Goal: Task Accomplishment & Management: Manage account settings

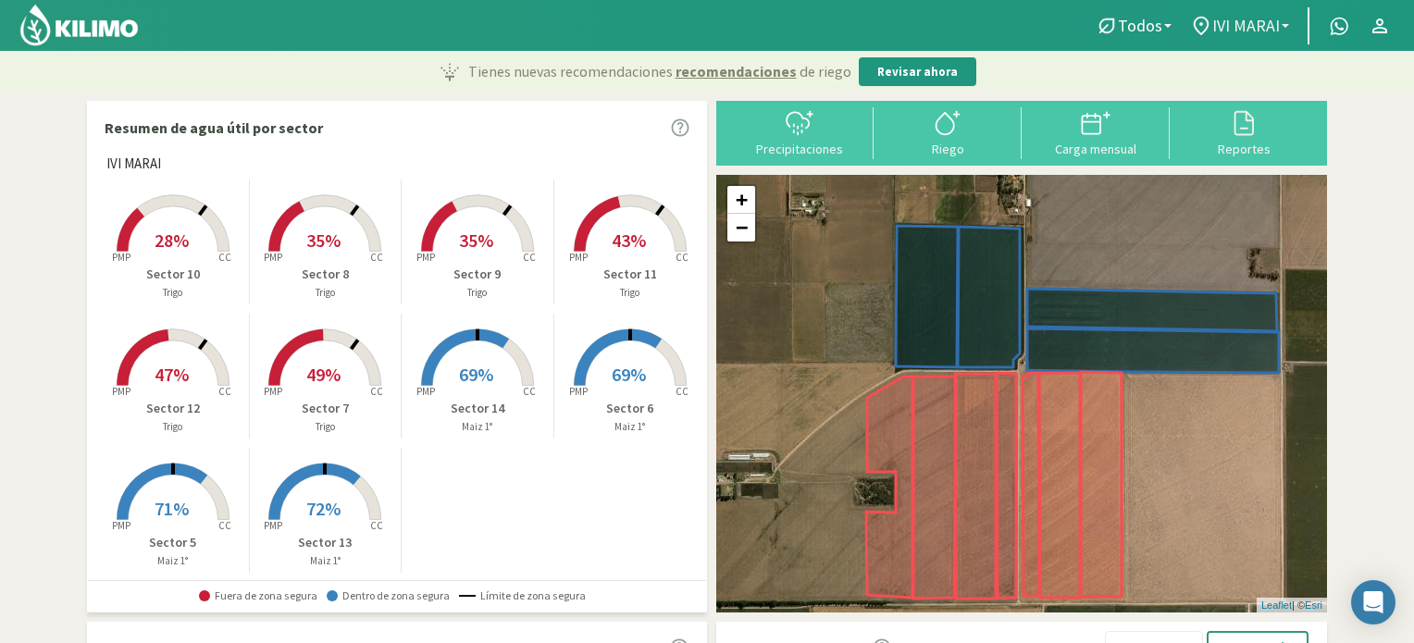
click at [1287, 19] on link "IVI MARAI" at bounding box center [1240, 25] width 118 height 35
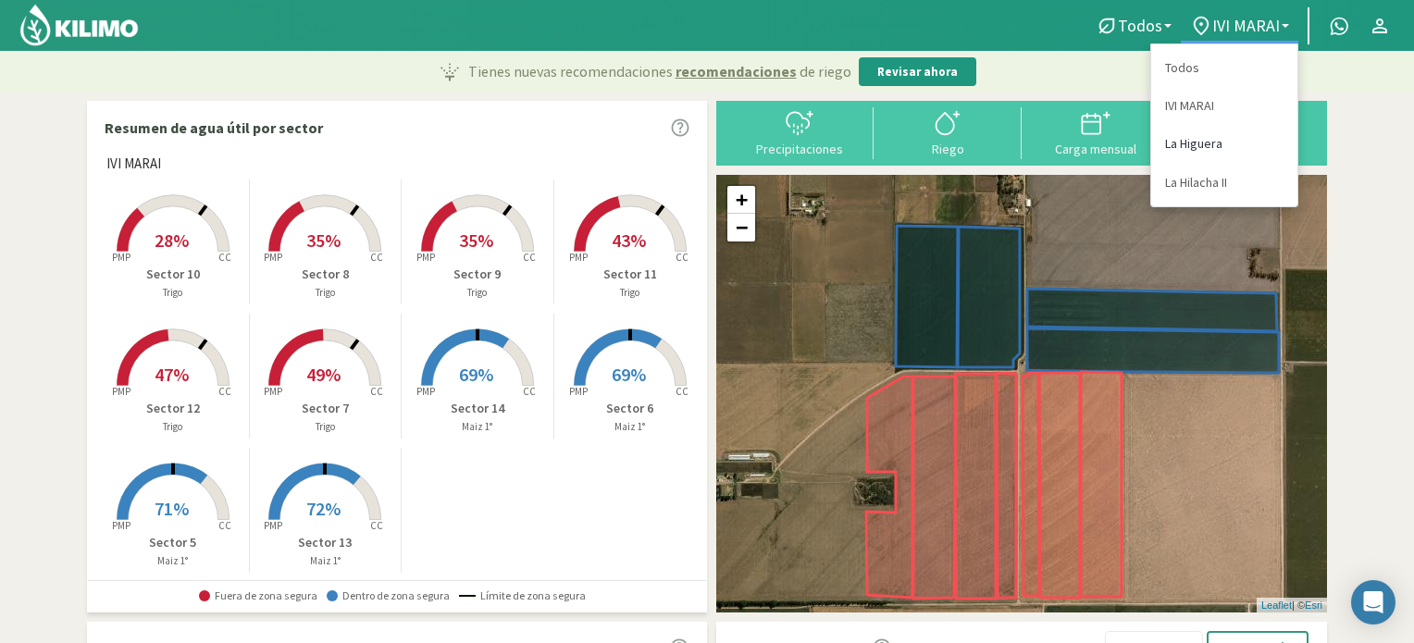
click at [1199, 144] on link "La Higuera" at bounding box center [1224, 144] width 146 height 38
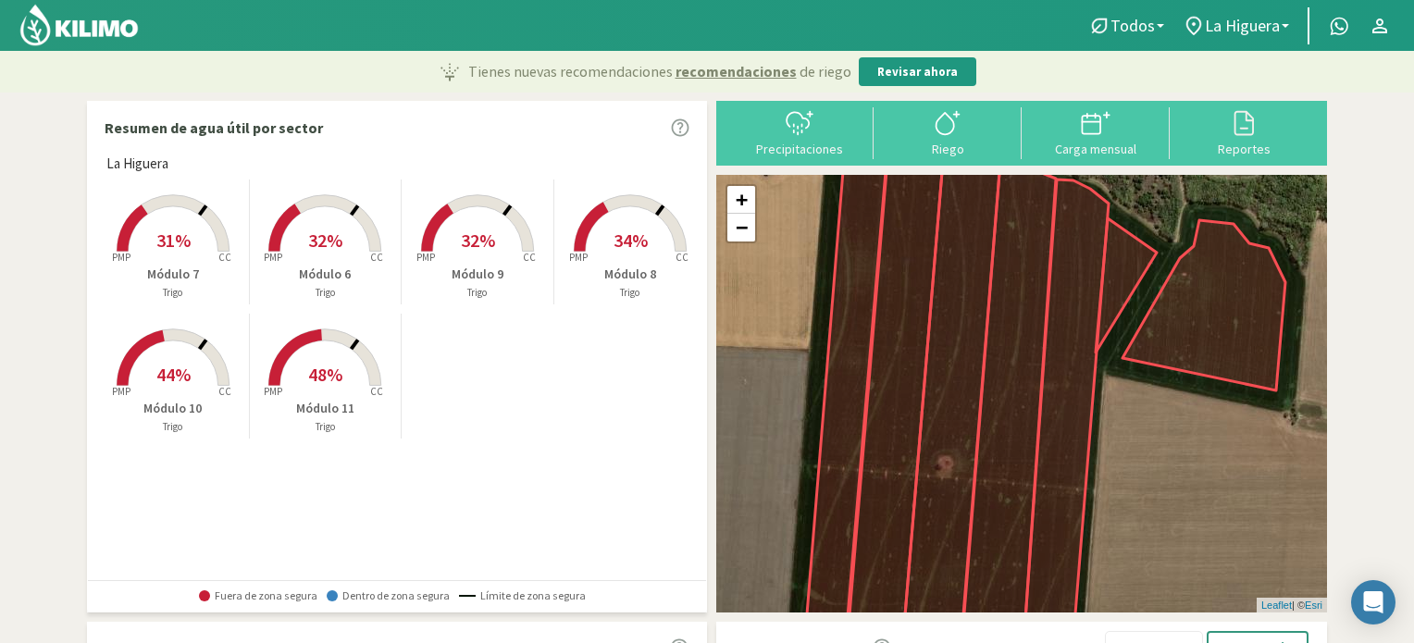
drag, startPoint x: 326, startPoint y: 377, endPoint x: 418, endPoint y: 391, distance: 93.6
click at [326, 377] on span "48%" at bounding box center [325, 374] width 34 height 23
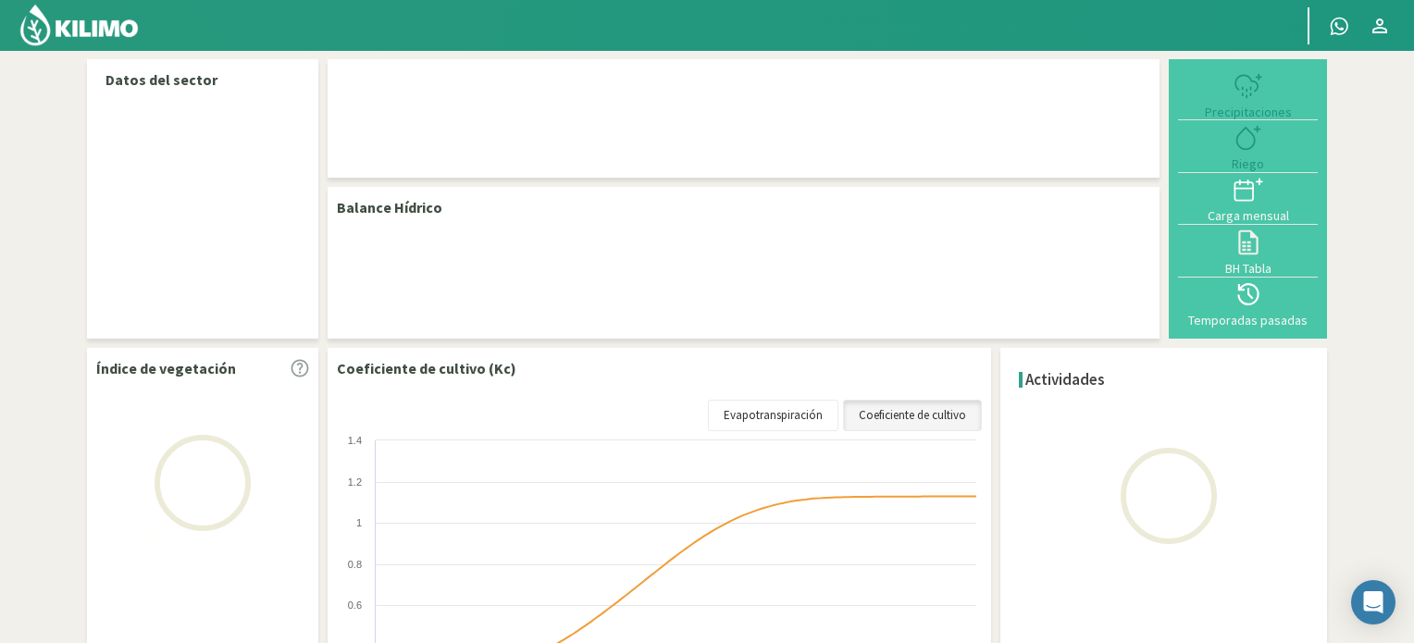
select select "1: Object"
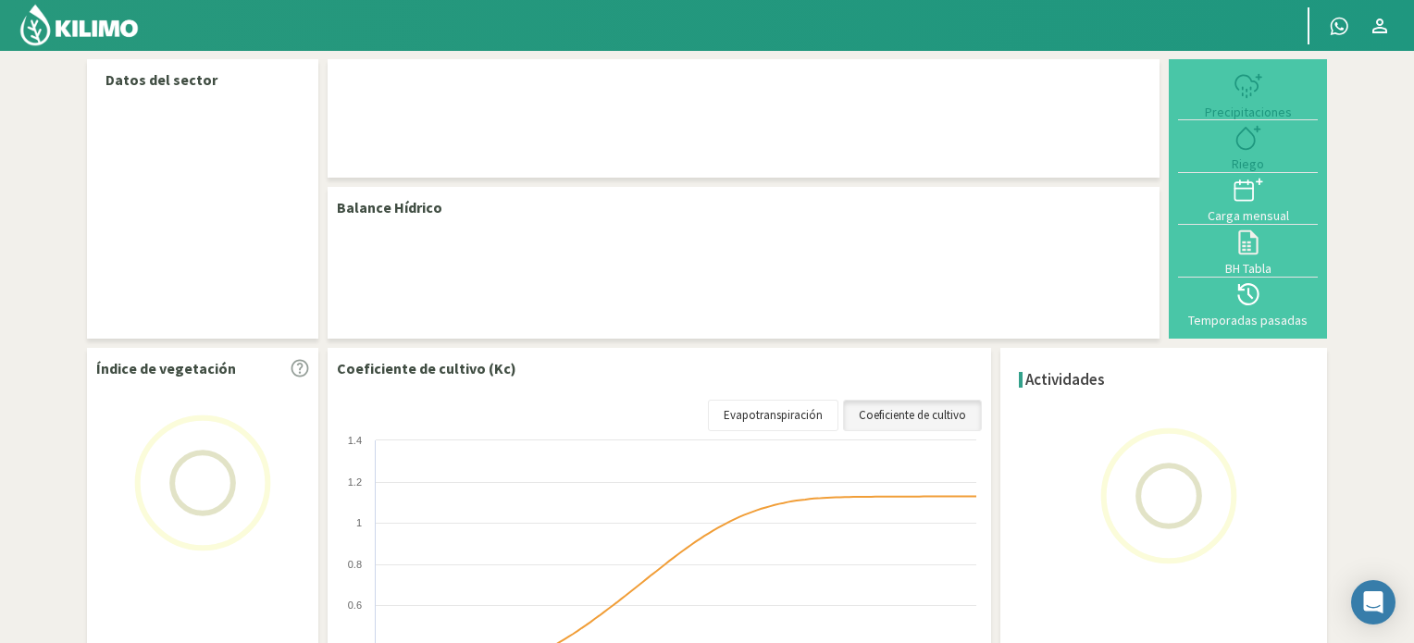
select select "1: Object"
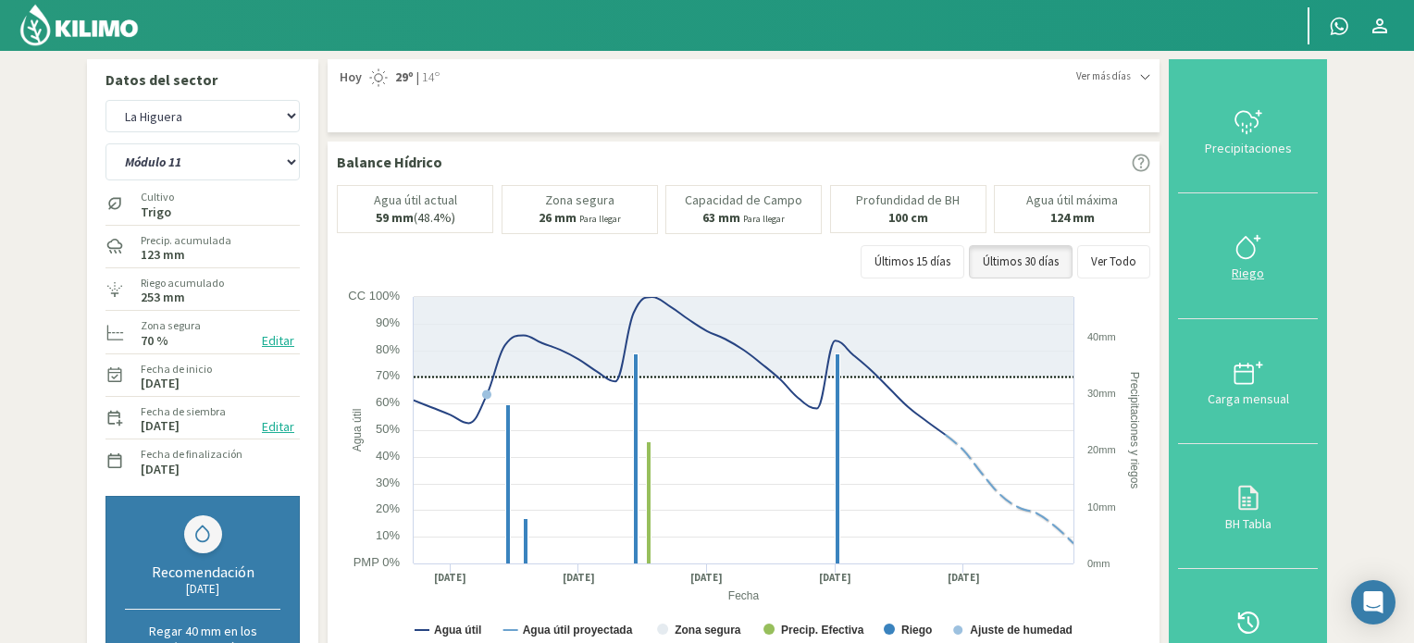
click at [1255, 250] on icon at bounding box center [1249, 247] width 30 height 30
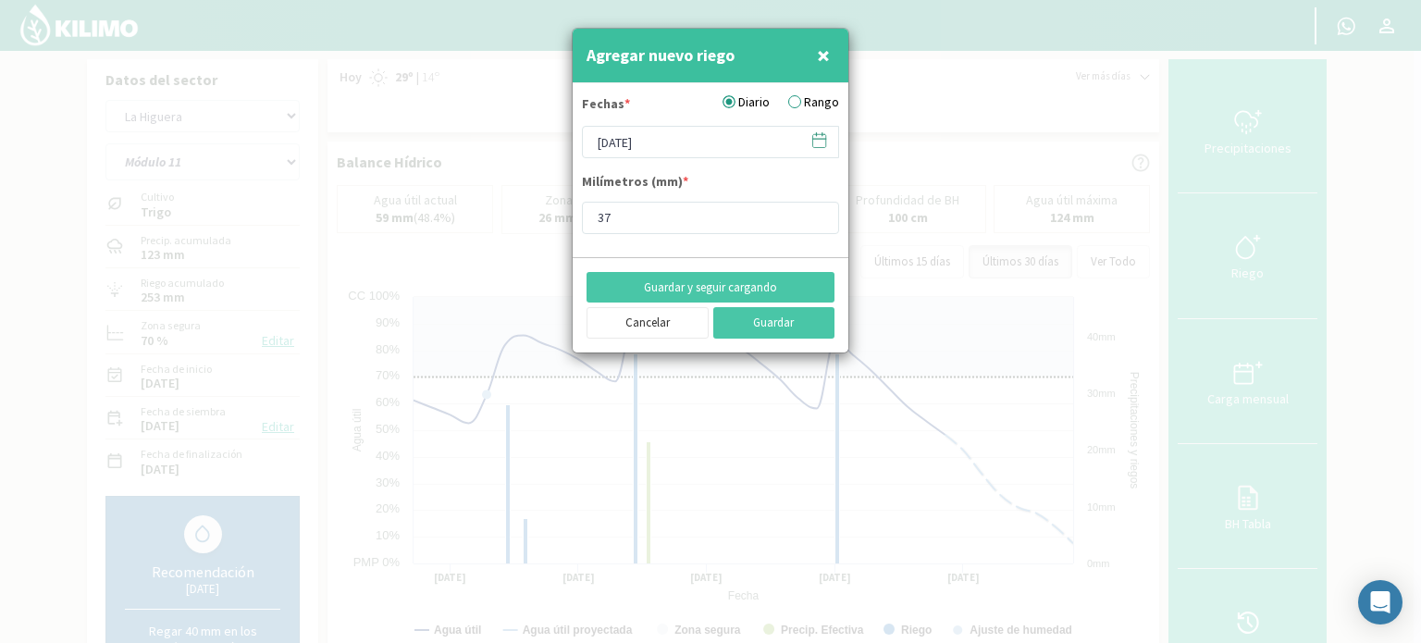
click at [823, 136] on icon at bounding box center [820, 140] width 18 height 18
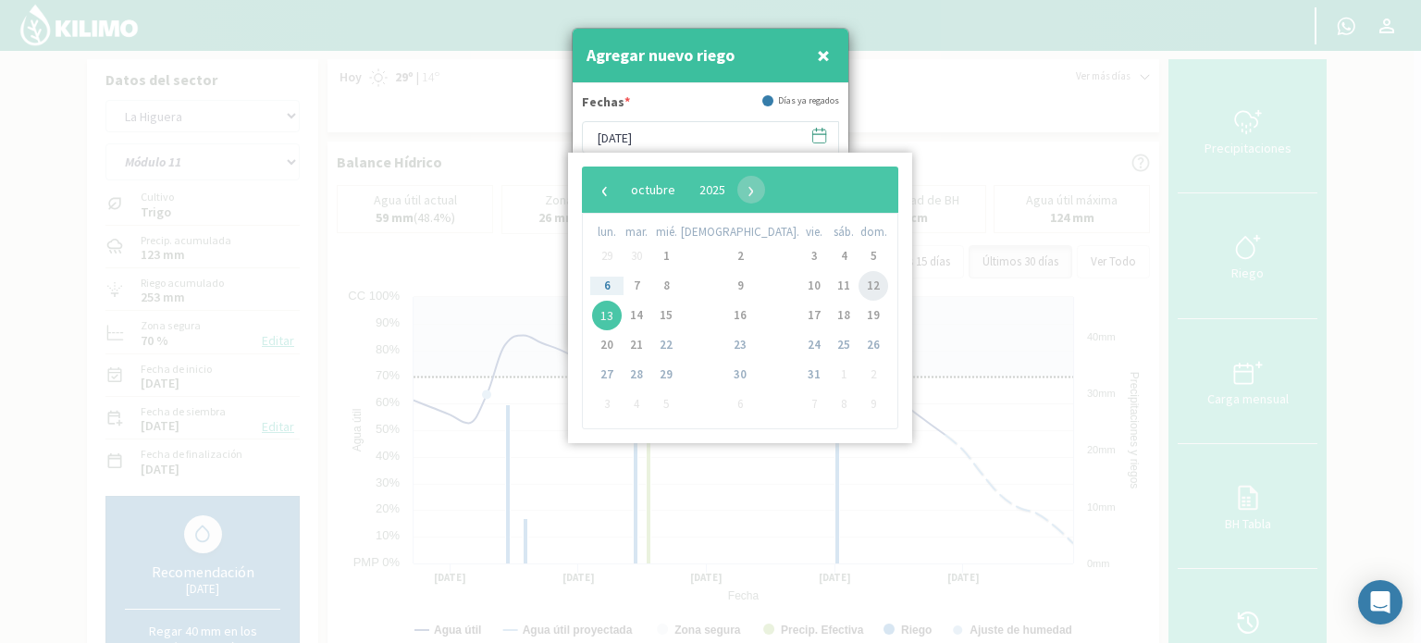
click at [859, 287] on span "12" at bounding box center [874, 286] width 30 height 30
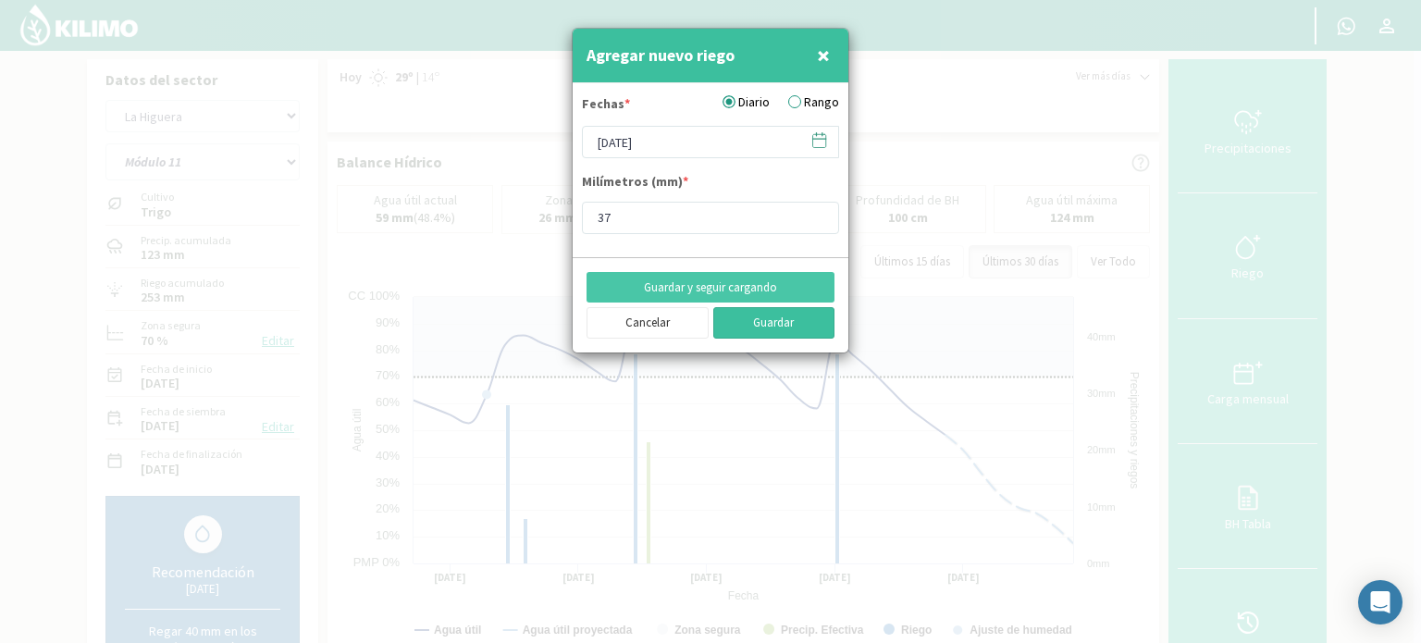
click at [772, 319] on button "Guardar" at bounding box center [775, 322] width 122 height 31
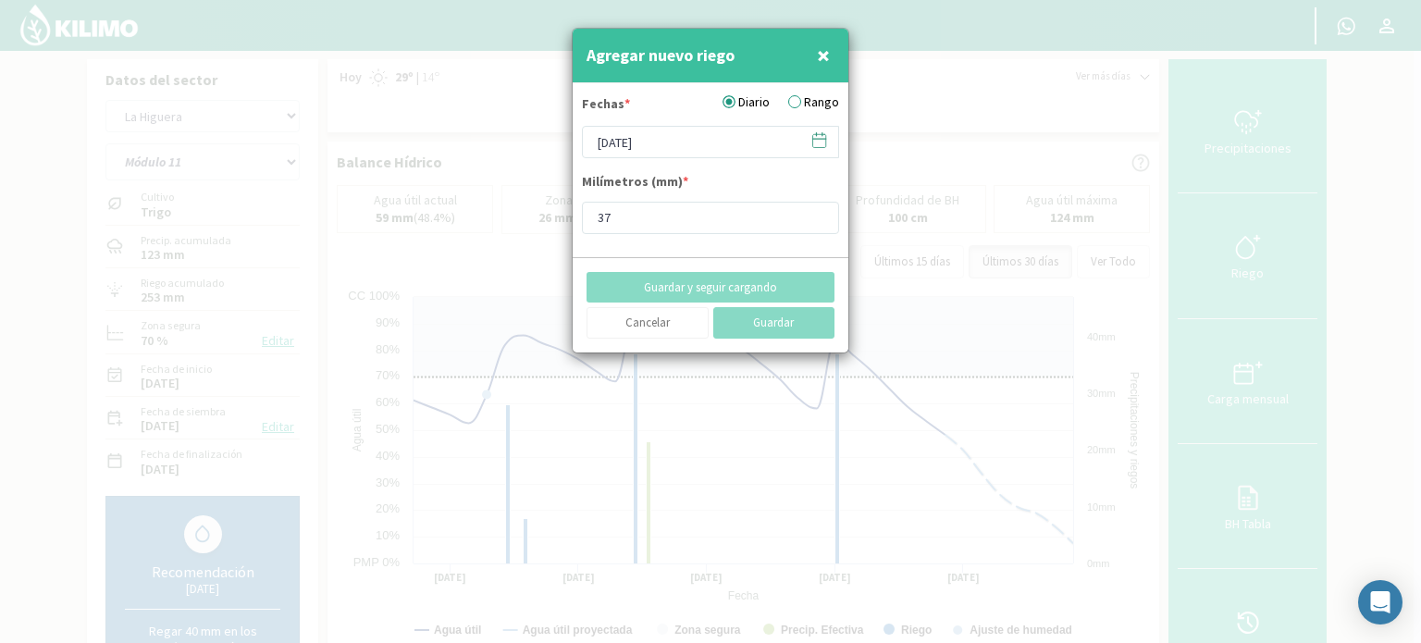
type input "[DATE]"
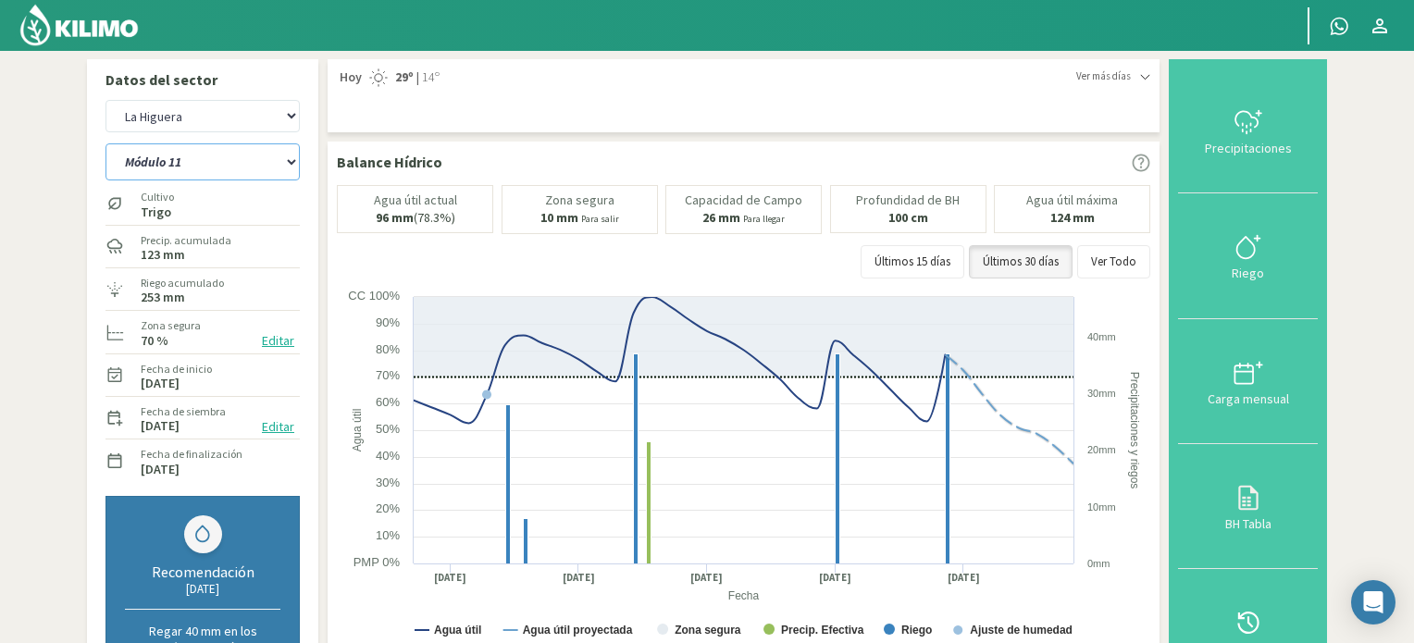
click at [292, 162] on select "Módulo 10 Módulo 11 Módulo 6 Módulo 7 Módulo 8 Módulo 9" at bounding box center [203, 161] width 194 height 37
select select "2: Object"
click at [106, 143] on select "Módulo 10 Módulo 11 Módulo 6 Módulo 7 Módulo 8 Módulo 9" at bounding box center [203, 161] width 194 height 37
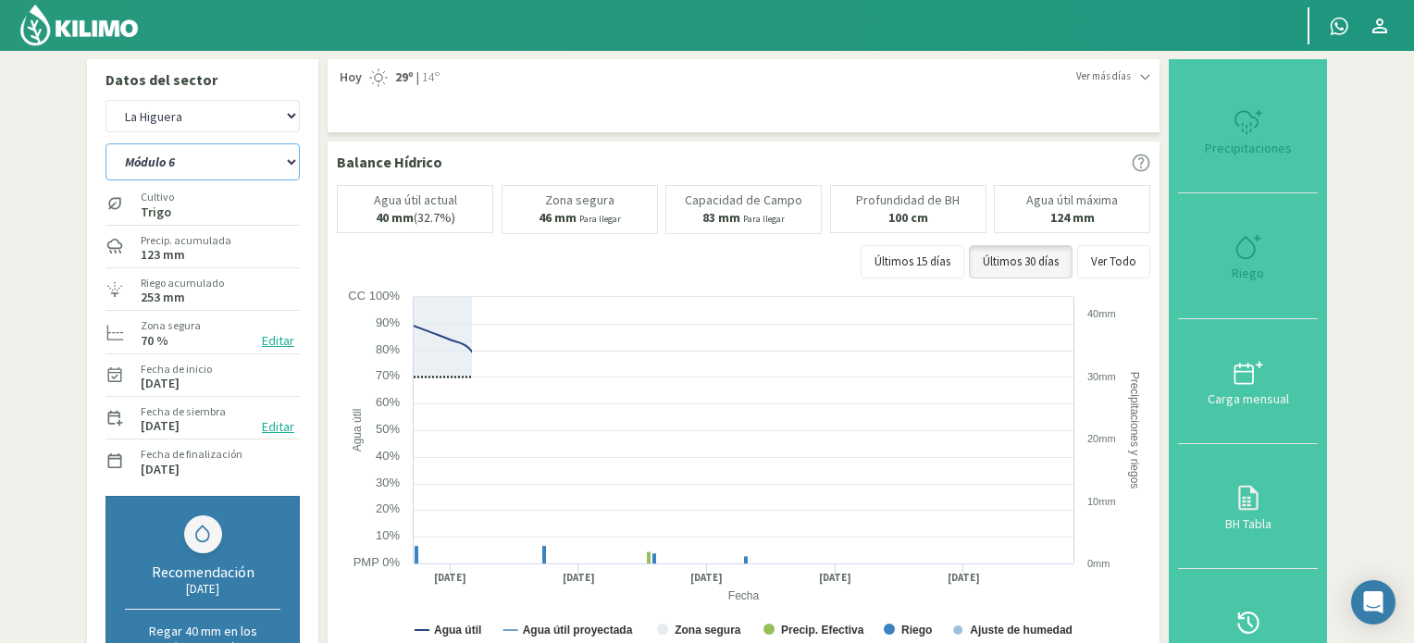
select select "4: Object"
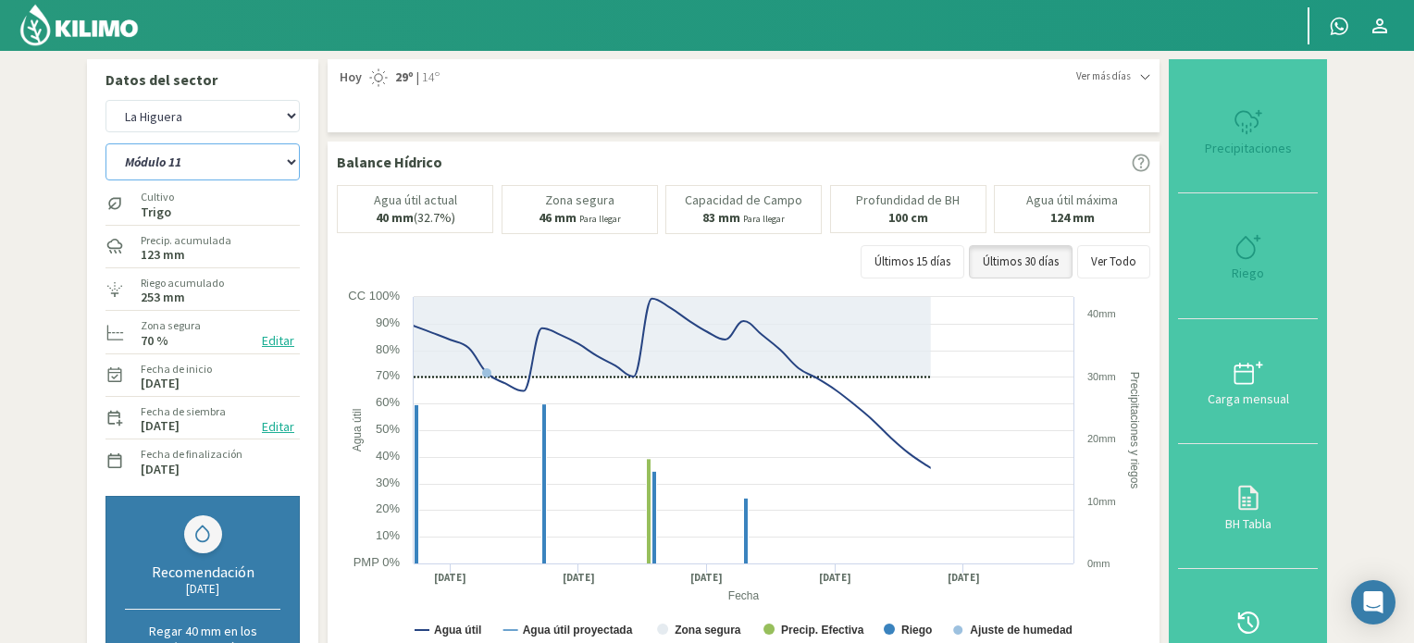
select select "8: Object"
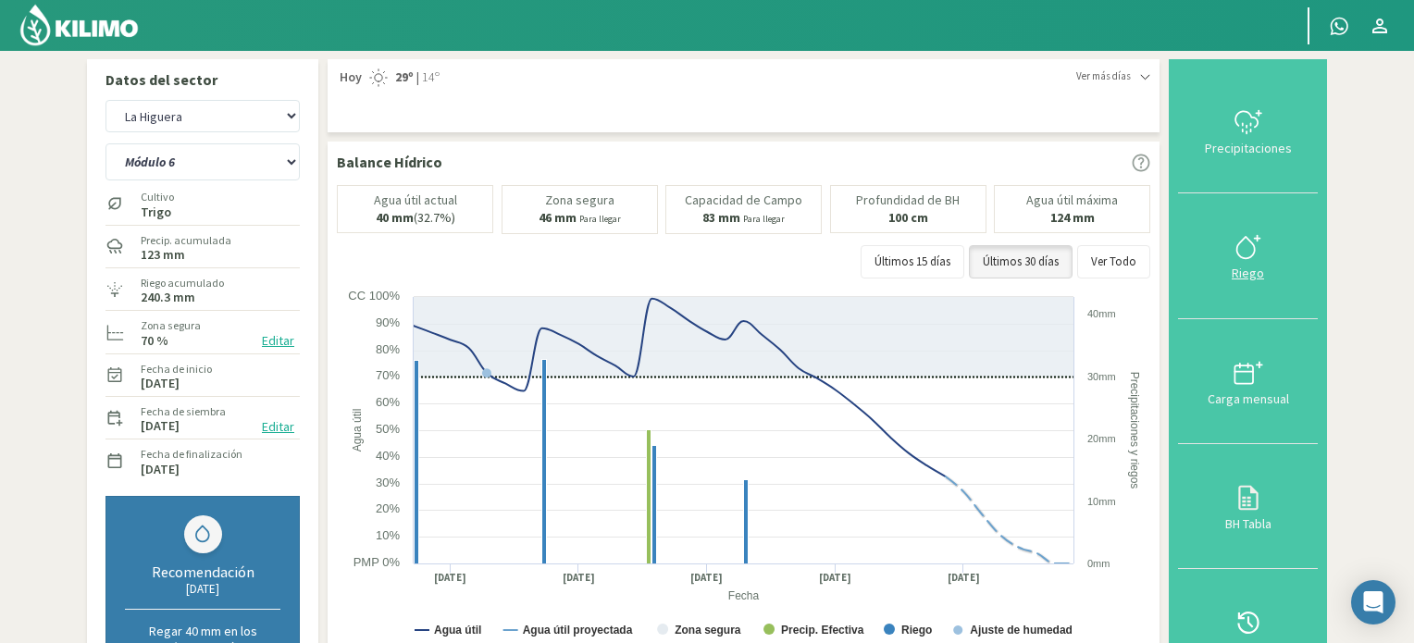
click at [1260, 246] on icon at bounding box center [1249, 247] width 30 height 30
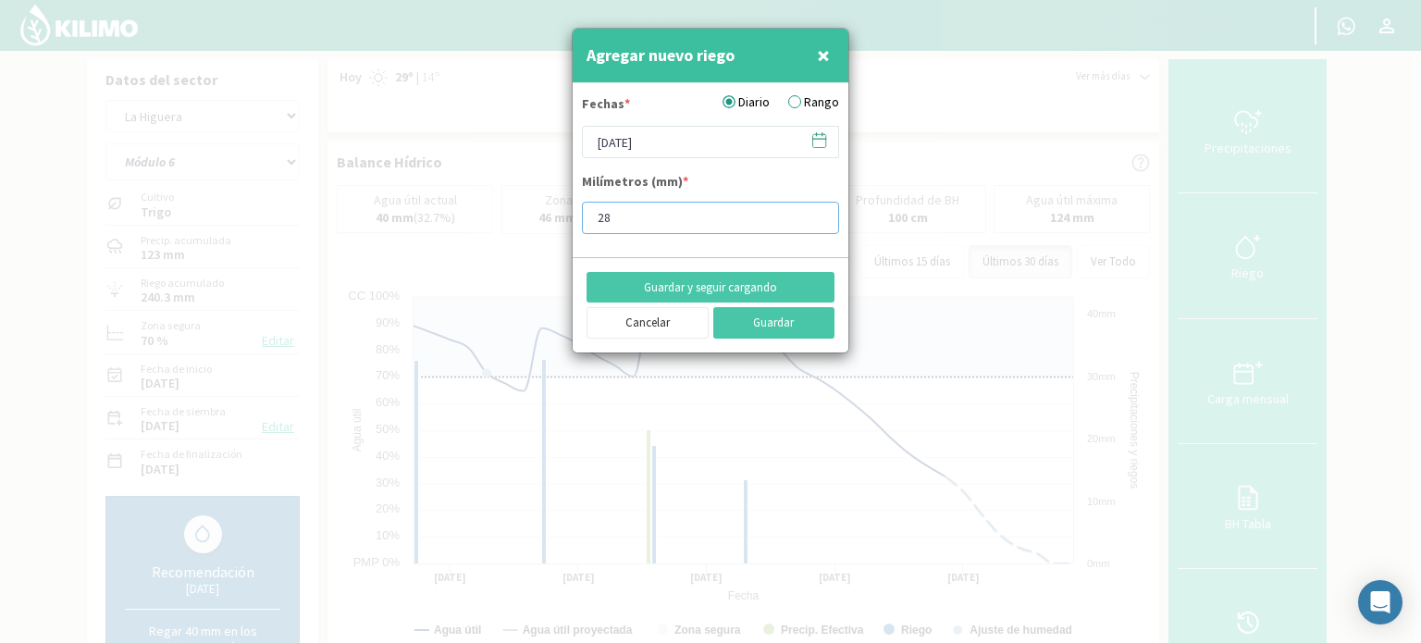
click at [818, 214] on input "28" at bounding box center [710, 218] width 257 height 32
click at [818, 214] on input "29" at bounding box center [710, 218] width 257 height 32
click at [818, 214] on input "30" at bounding box center [710, 218] width 257 height 32
click at [818, 214] on input "31" at bounding box center [710, 218] width 257 height 32
type input "32"
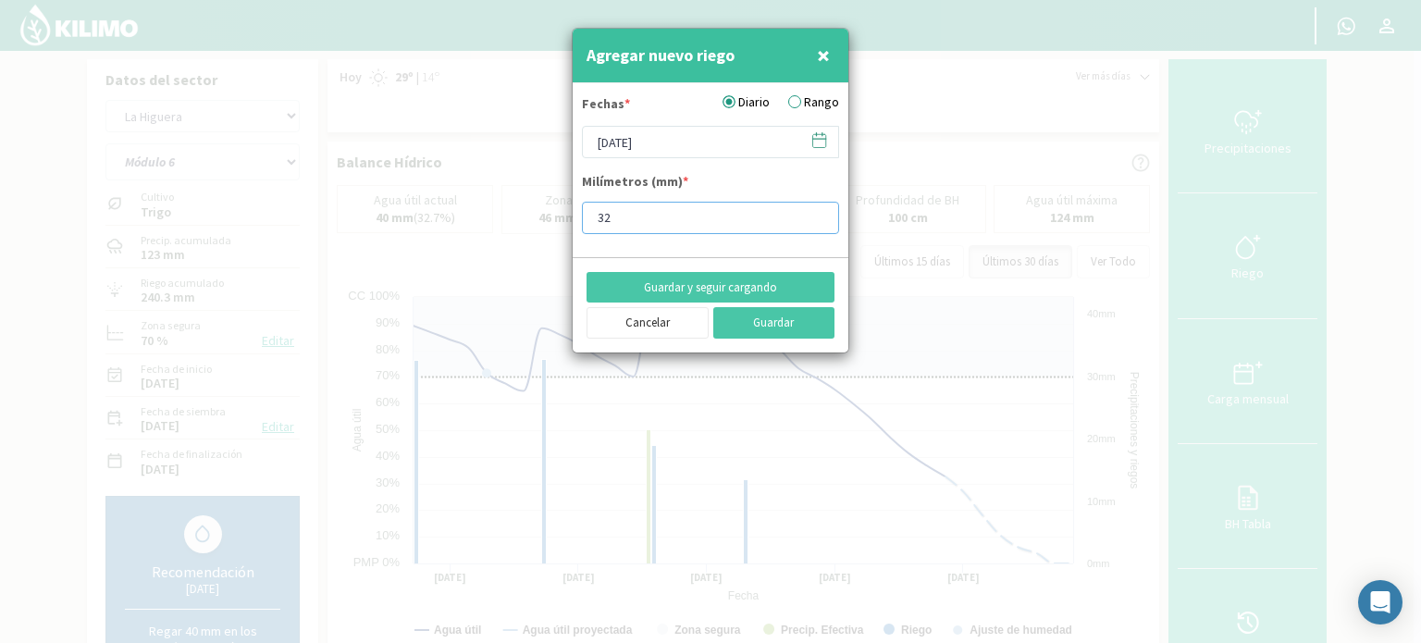
click at [818, 214] on input "32" at bounding box center [710, 218] width 257 height 32
type input "32.7"
click at [819, 134] on icon at bounding box center [819, 140] width 13 height 13
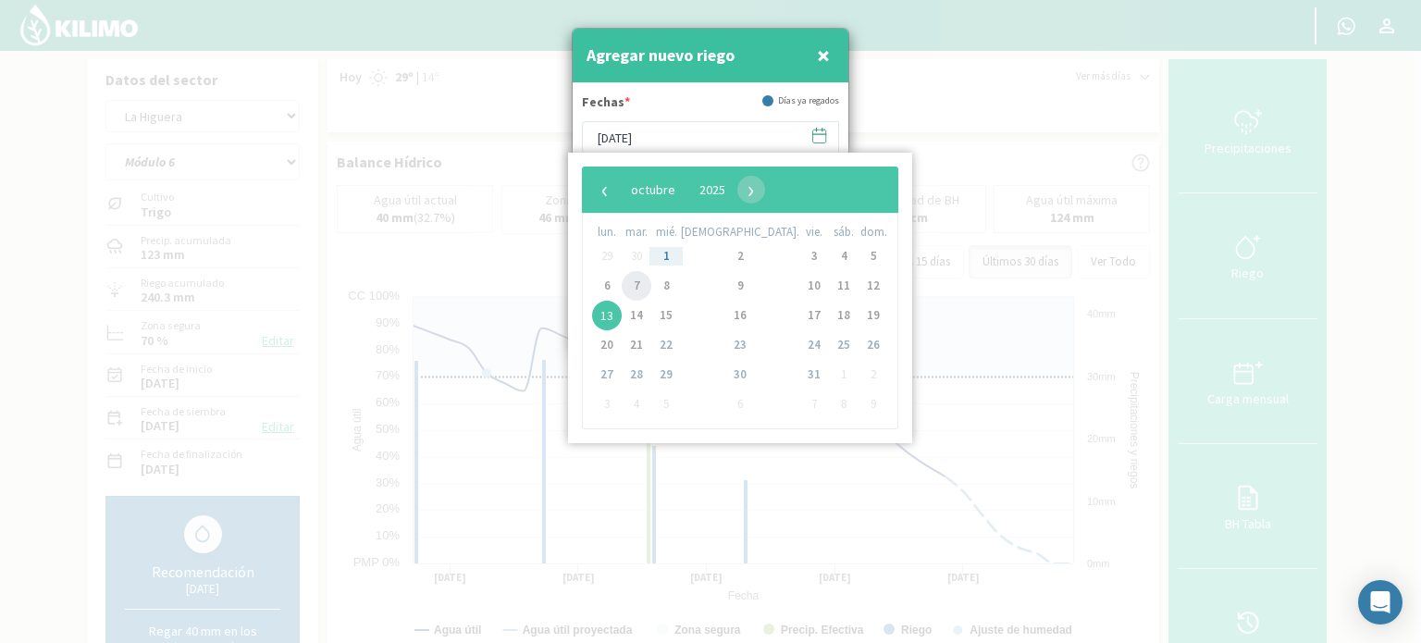
click at [652, 288] on span "7" at bounding box center [637, 286] width 30 height 30
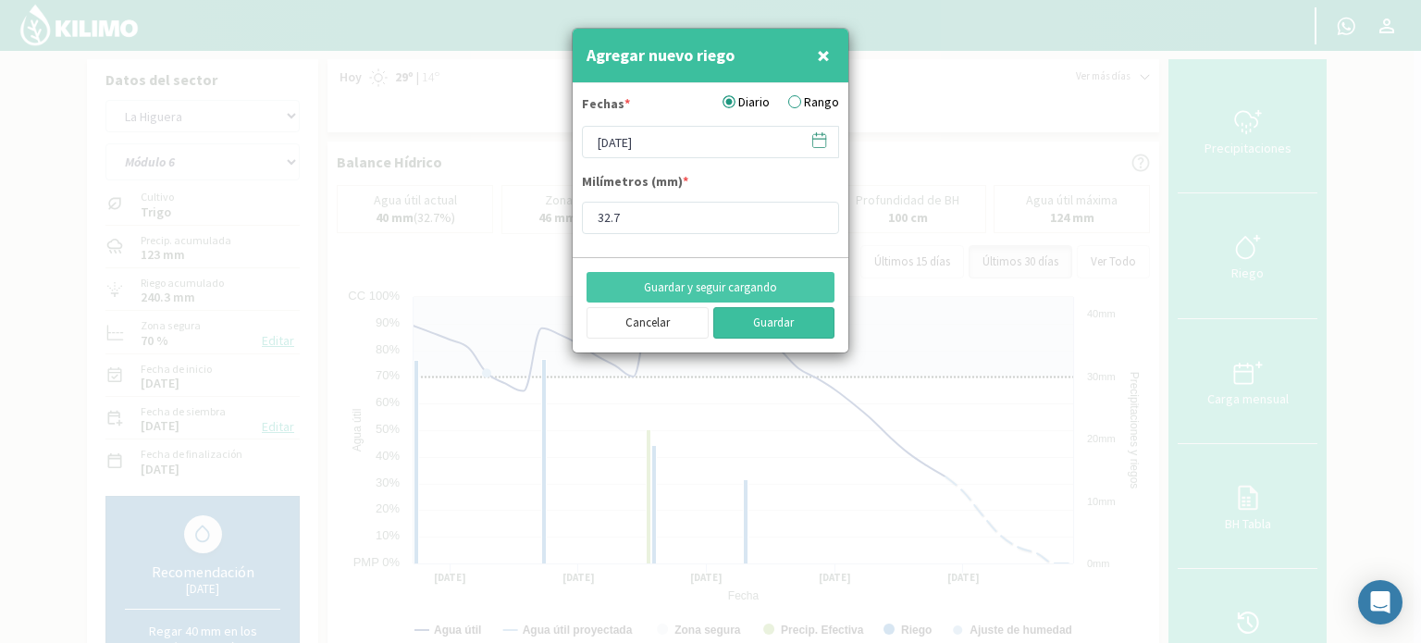
click at [781, 325] on button "Guardar" at bounding box center [775, 322] width 122 height 31
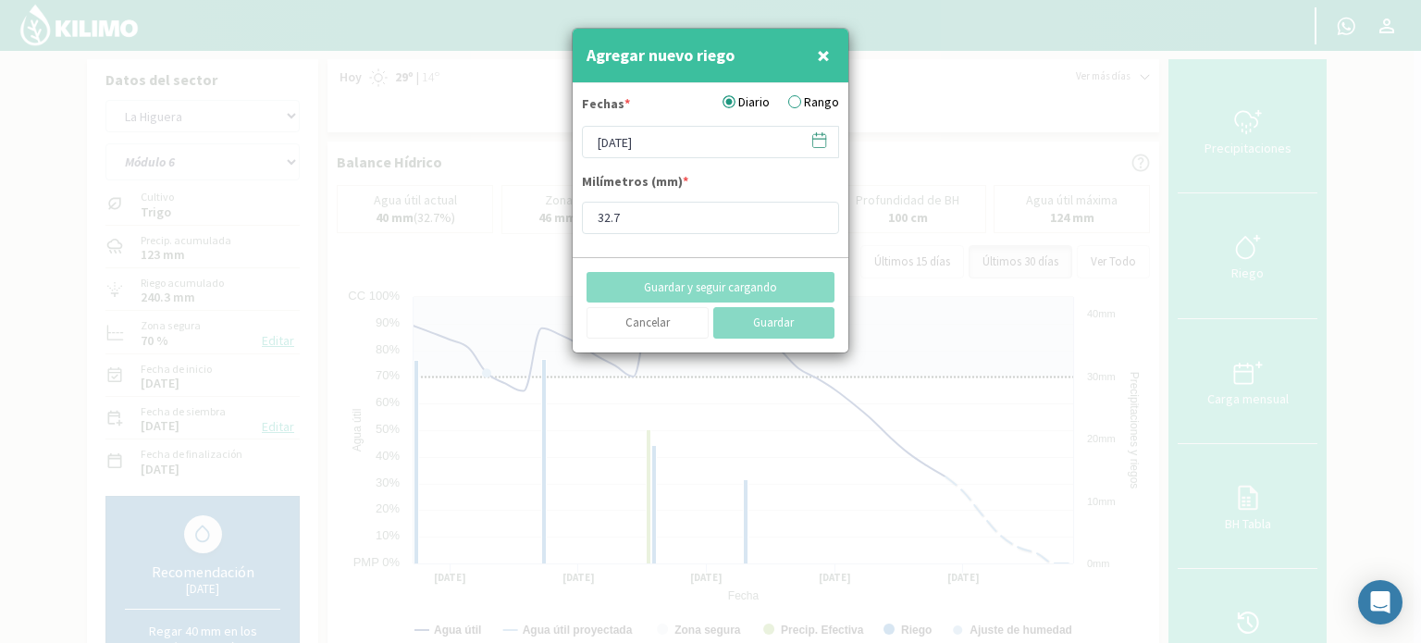
type input "[DATE]"
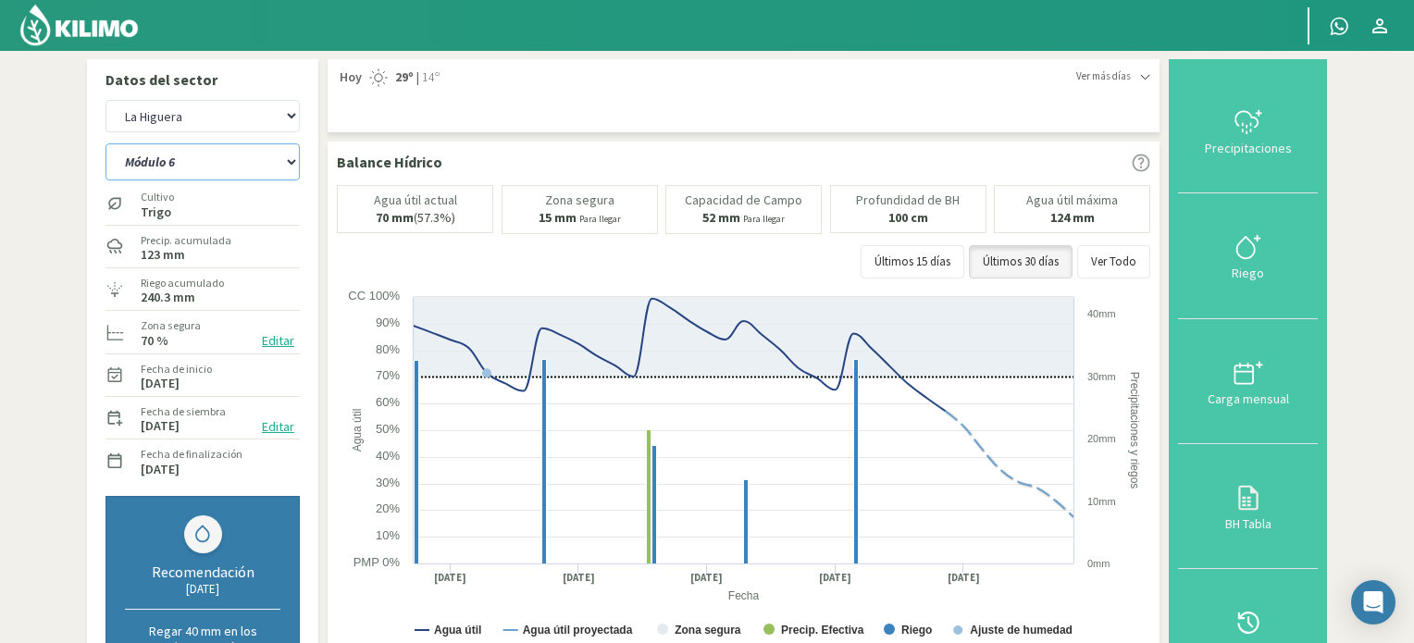
click at [292, 164] on select "Módulo 10 Módulo 11 Módulo 6 Módulo 7 Módulo 8 Módulo 9" at bounding box center [203, 161] width 194 height 37
select select "9: Object"
click at [106, 143] on select "Módulo 10 Módulo 11 Módulo 6 Módulo 7 Módulo 8 Módulo 9" at bounding box center [203, 161] width 194 height 37
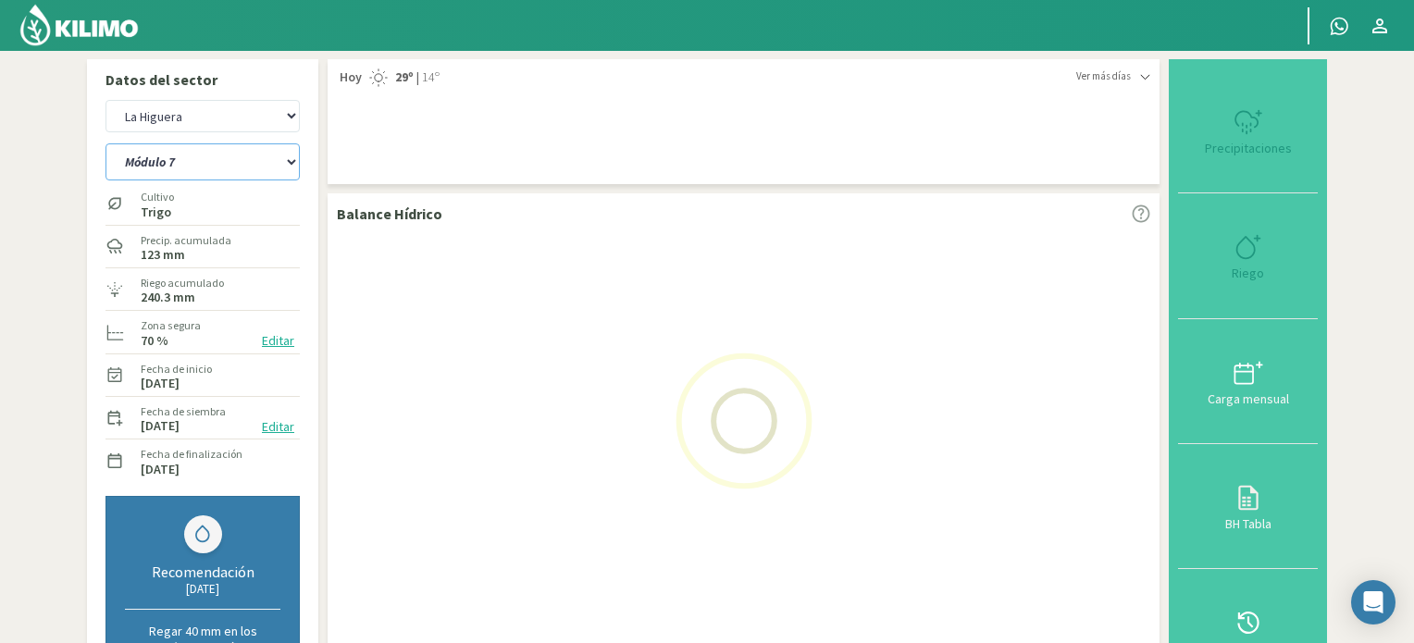
select select "7: Object"
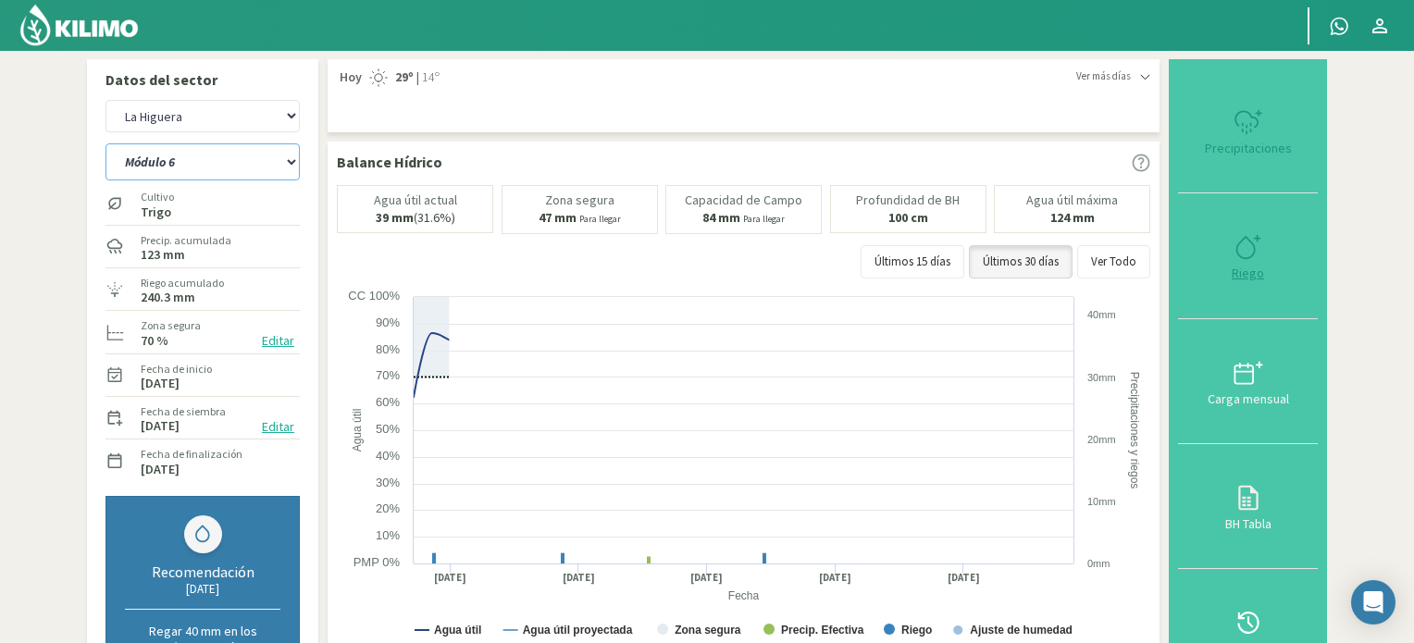
select select "15: Object"
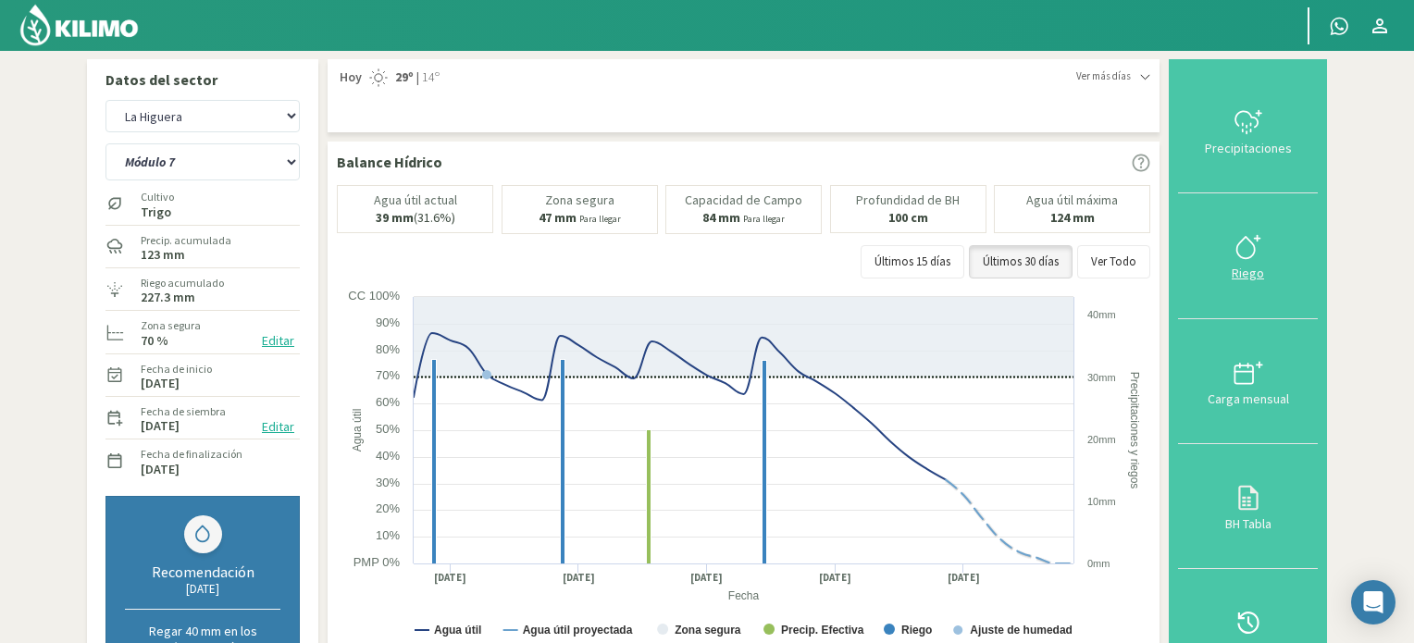
click at [1252, 244] on icon at bounding box center [1249, 247] width 30 height 30
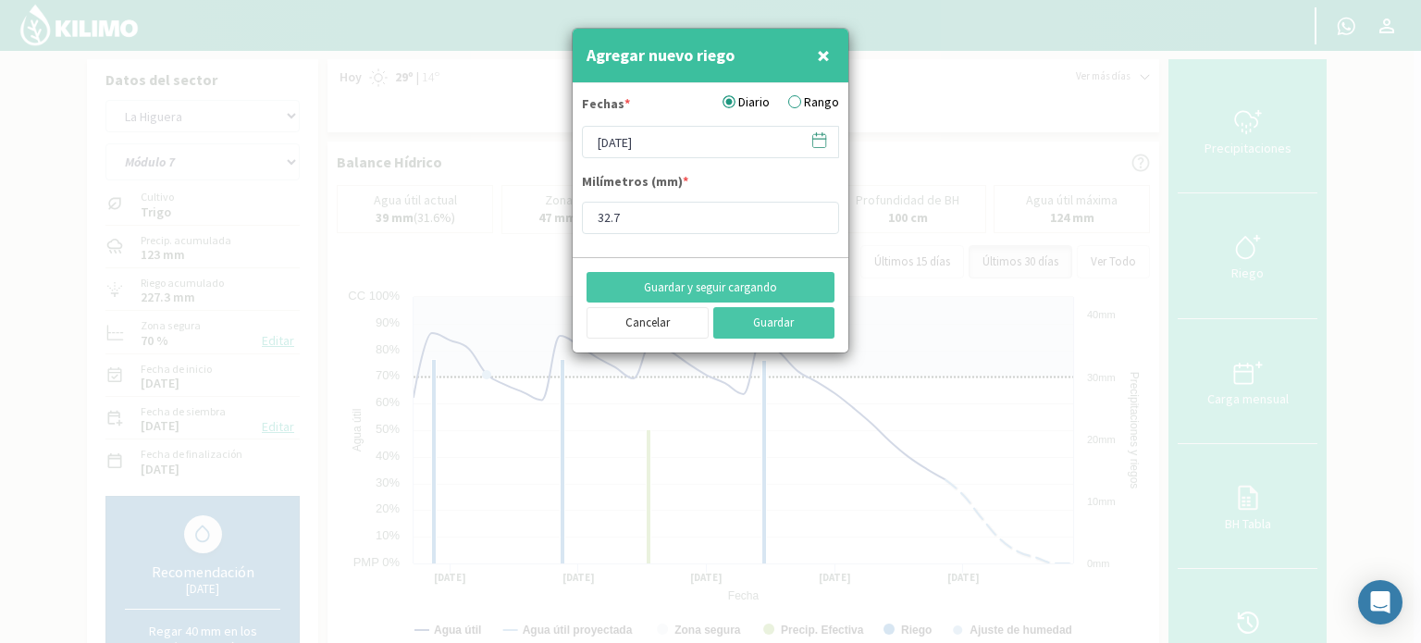
click at [818, 136] on icon at bounding box center [820, 140] width 18 height 18
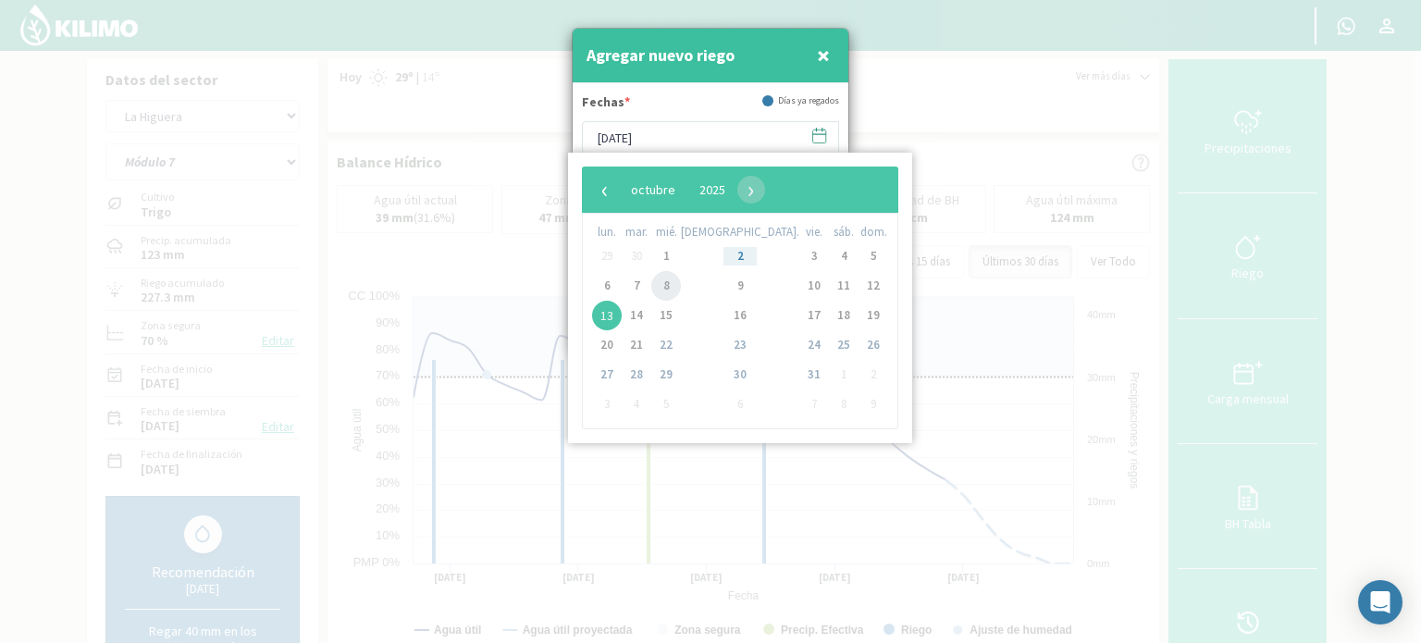
click at [671, 284] on span "8" at bounding box center [667, 286] width 30 height 30
type input "[DATE]"
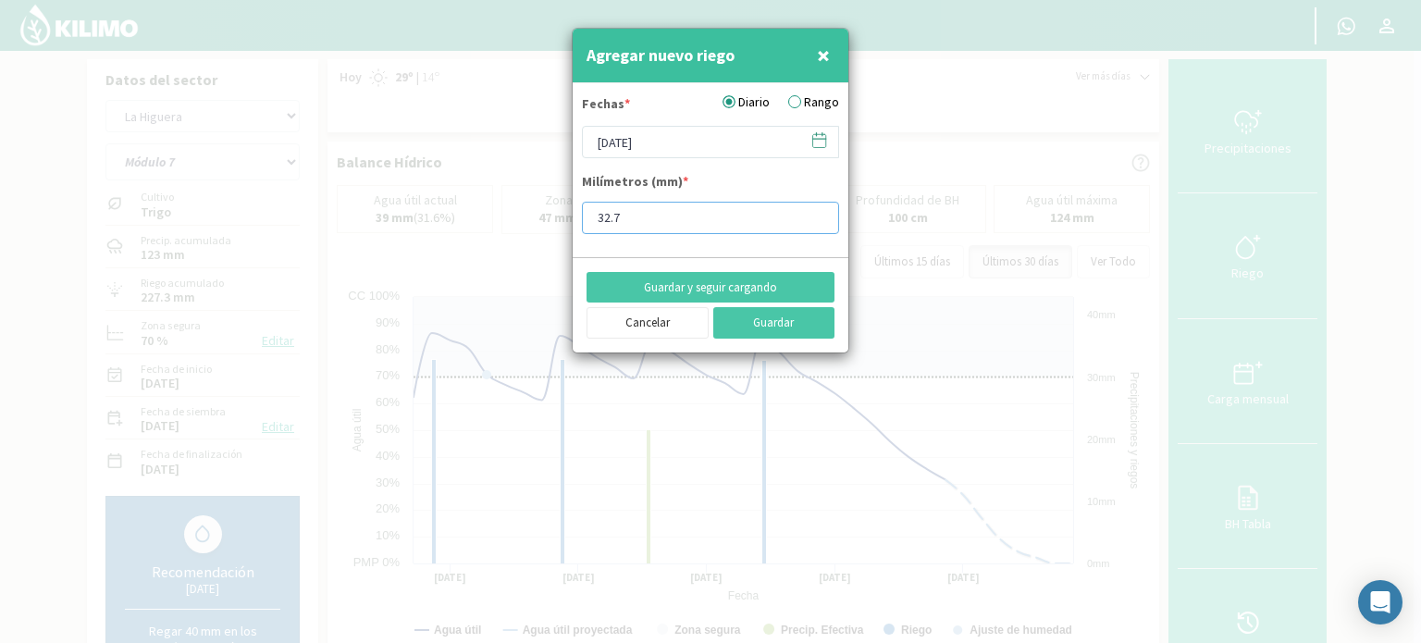
click at [655, 217] on input "32.7" at bounding box center [710, 218] width 257 height 32
type input "32.9"
click at [777, 321] on button "Guardar" at bounding box center [775, 322] width 122 height 31
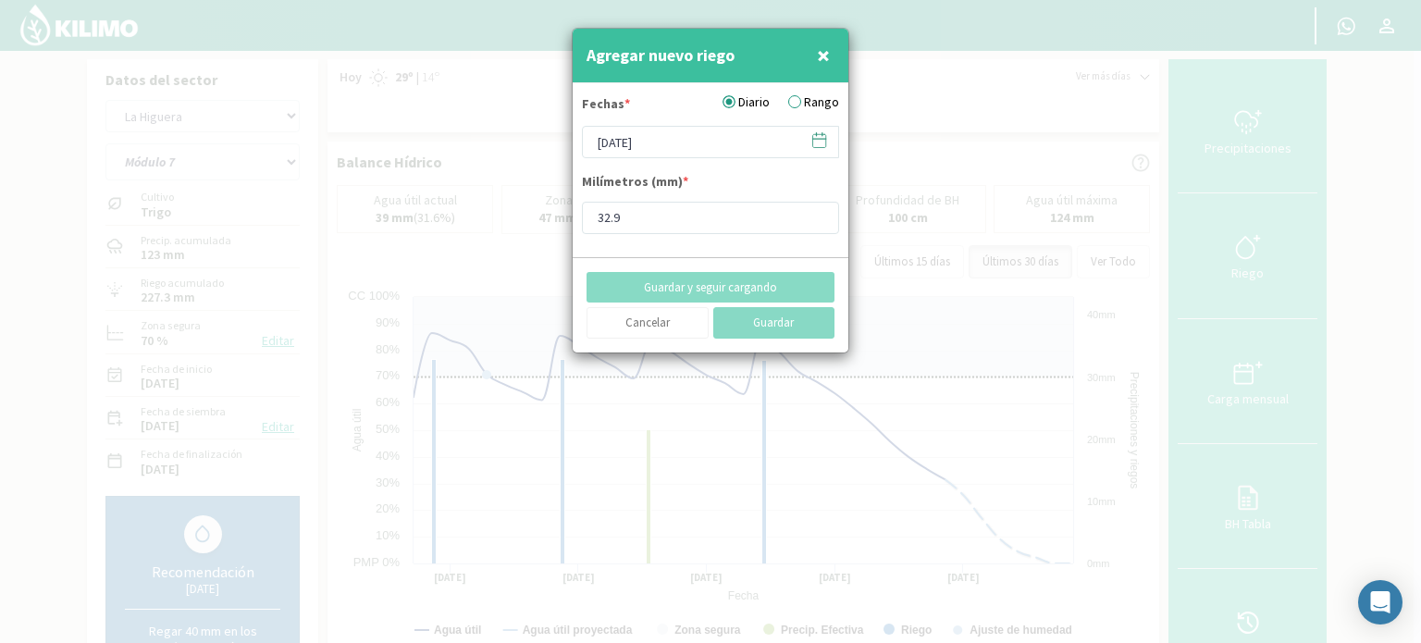
type input "[DATE]"
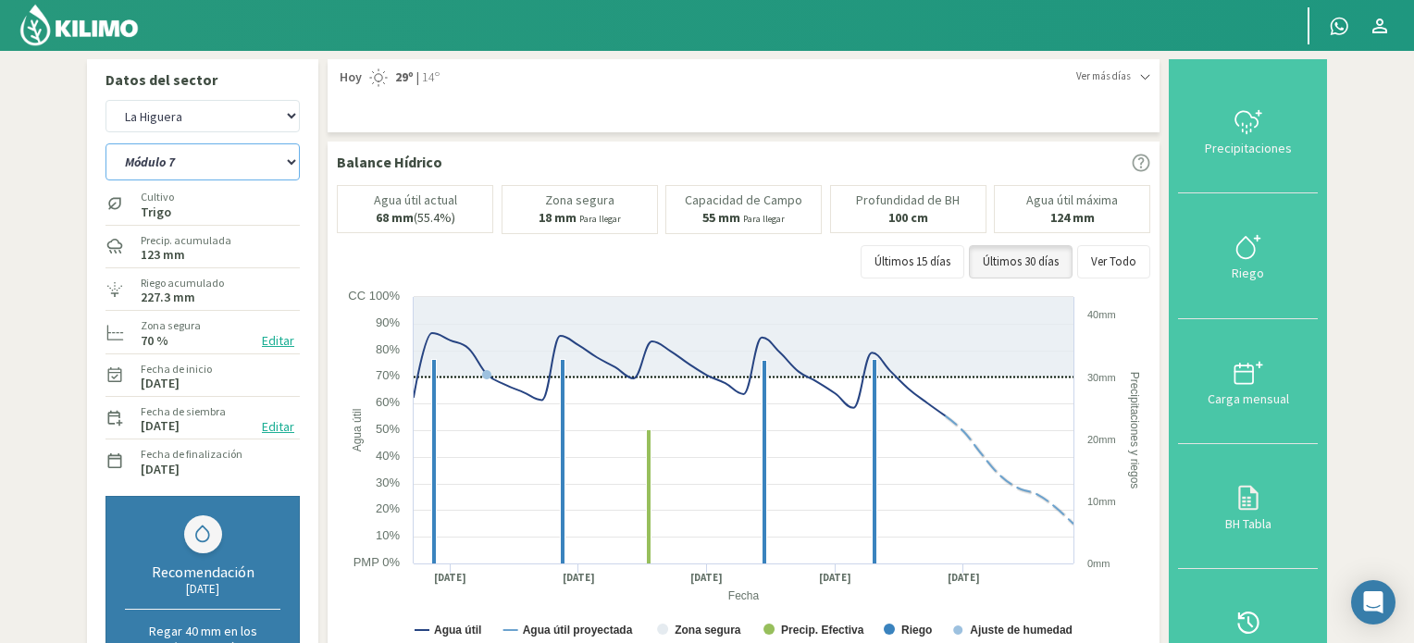
click at [292, 158] on select "Módulo 10 Módulo 11 Módulo 6 Módulo 7 Módulo 8 Módulo 9" at bounding box center [203, 161] width 194 height 37
select select "16: Object"
click at [106, 143] on select "Módulo 10 Módulo 11 Módulo 6 Módulo 7 Módulo 8 Módulo 9" at bounding box center [203, 161] width 194 height 37
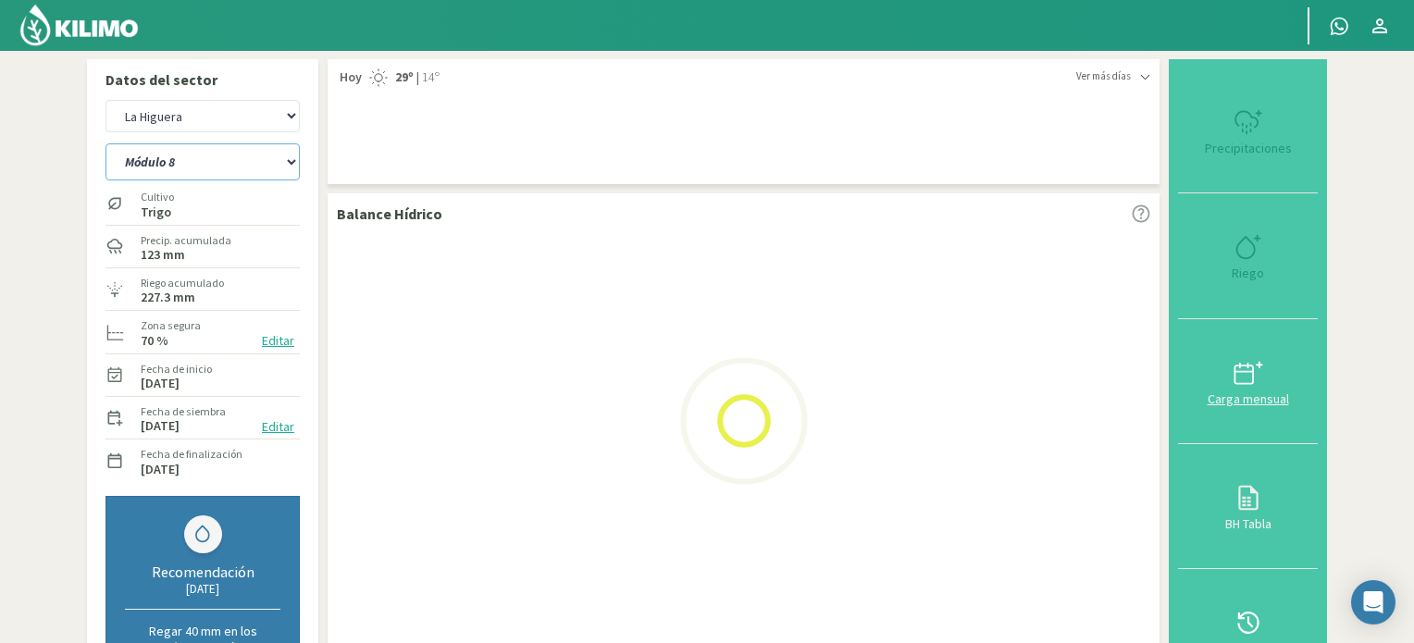
select select "10: Object"
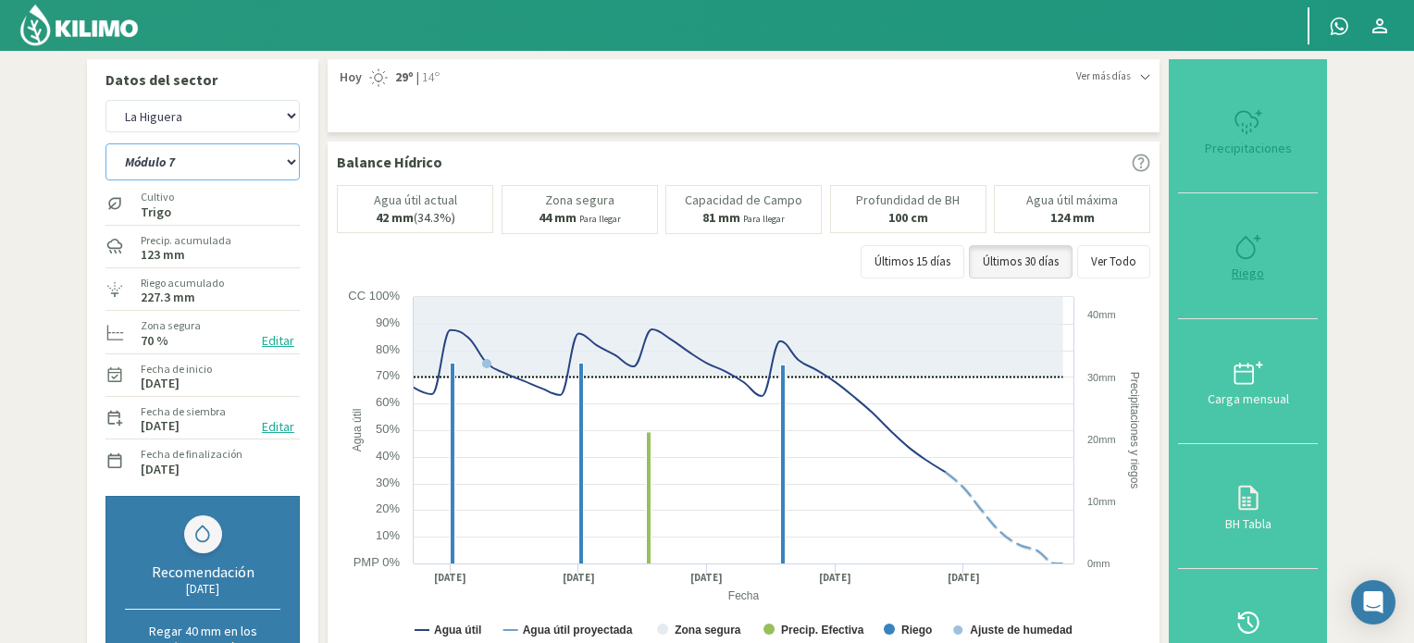
select select "22: Object"
click at [1249, 250] on icon at bounding box center [1249, 247] width 30 height 30
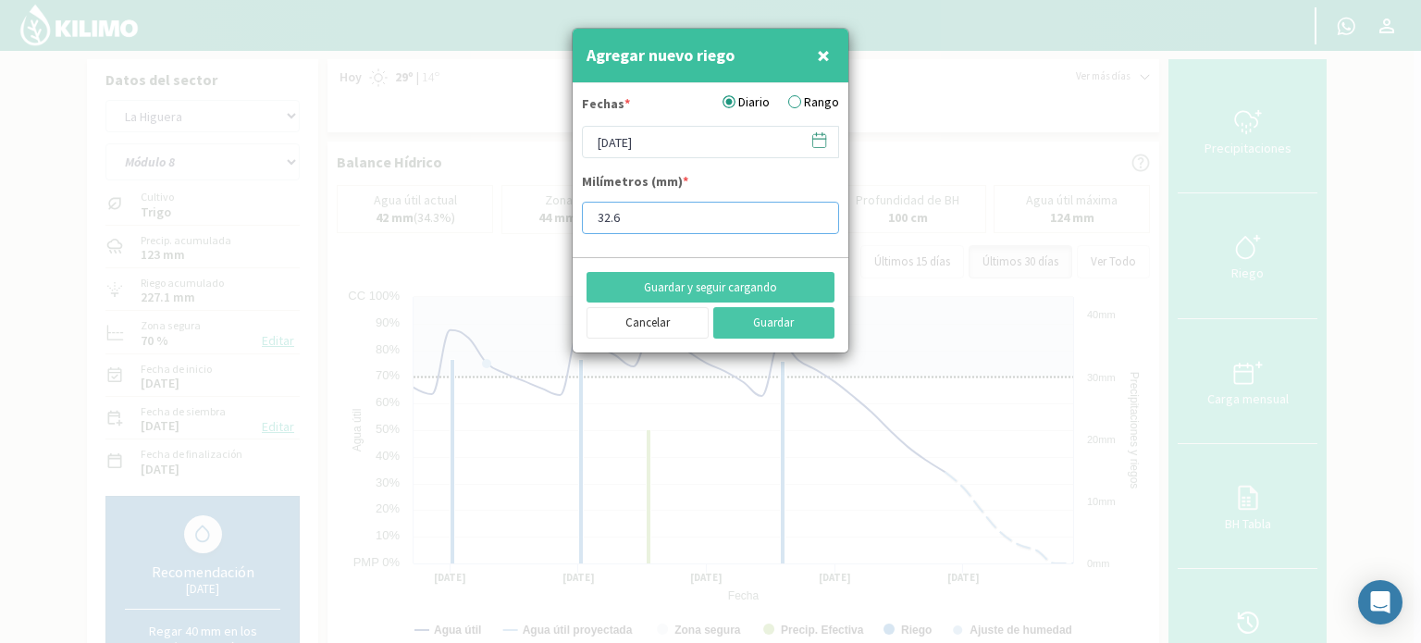
click at [624, 220] on input "32.6" at bounding box center [710, 218] width 257 height 32
type input "32.9"
click at [813, 136] on icon at bounding box center [819, 140] width 13 height 13
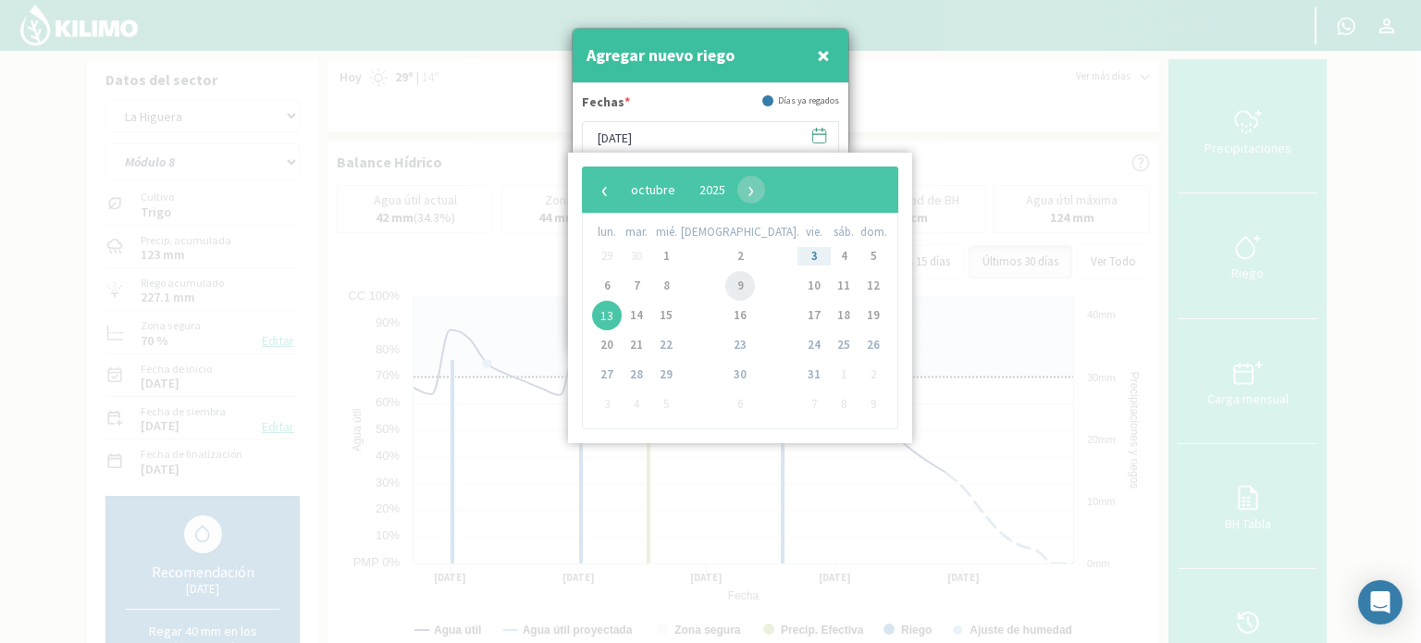
click at [726, 287] on span "9" at bounding box center [741, 286] width 30 height 30
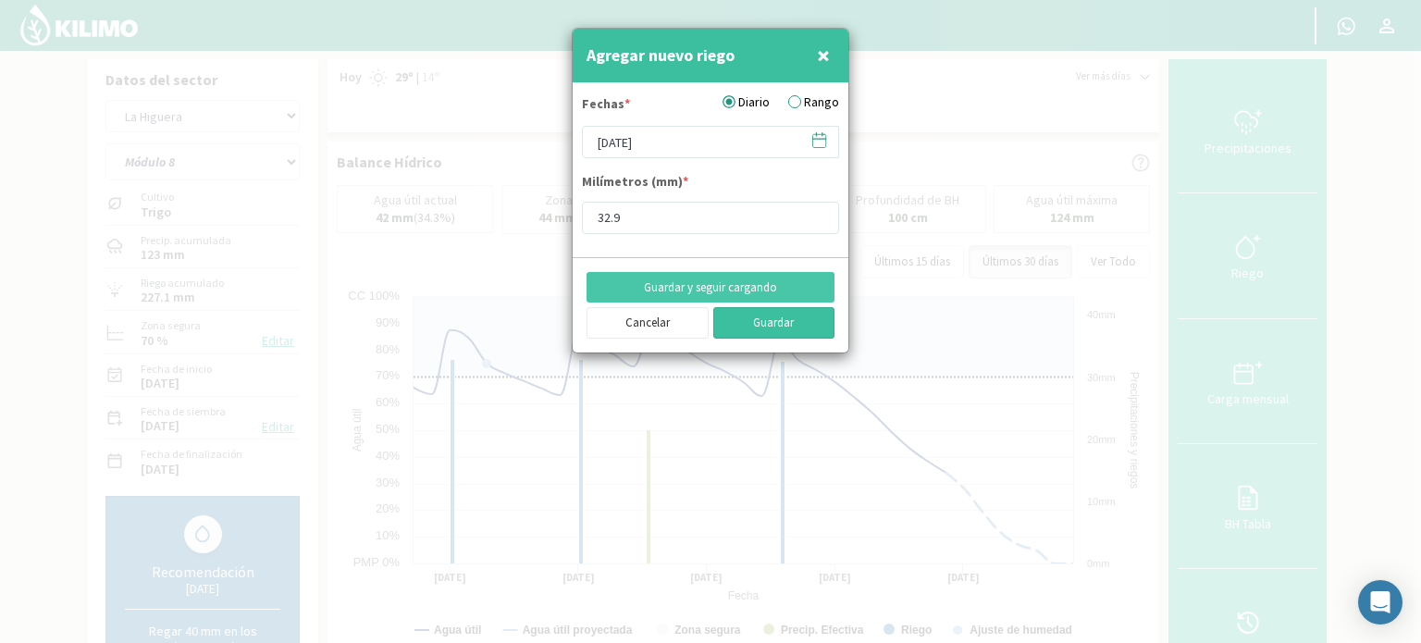
click at [751, 325] on button "Guardar" at bounding box center [775, 322] width 122 height 31
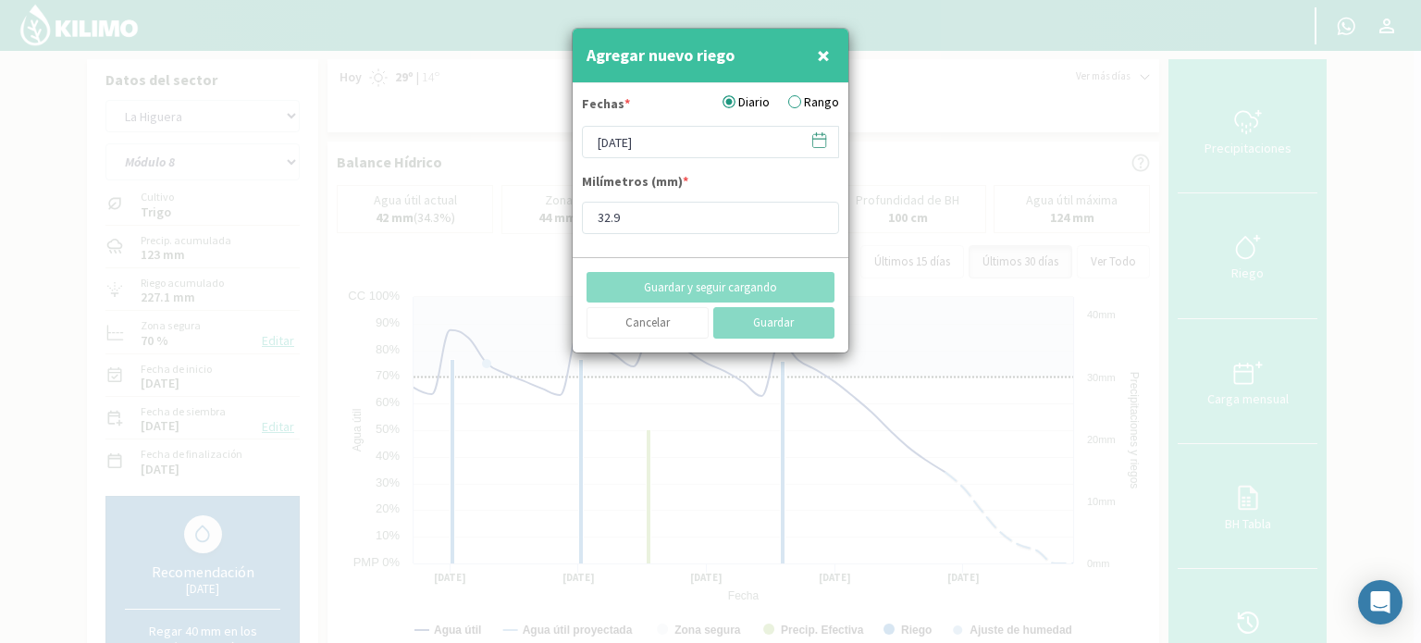
type input "[DATE]"
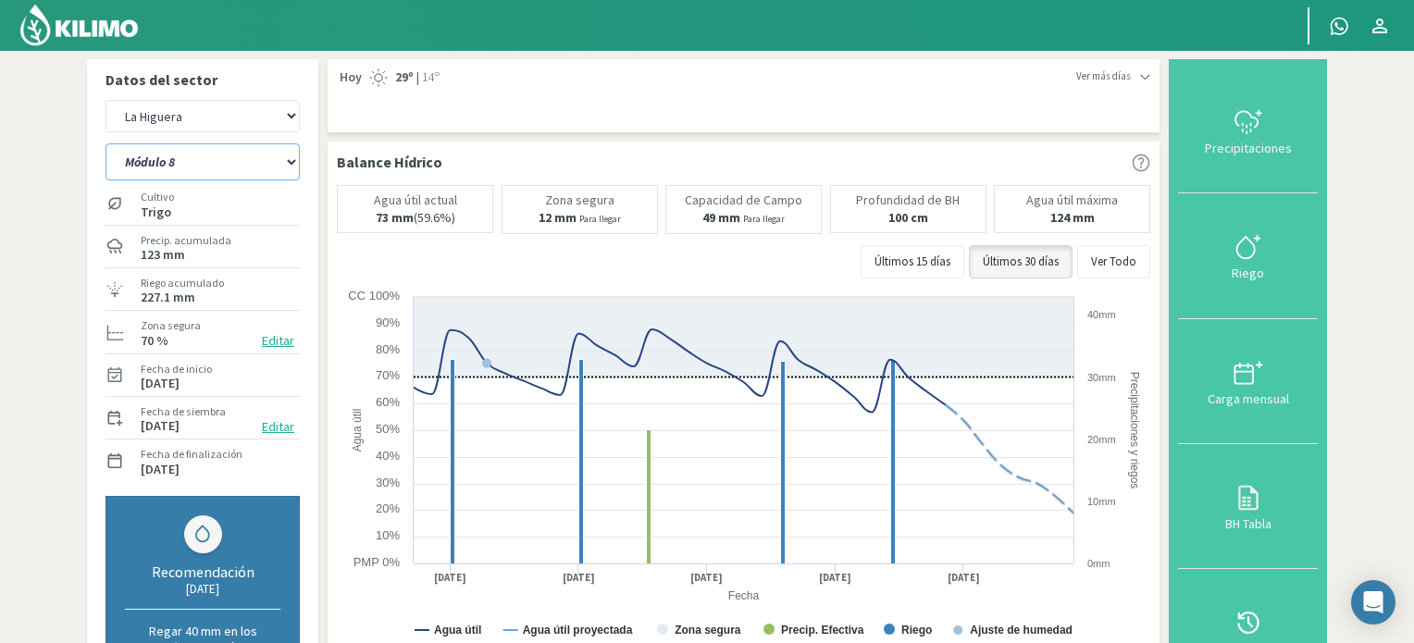
click at [292, 162] on select "Módulo 10 Módulo 11 Módulo 6 Módulo 7 Módulo 8 Módulo 9" at bounding box center [203, 161] width 194 height 37
select select "23: Object"
click at [106, 143] on select "Módulo 10 Módulo 11 Módulo 6 Módulo 7 Módulo 8 Módulo 9" at bounding box center [203, 161] width 194 height 37
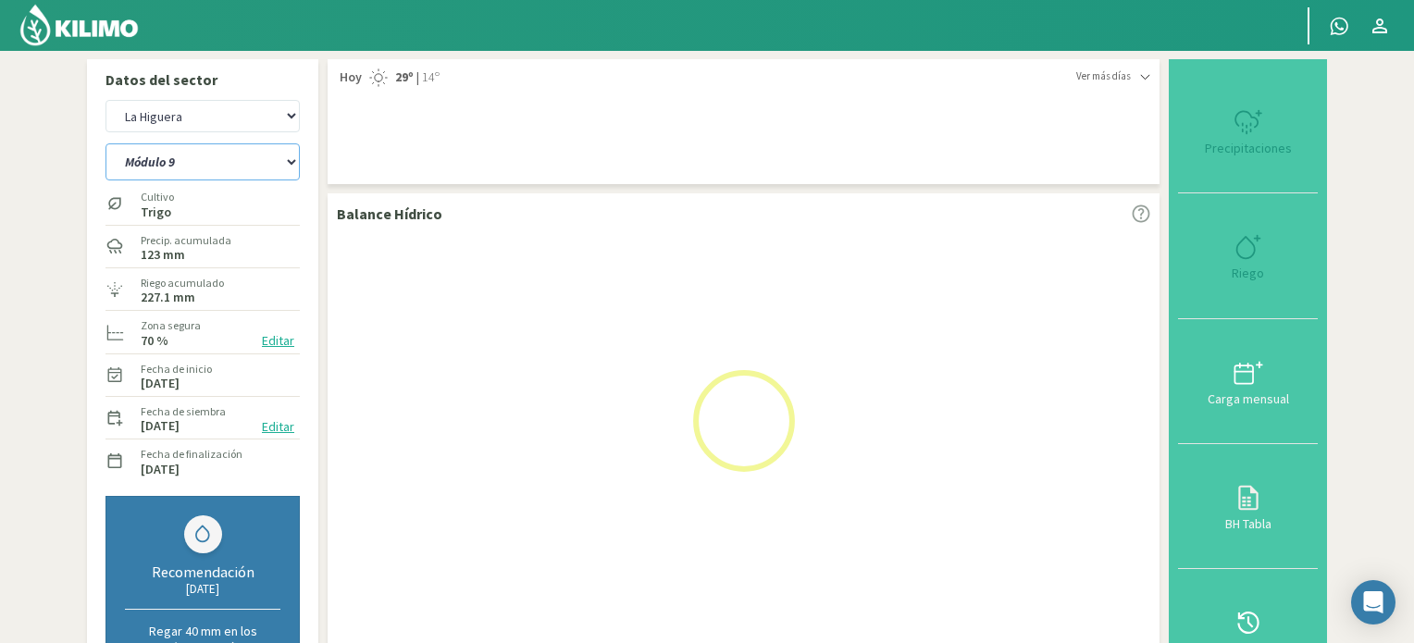
select select "13: Object"
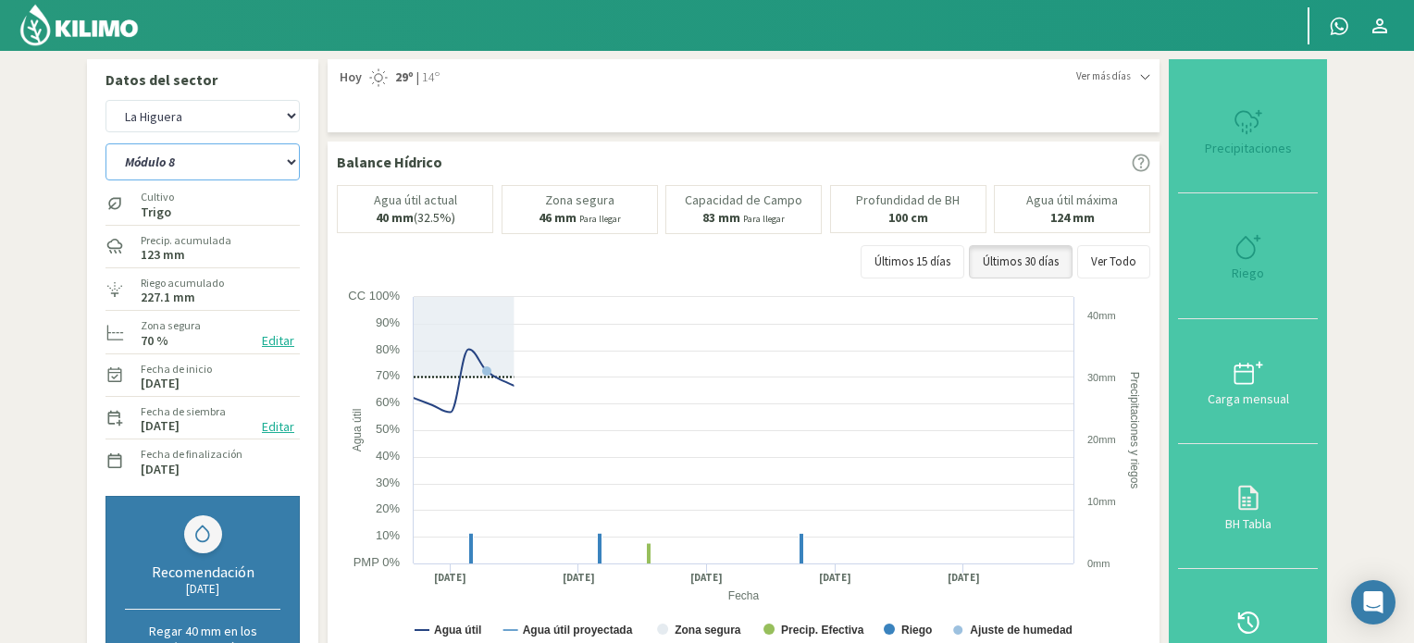
select select "29: Object"
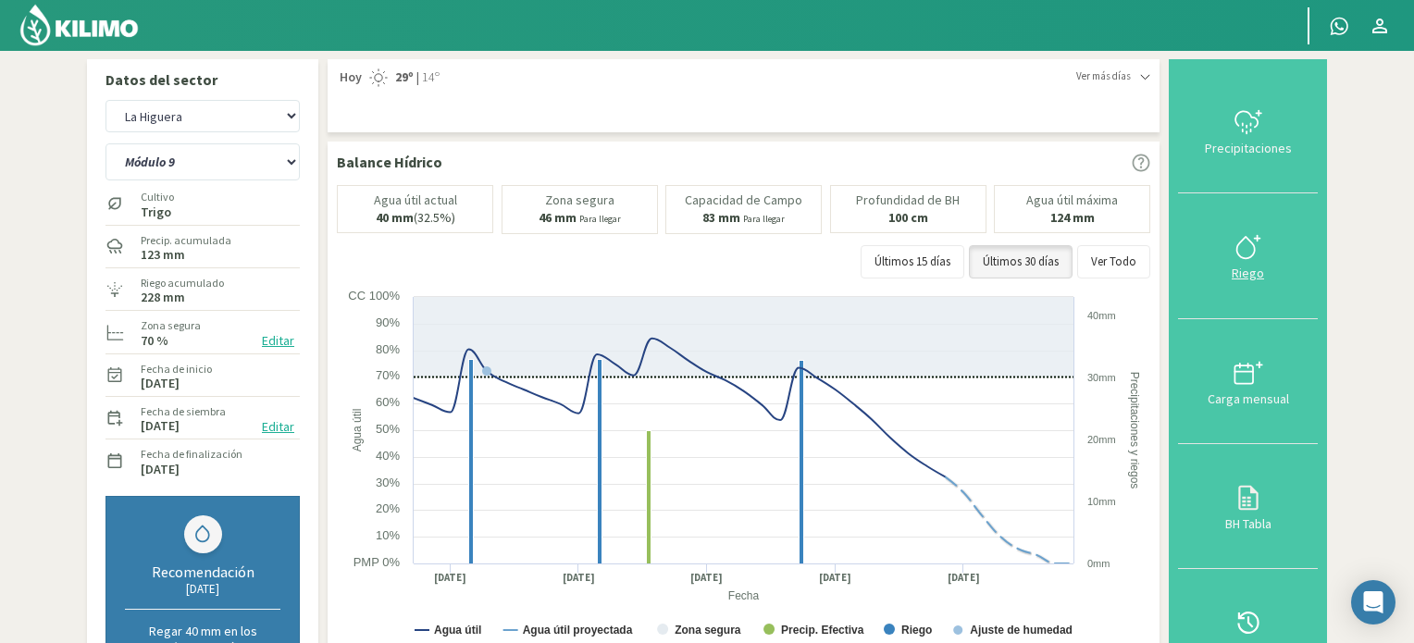
click at [1237, 240] on icon at bounding box center [1249, 247] width 30 height 30
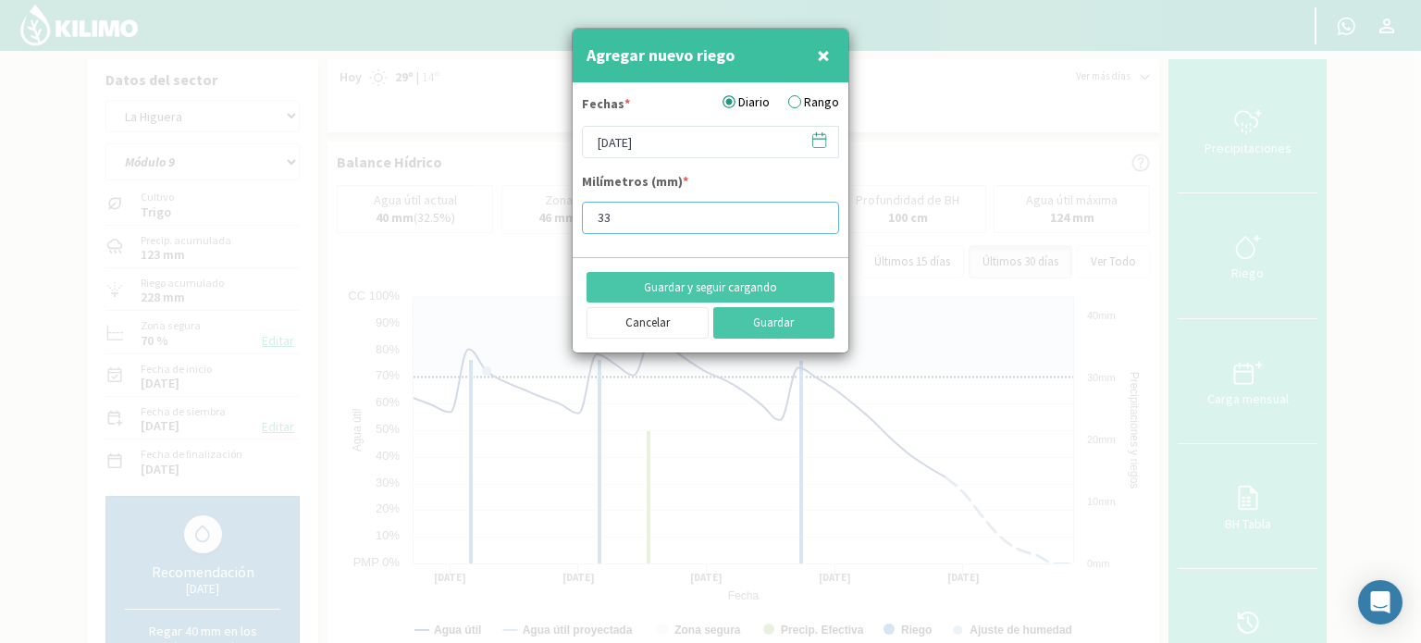
type input "33"
click at [816, 211] on input "33" at bounding box center [710, 218] width 257 height 32
type input "33.1"
click at [823, 136] on icon at bounding box center [820, 140] width 18 height 18
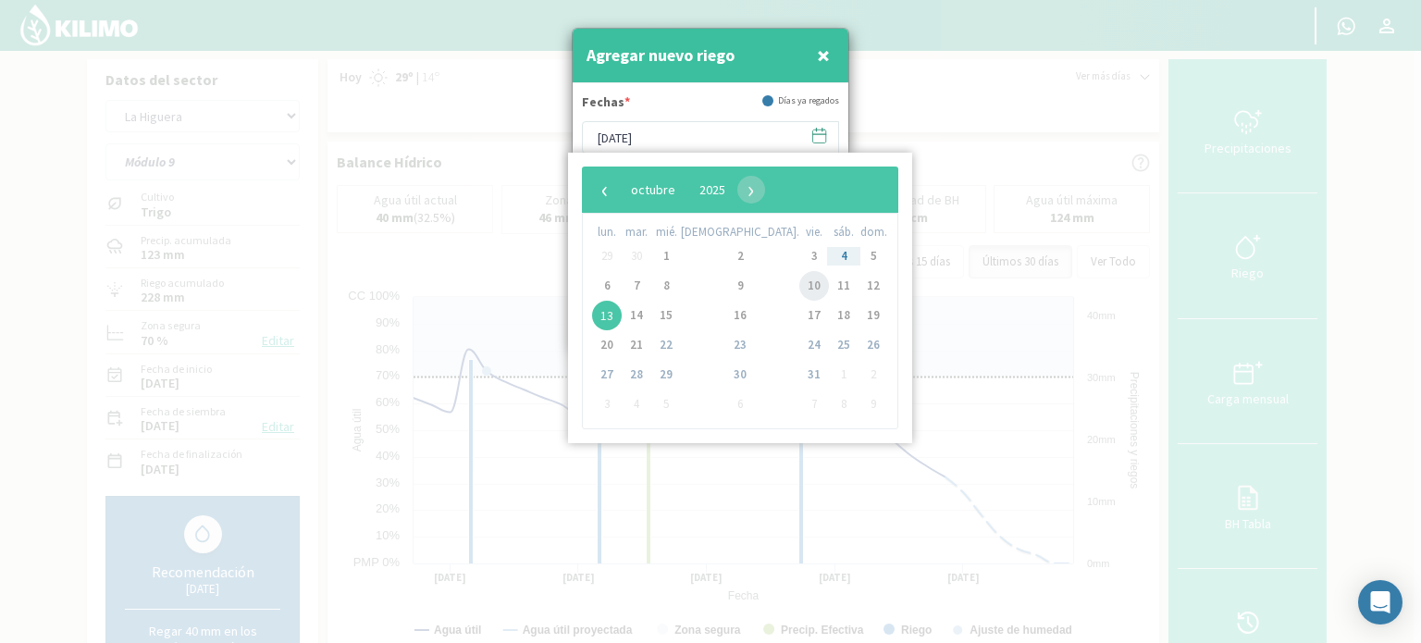
click at [800, 286] on span "10" at bounding box center [815, 286] width 30 height 30
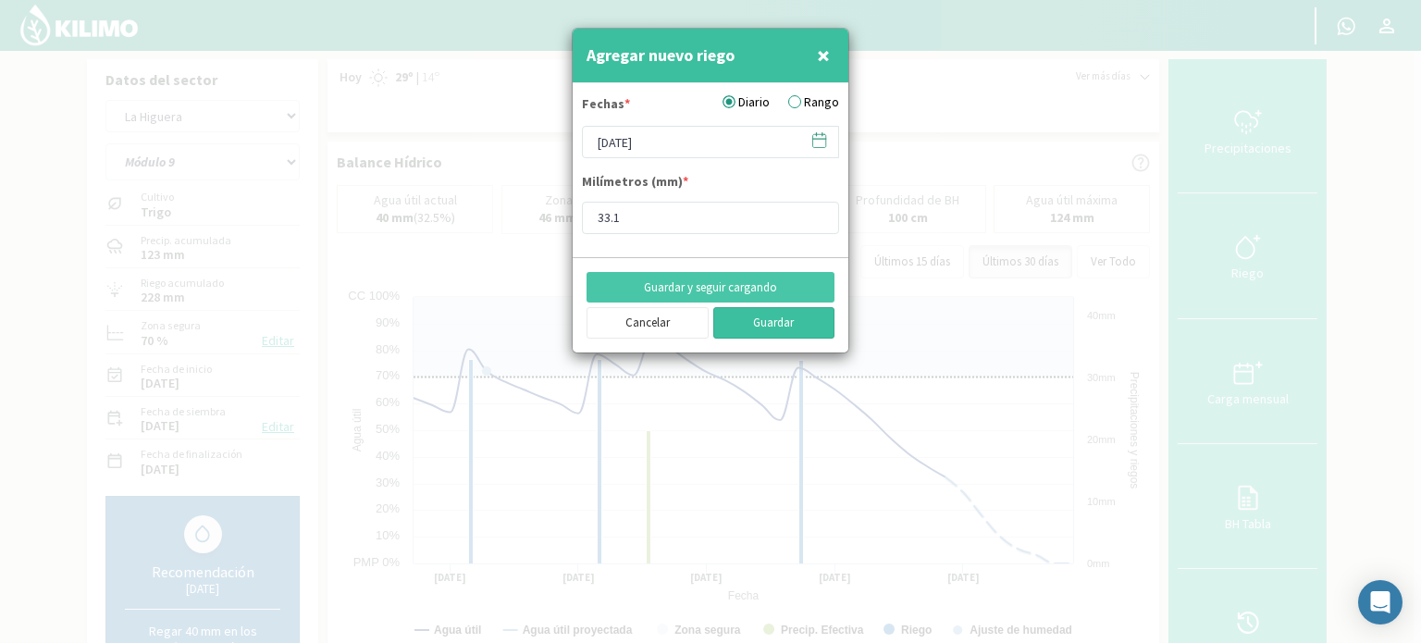
click at [743, 323] on button "Guardar" at bounding box center [775, 322] width 122 height 31
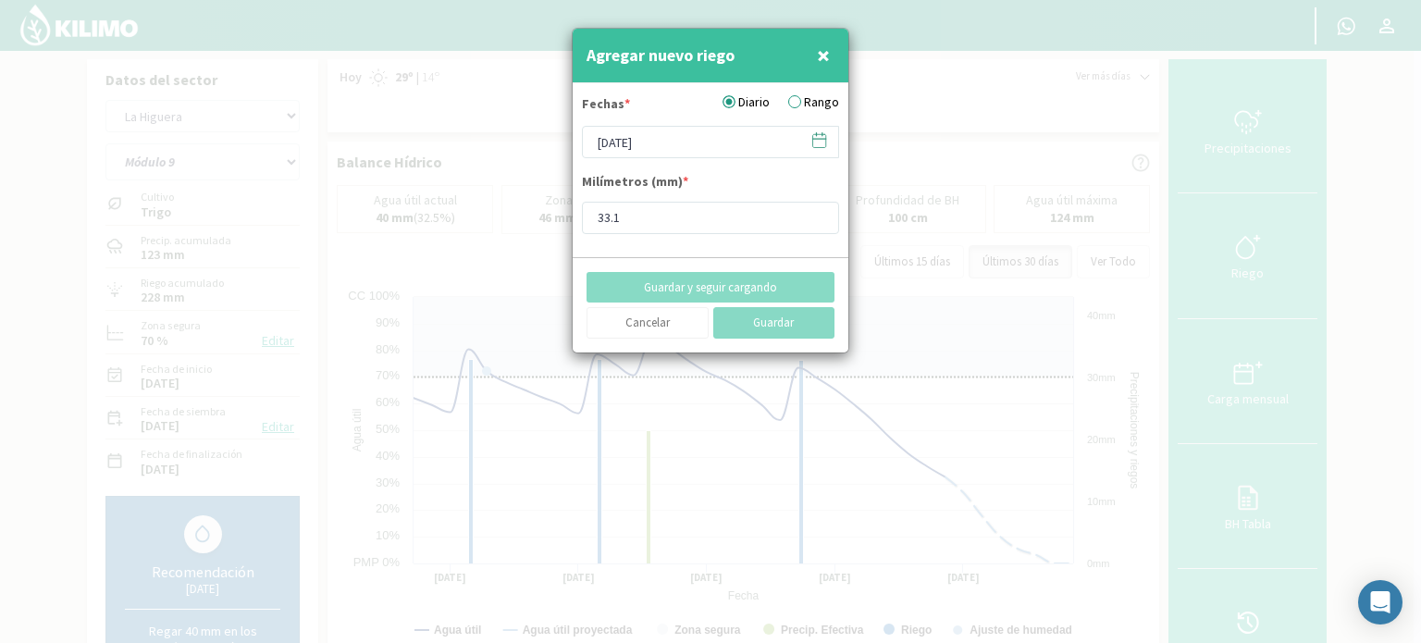
type input "[DATE]"
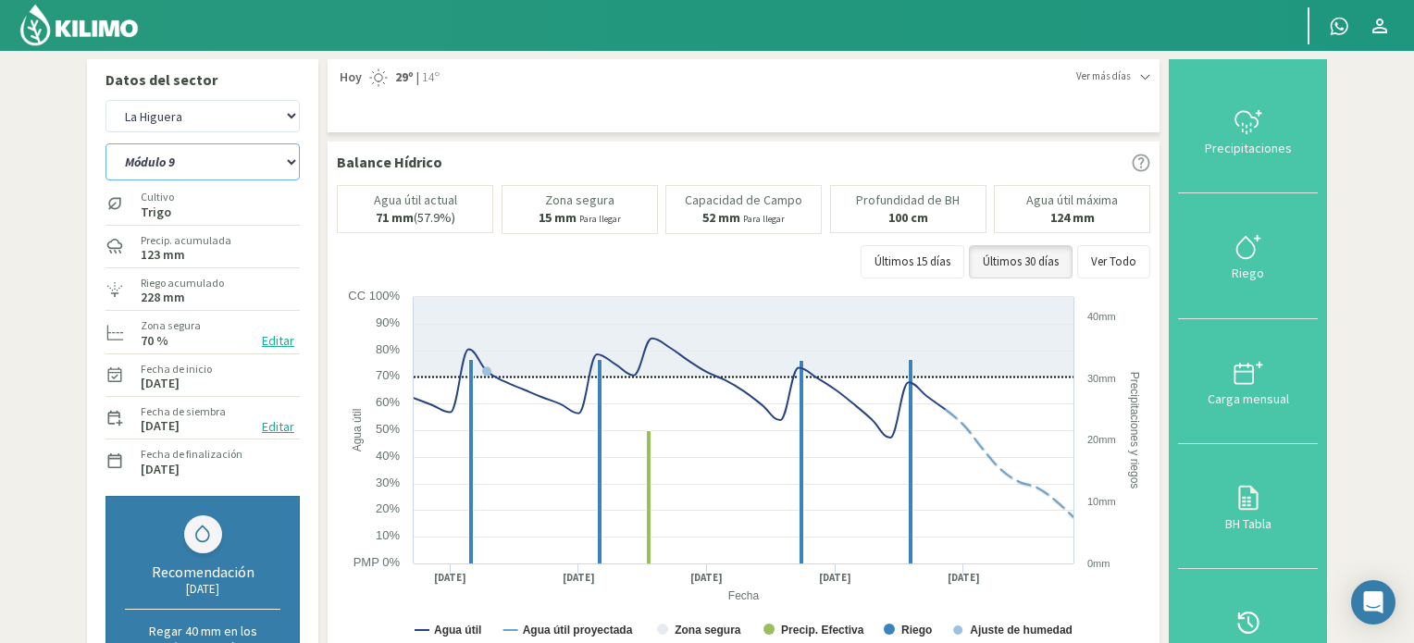
click at [292, 157] on select "Módulo 10 Módulo 11 Módulo 6 Módulo 7 Módulo 8 Módulo 9" at bounding box center [203, 161] width 194 height 37
select select "24: Object"
click at [106, 143] on select "Módulo 10 Módulo 11 Módulo 6 Módulo 7 Módulo 8 Módulo 9" at bounding box center [203, 161] width 194 height 37
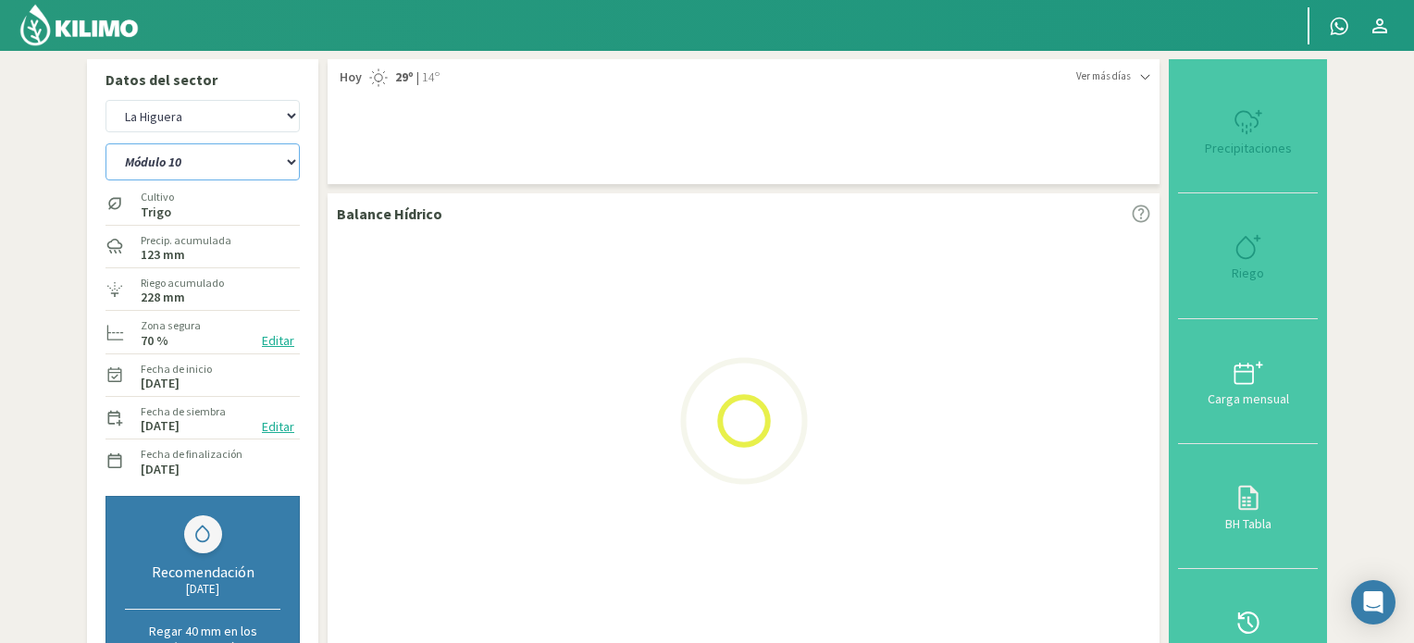
select select "16: Object"
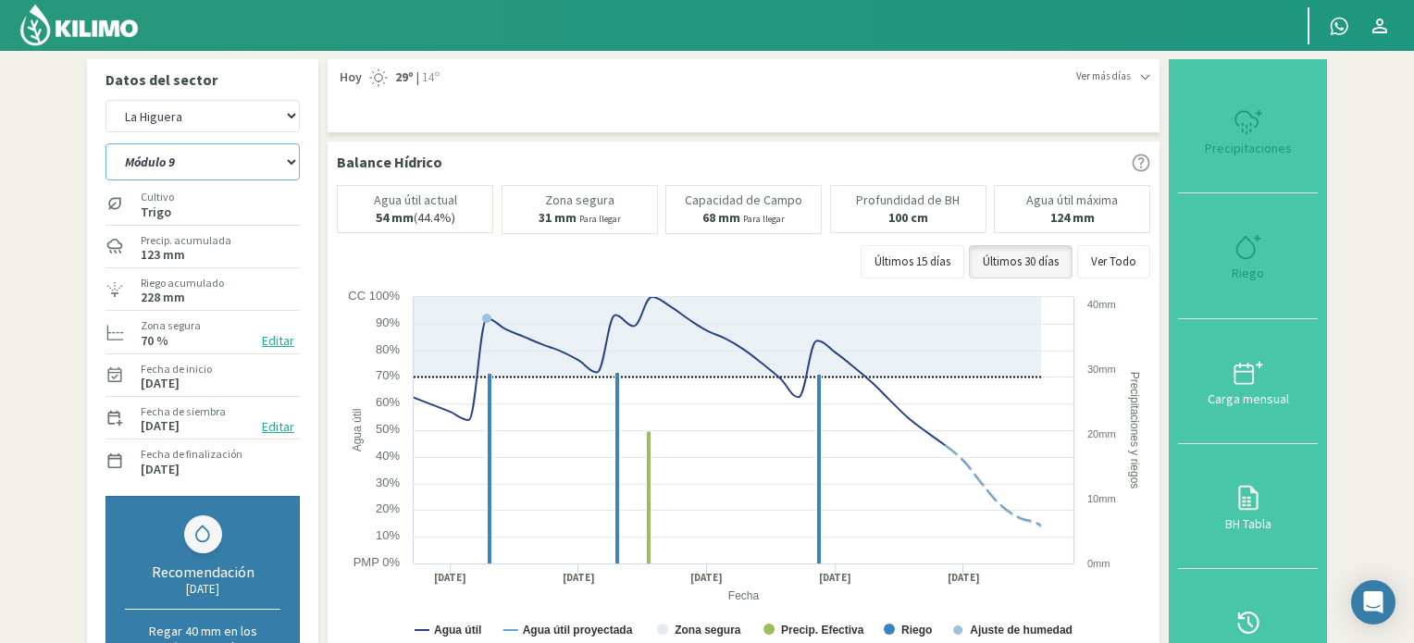
select select "30: Object"
click at [1254, 252] on icon at bounding box center [1249, 247] width 30 height 30
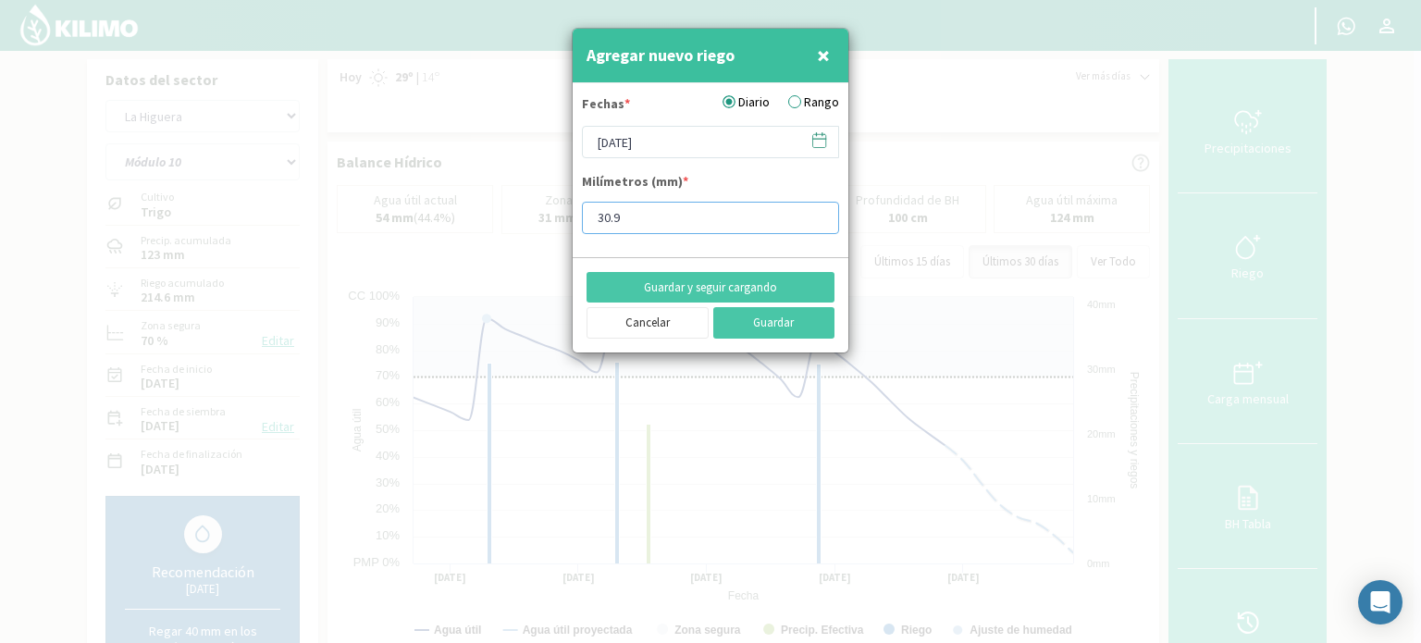
click at [652, 214] on input "30.9" at bounding box center [710, 218] width 257 height 32
type input "31"
click at [814, 211] on input "31" at bounding box center [710, 218] width 257 height 32
type input "31.2"
click at [819, 135] on icon at bounding box center [820, 140] width 18 height 18
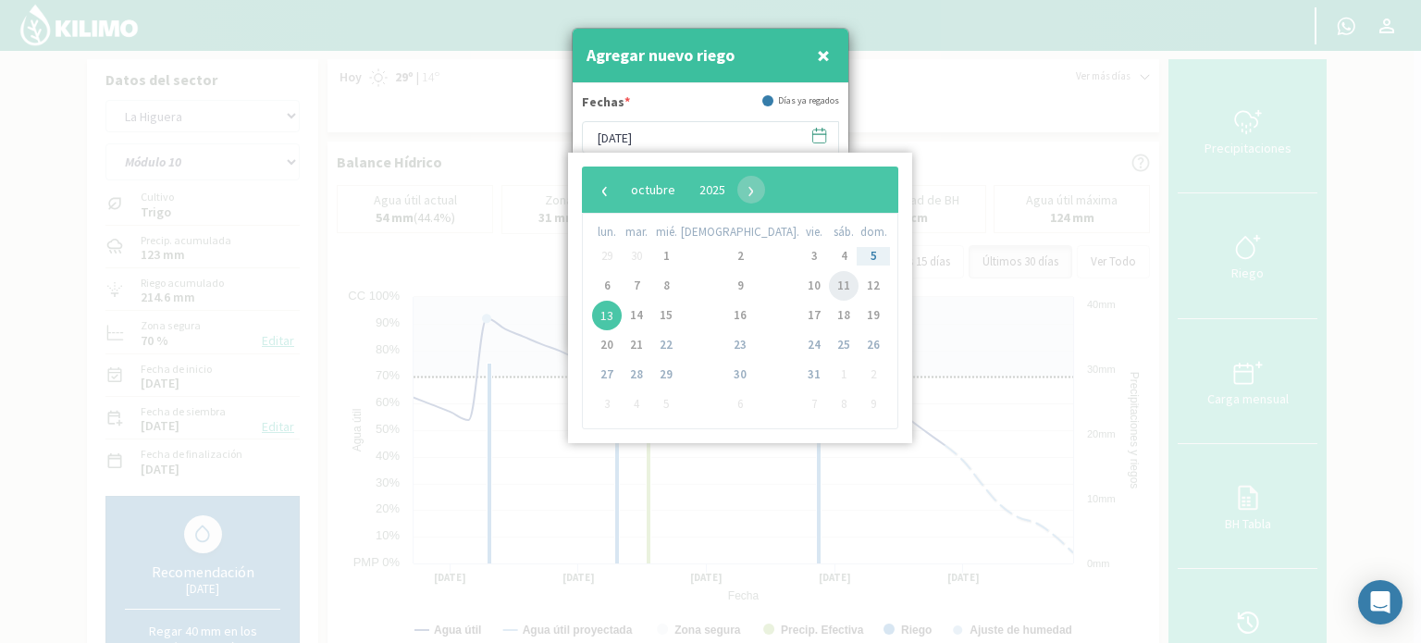
click at [829, 288] on span "11" at bounding box center [844, 286] width 30 height 30
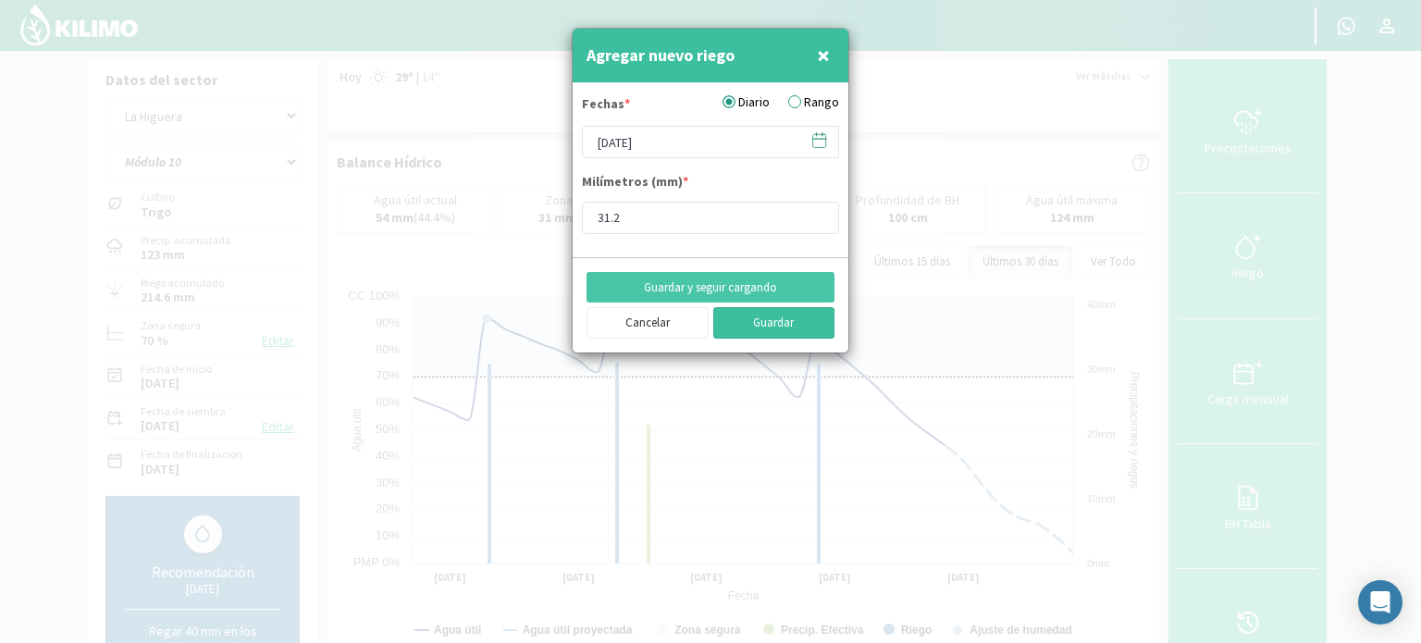
click at [753, 320] on button "Guardar" at bounding box center [775, 322] width 122 height 31
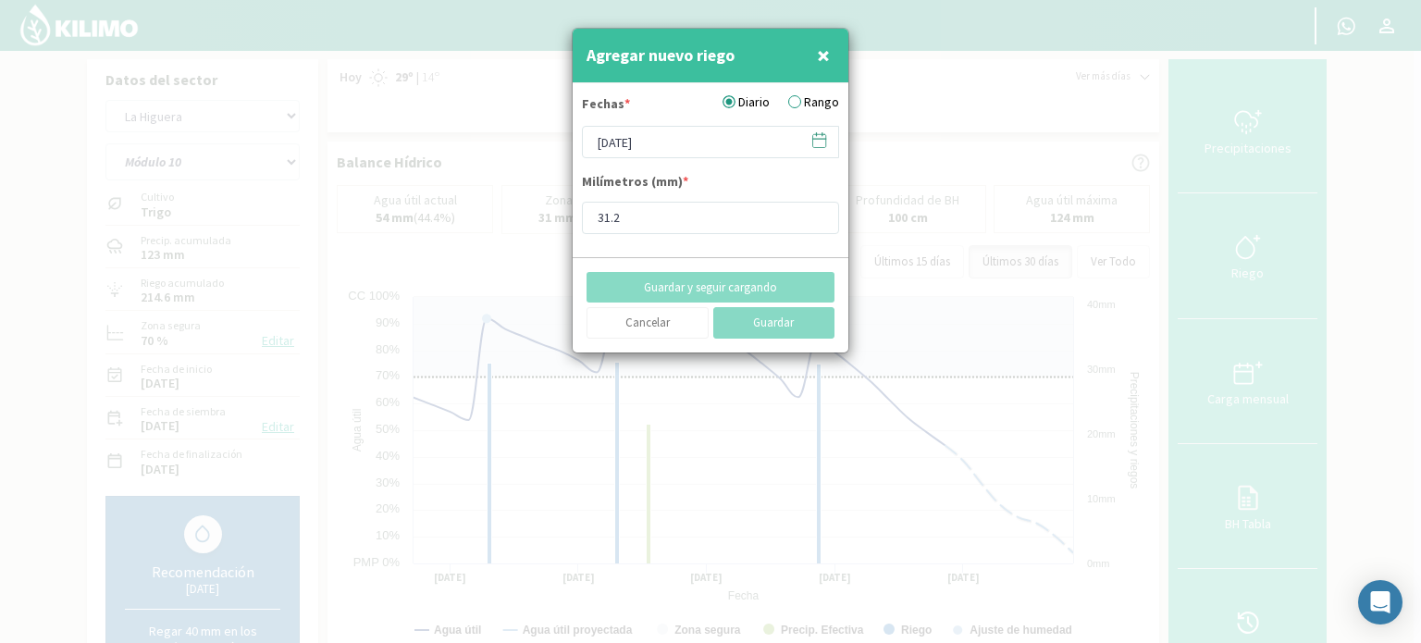
type input "[DATE]"
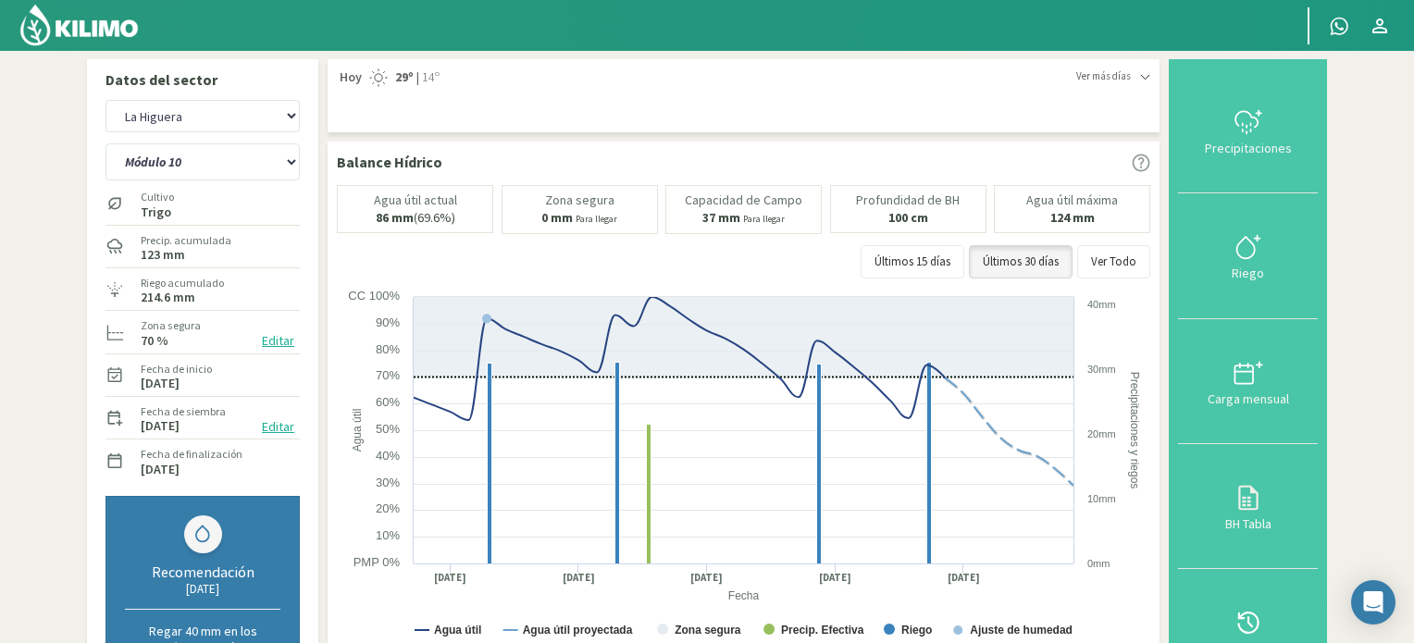
click at [66, 25] on img at bounding box center [79, 25] width 121 height 44
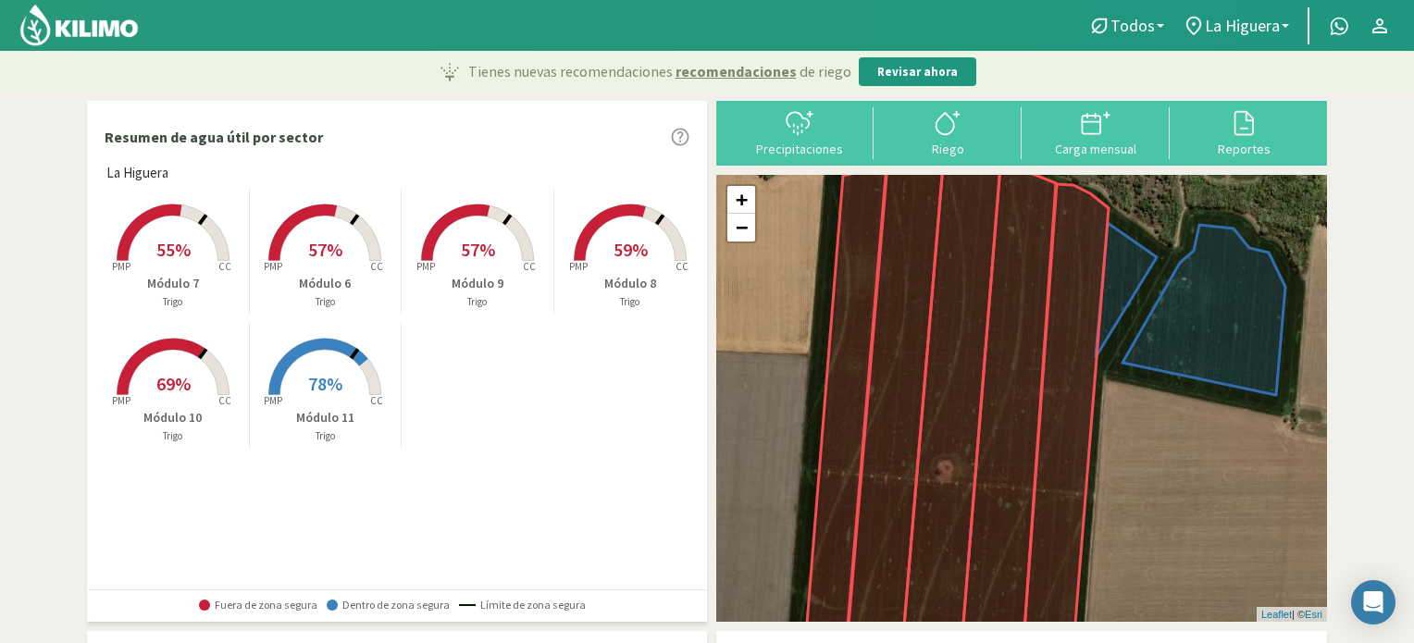
click at [200, 267] on rect at bounding box center [173, 263] width 148 height 148
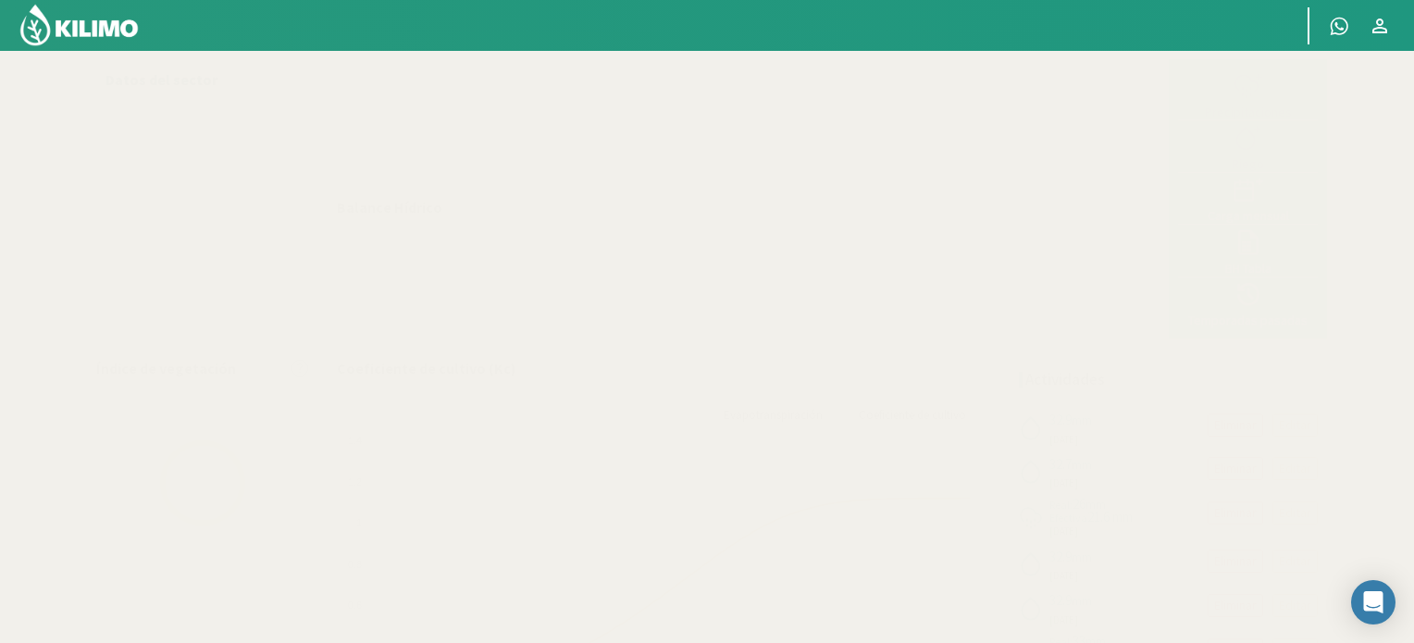
select select "1: Object"
select select "3: Object"
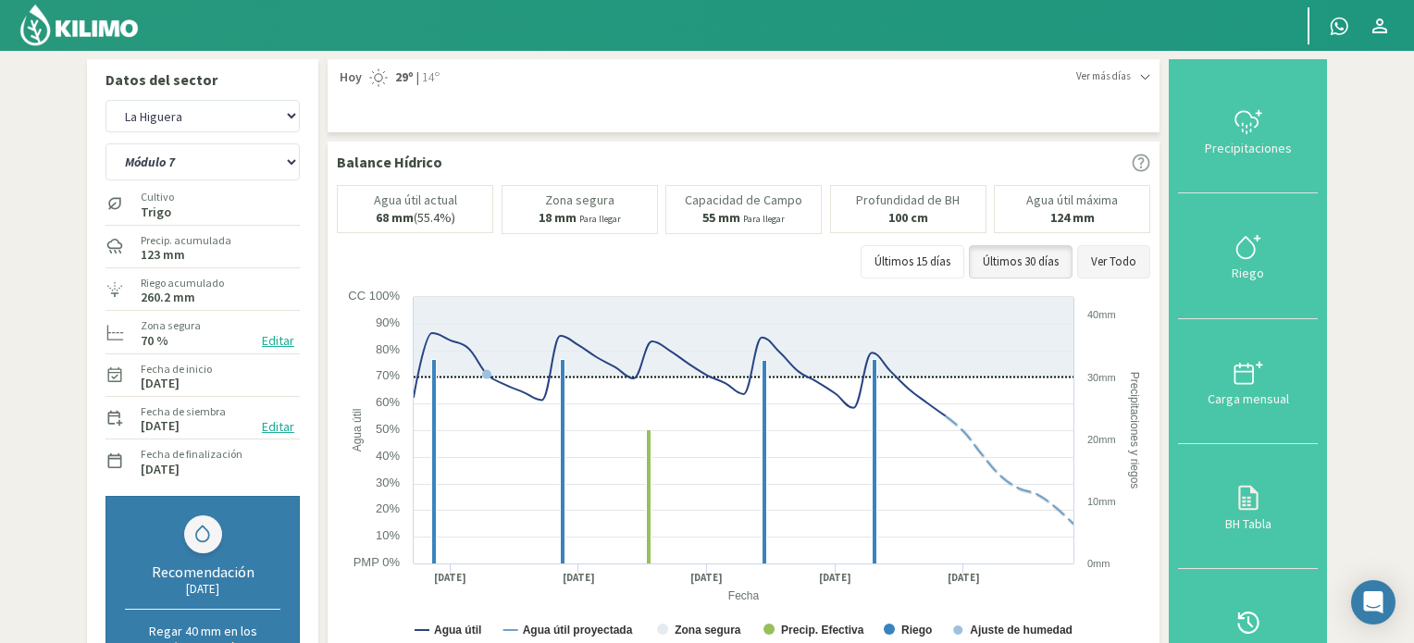
click at [1110, 258] on button "Ver Todo" at bounding box center [1113, 261] width 73 height 33
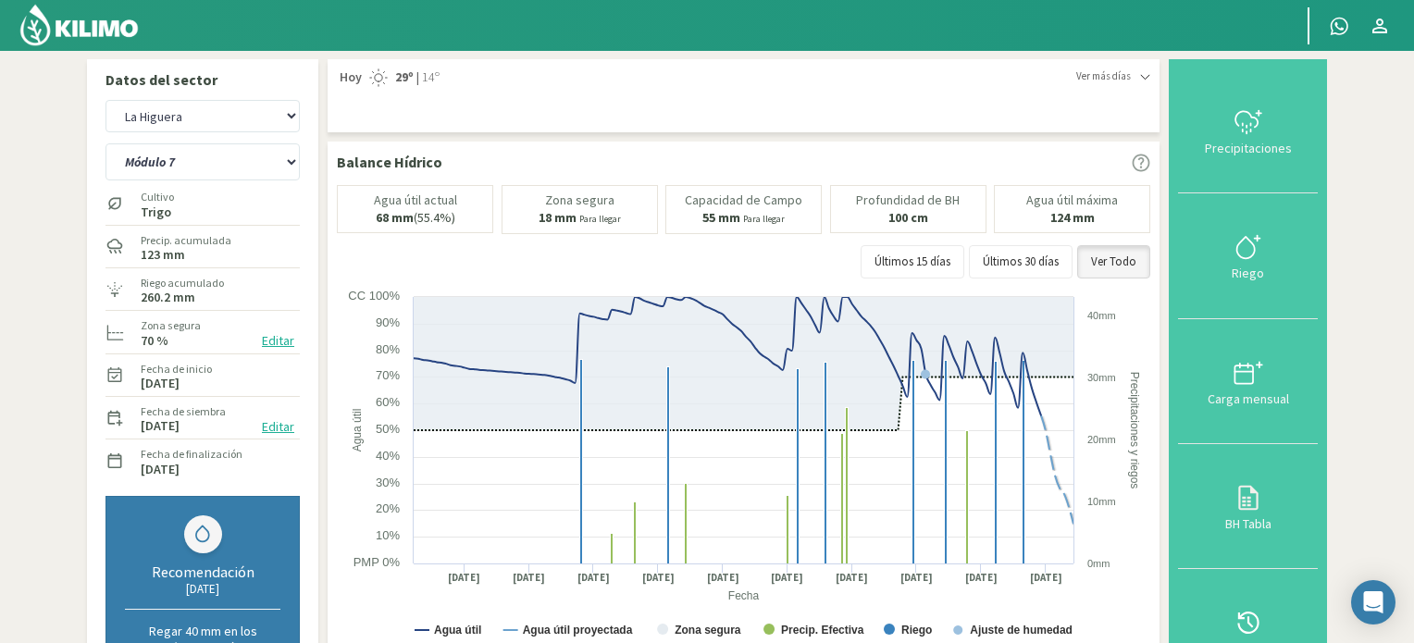
drag, startPoint x: 70, startPoint y: 26, endPoint x: 141, endPoint y: 26, distance: 70.3
click at [70, 26] on img at bounding box center [79, 25] width 121 height 44
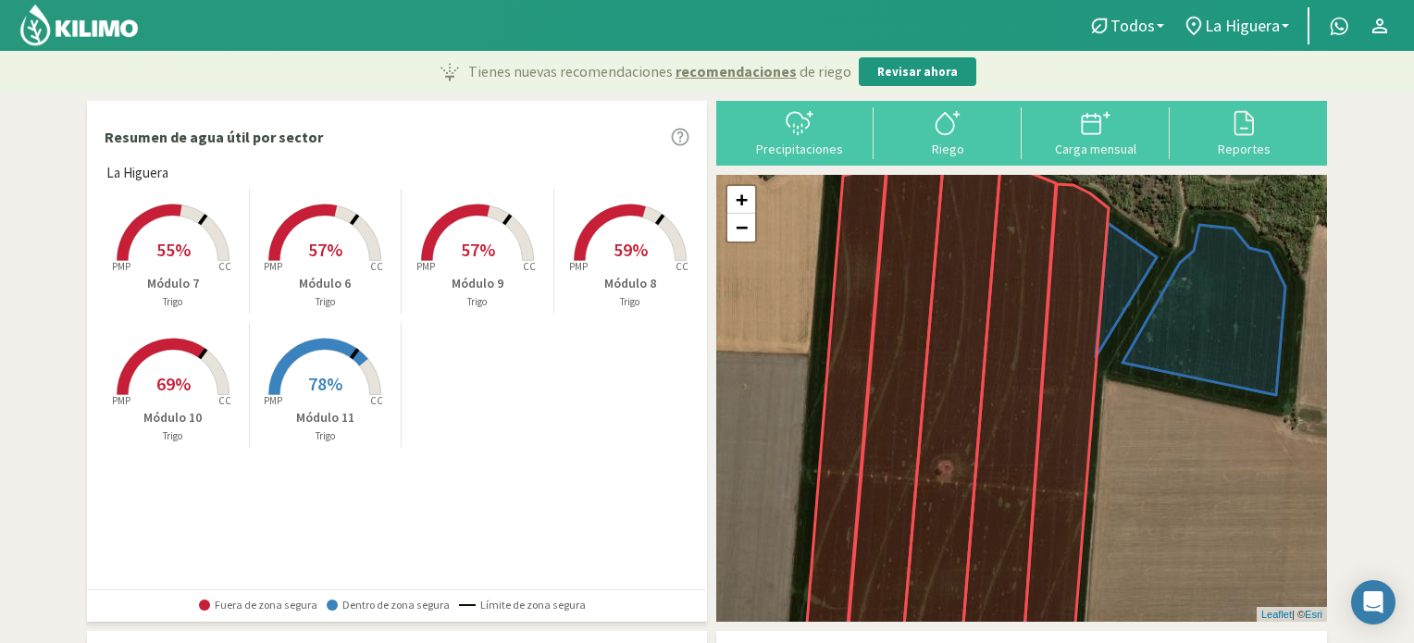
click at [168, 366] on rect at bounding box center [173, 397] width 148 height 148
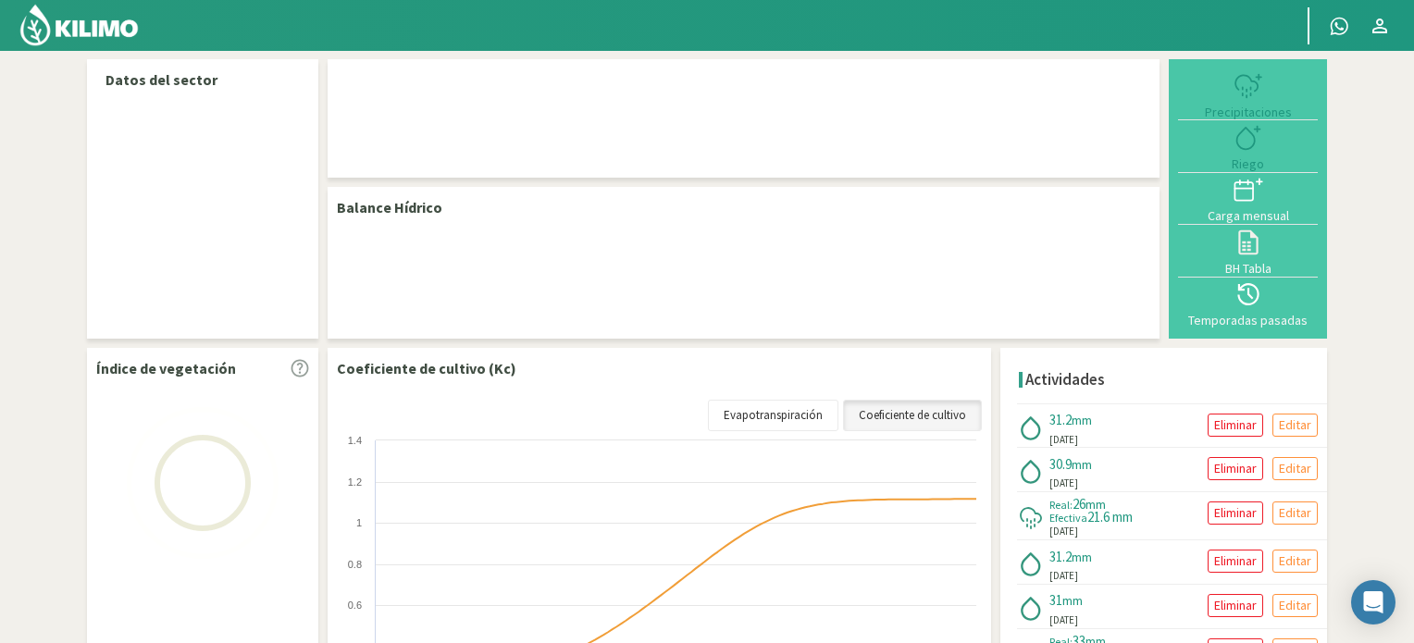
select select "1: Object"
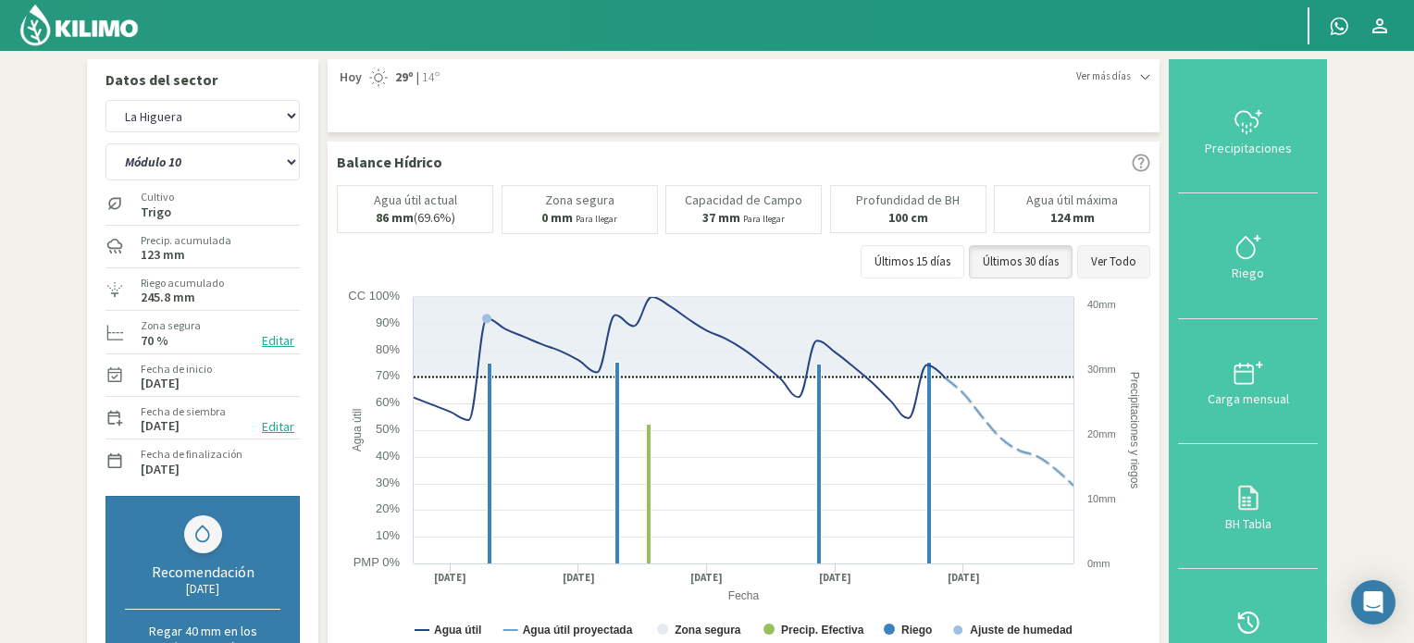
click at [1112, 258] on button "Ver Todo" at bounding box center [1113, 261] width 73 height 33
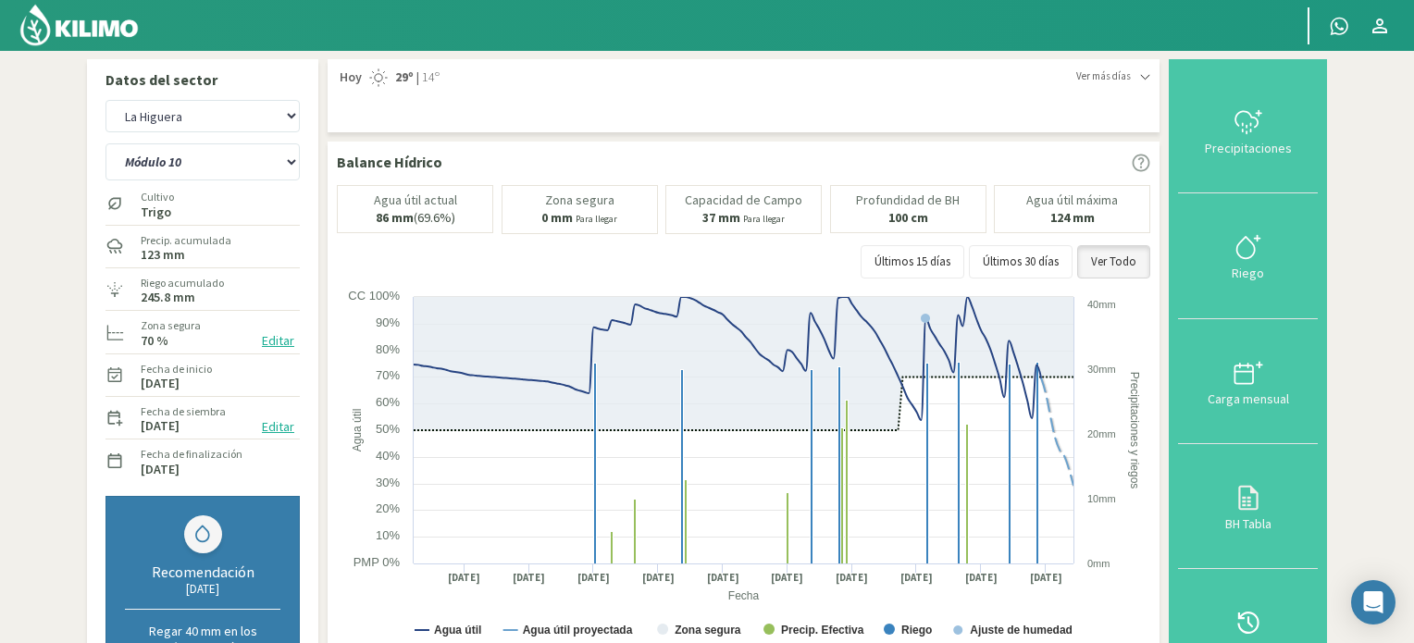
drag, startPoint x: 90, startPoint y: 33, endPoint x: 163, endPoint y: 32, distance: 73.1
click at [90, 33] on img at bounding box center [79, 25] width 121 height 44
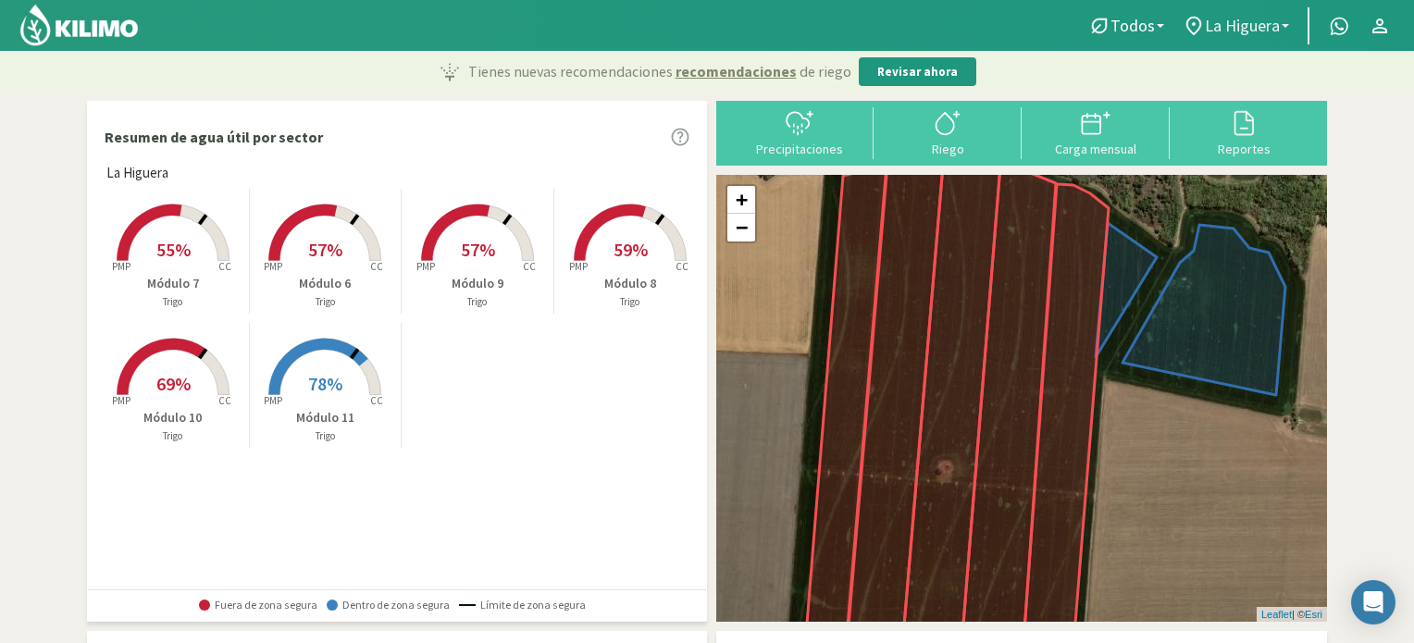
click at [1289, 18] on link "La Higuera" at bounding box center [1235, 25] width 125 height 35
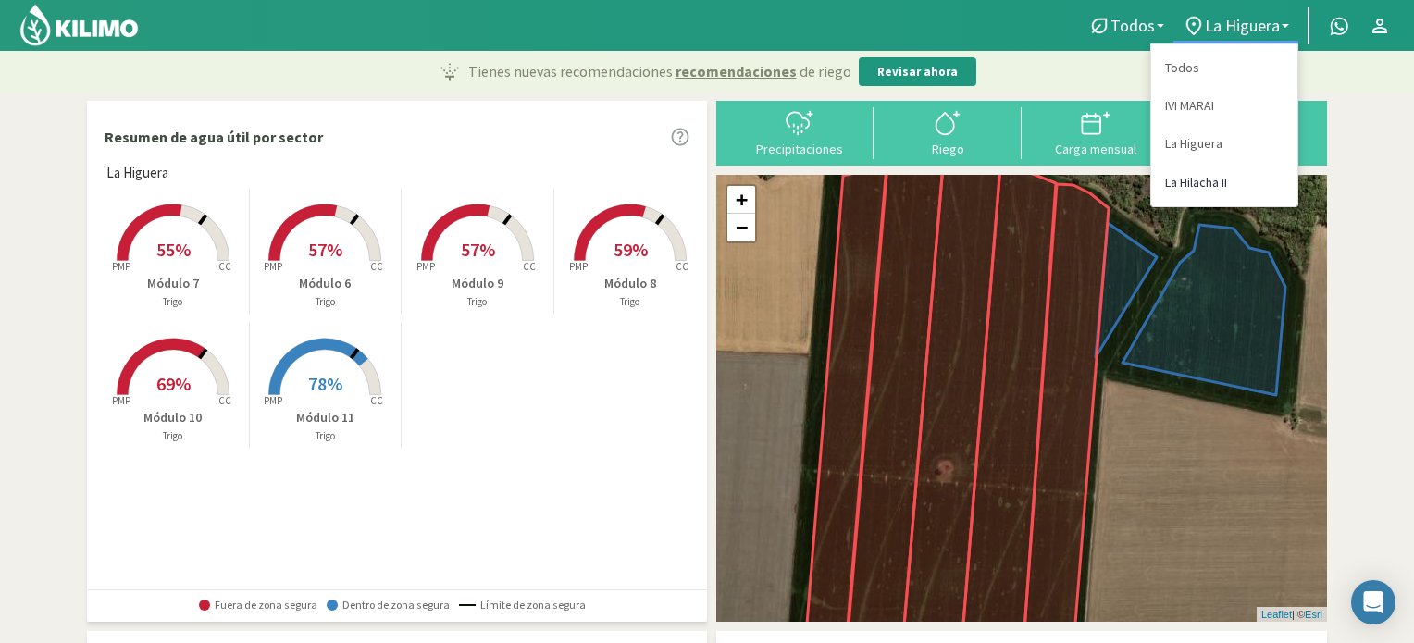
click at [1210, 180] on link "La Hilacha II" at bounding box center [1224, 183] width 146 height 38
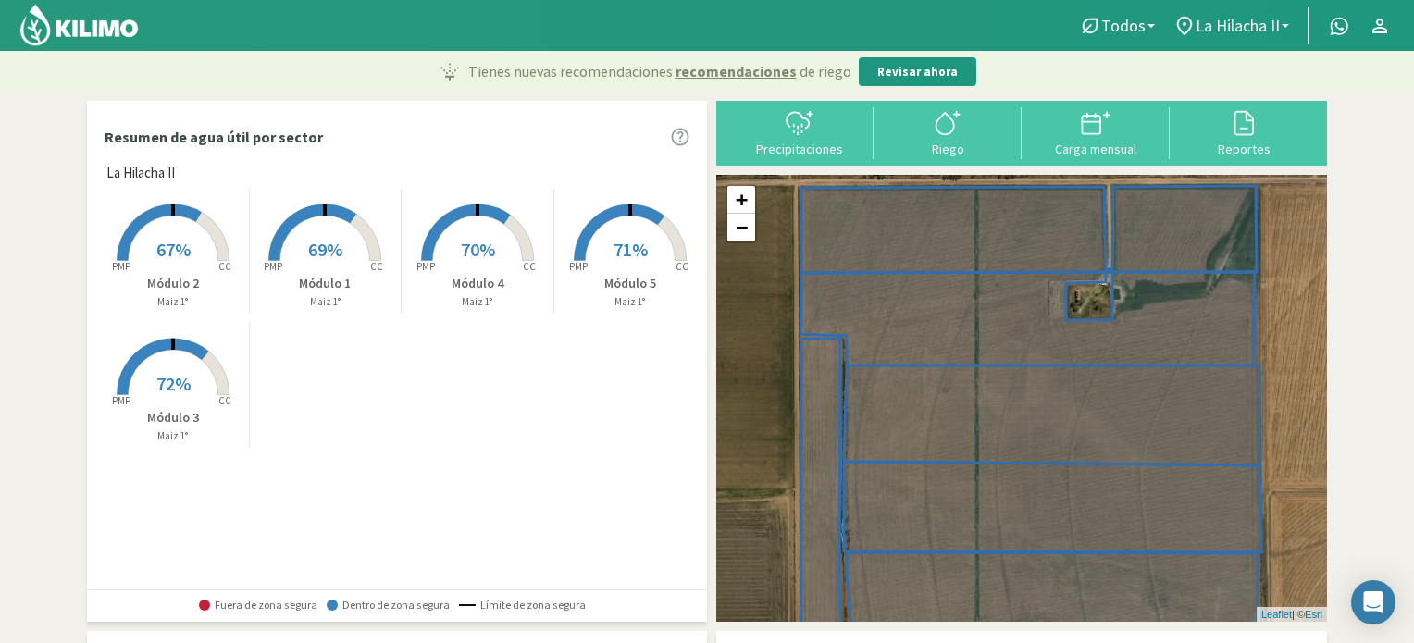
click at [1288, 25] on b at bounding box center [1285, 26] width 7 height 4
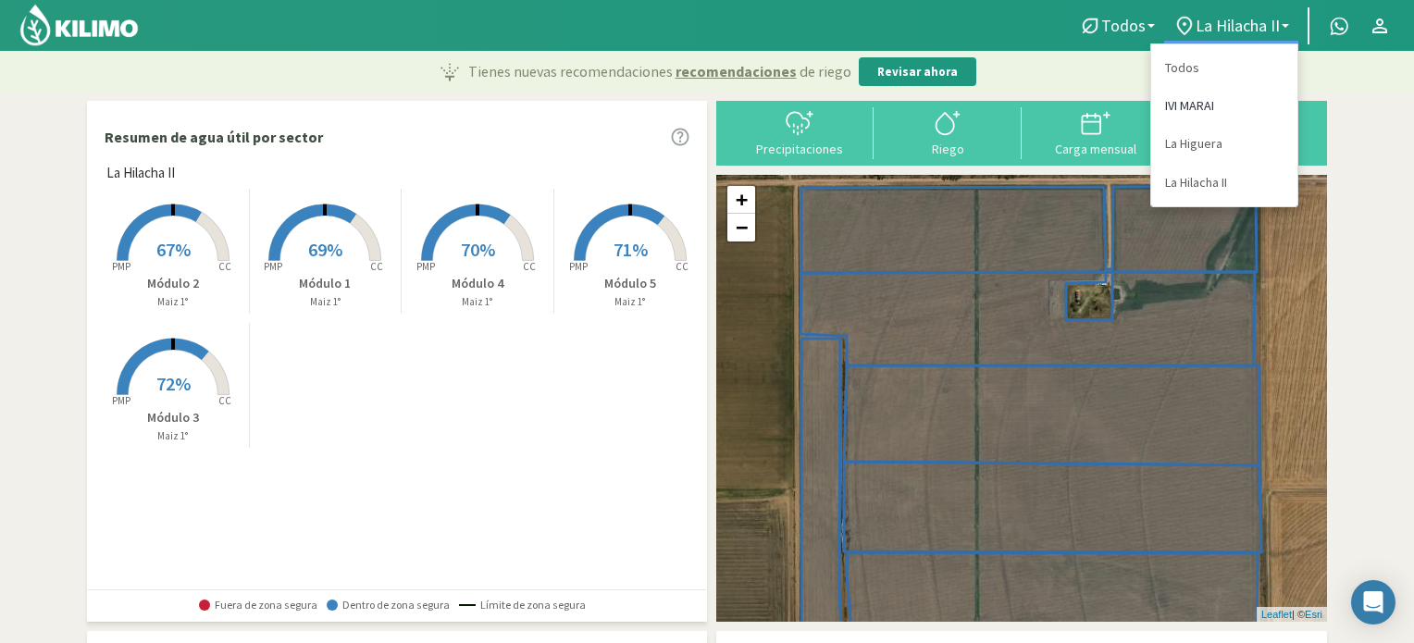
click at [1193, 106] on link "IVI MARAI" at bounding box center [1224, 106] width 146 height 38
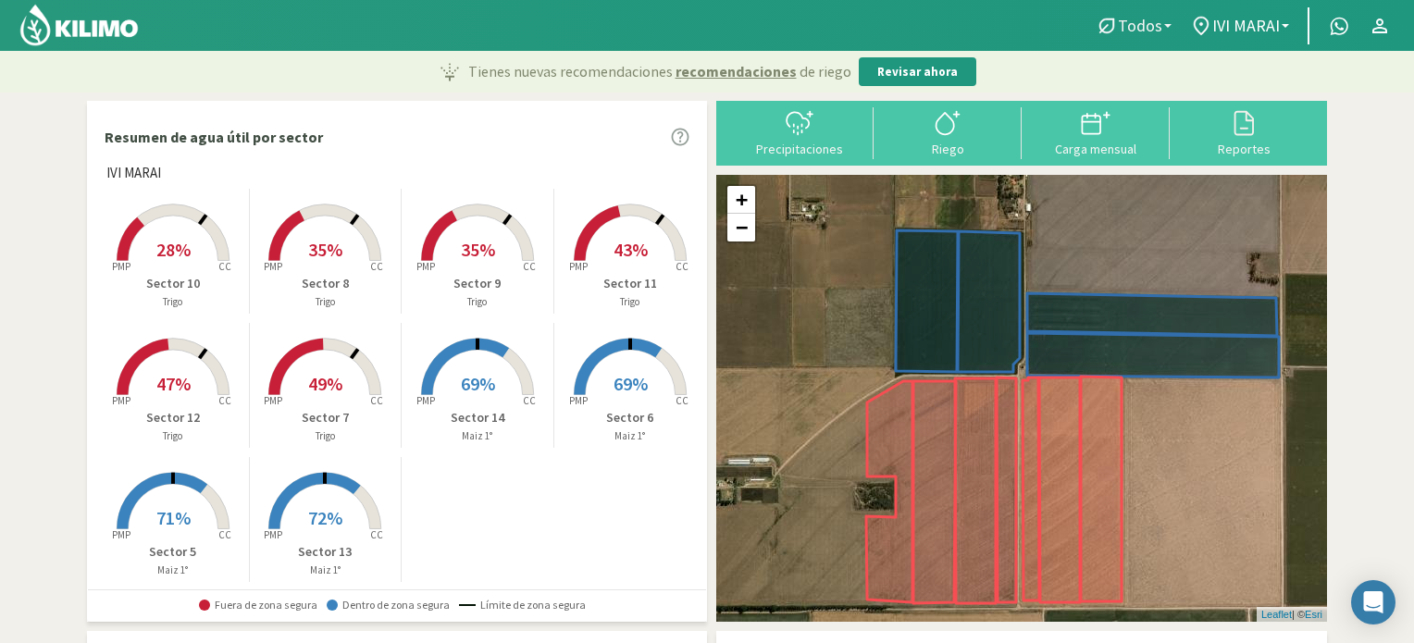
click at [1170, 22] on link "Todos" at bounding box center [1133, 25] width 94 height 35
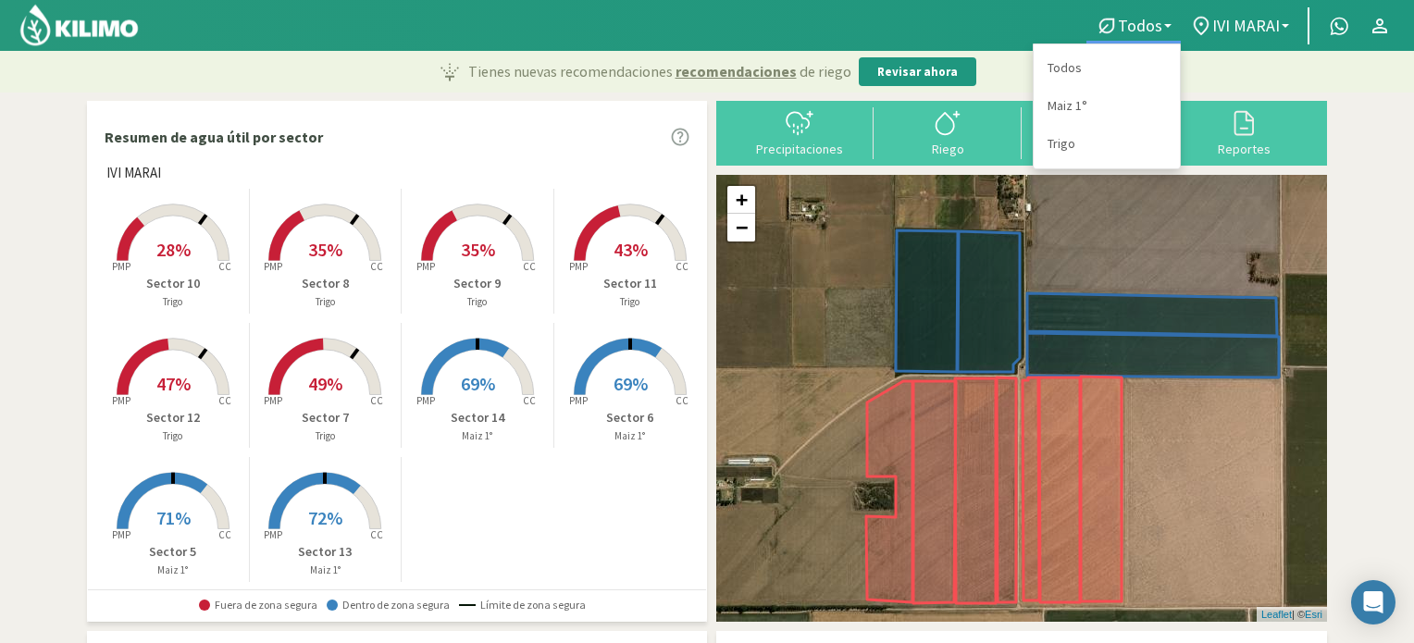
click at [1061, 146] on link "Trigo" at bounding box center [1107, 144] width 146 height 38
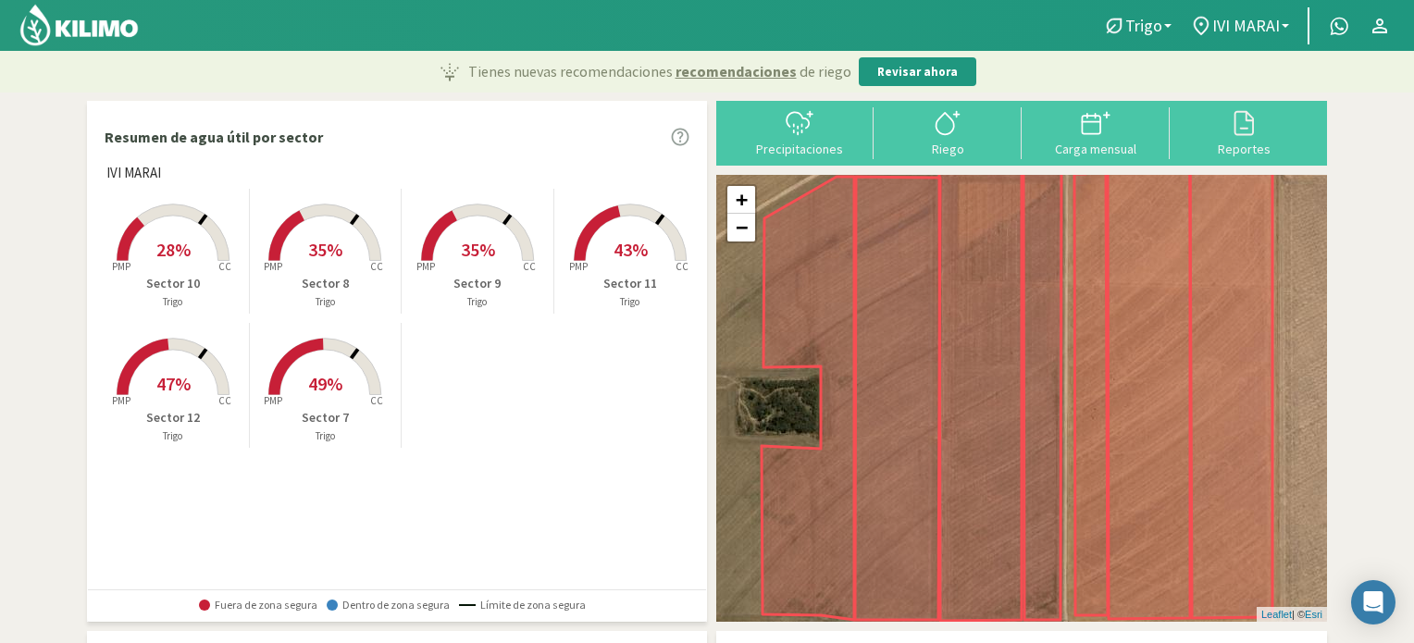
click at [323, 380] on span "49%" at bounding box center [325, 383] width 34 height 23
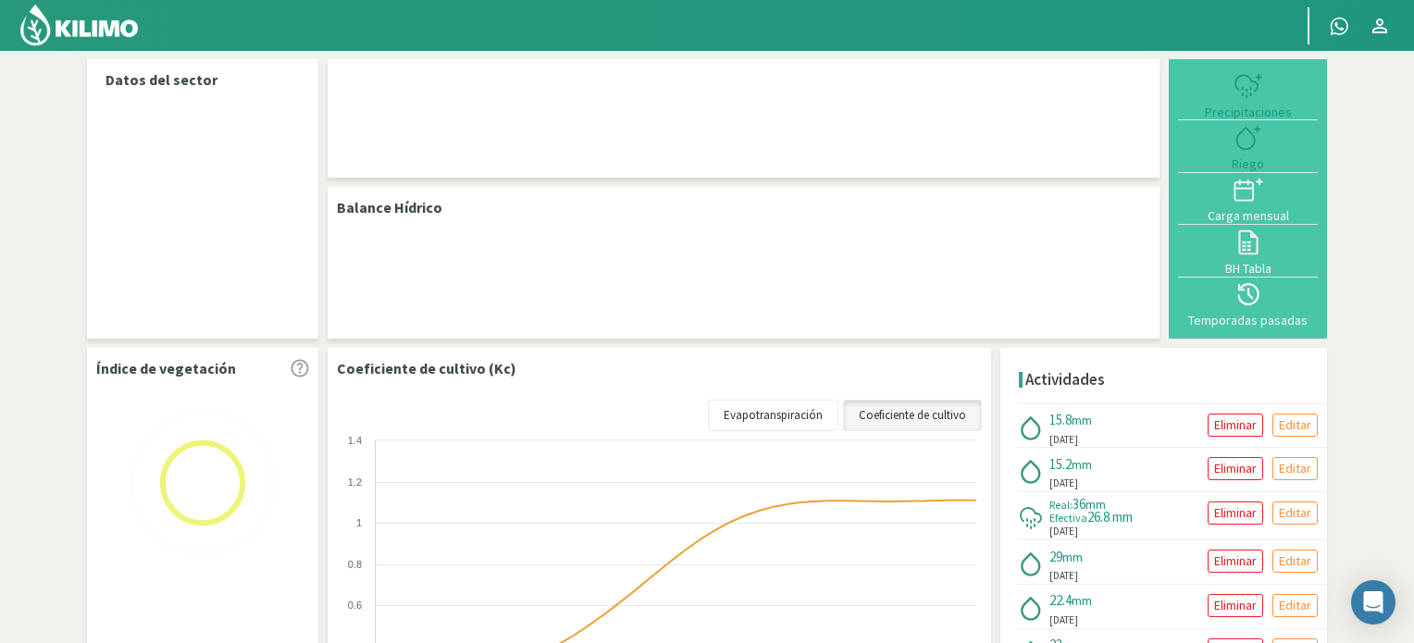
select select "7: Object"
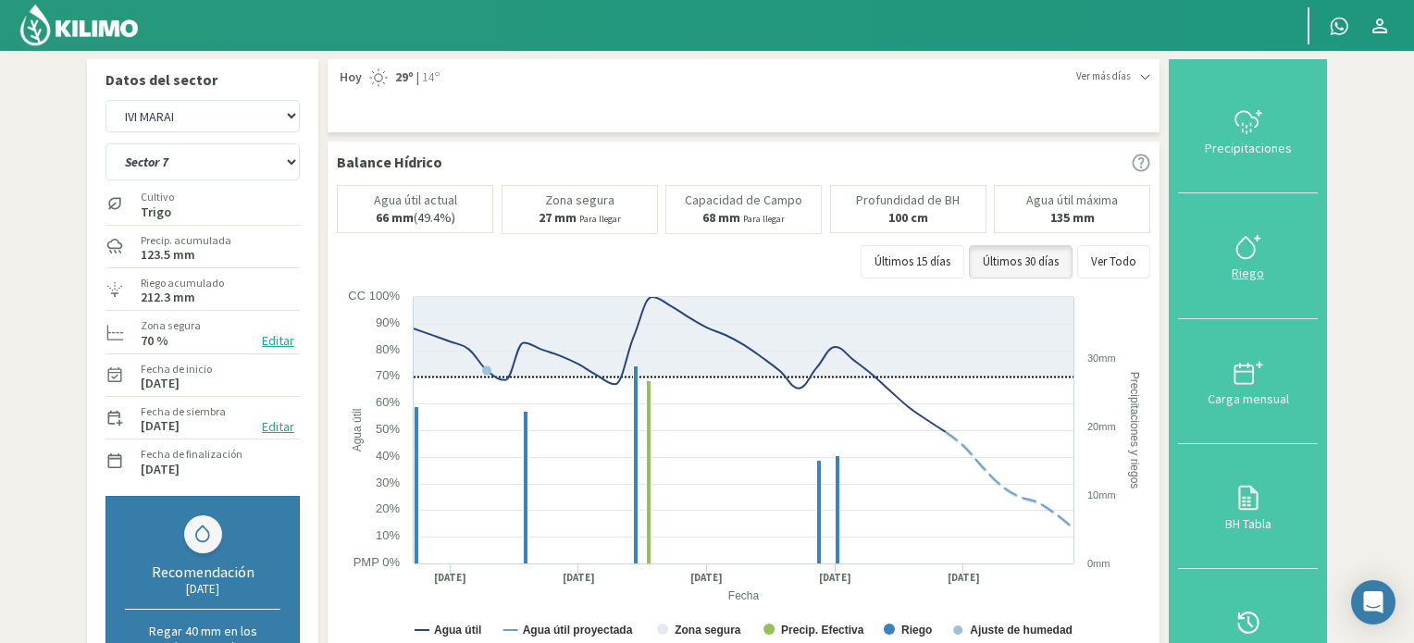
click at [1230, 247] on div at bounding box center [1248, 247] width 129 height 30
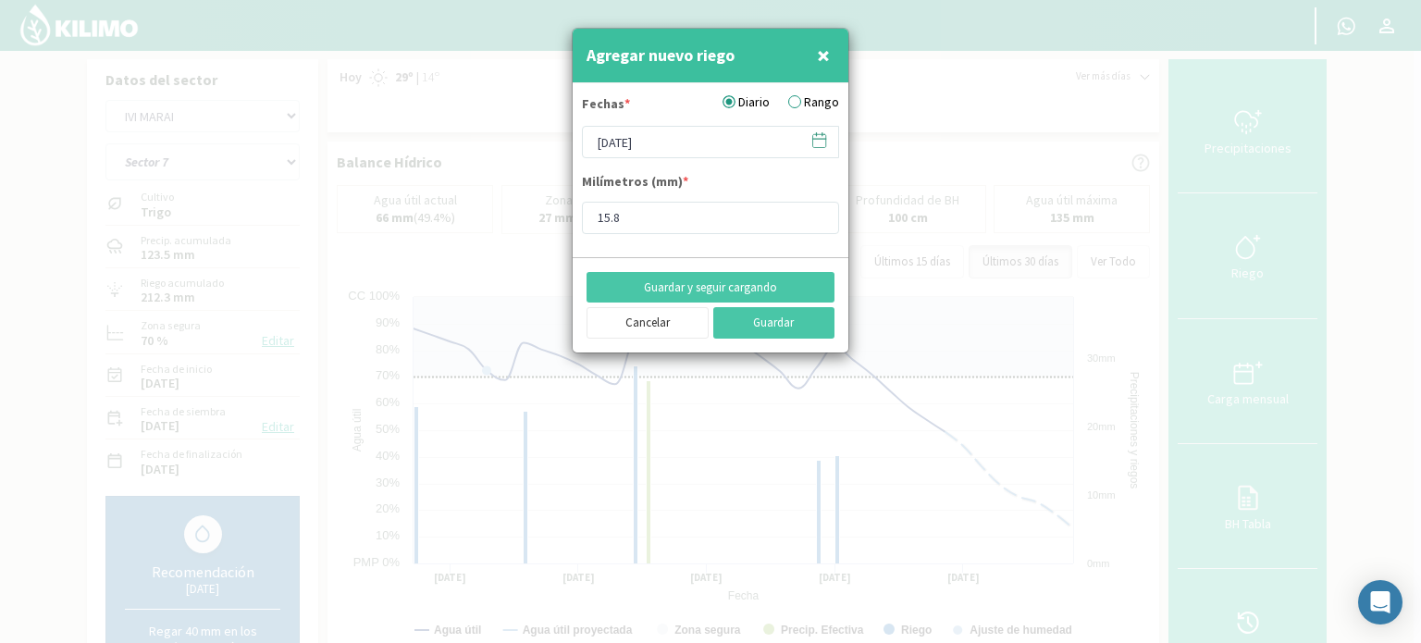
click at [820, 143] on icon at bounding box center [820, 140] width 18 height 18
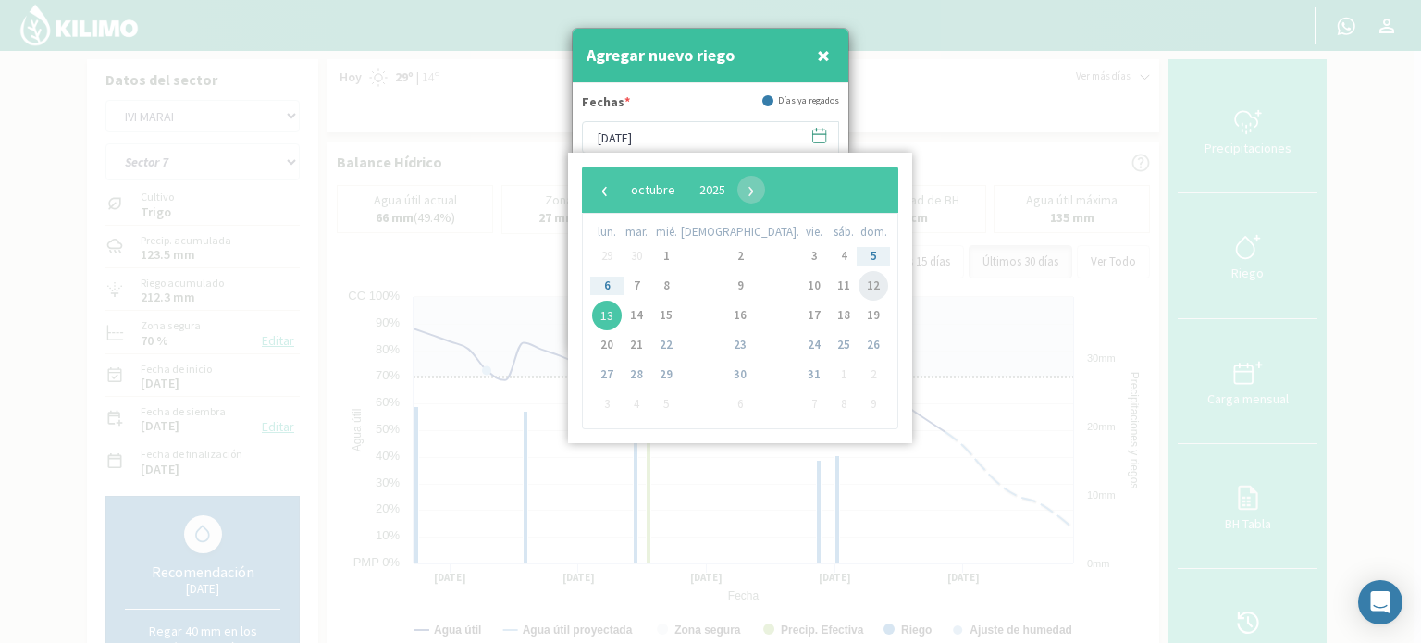
click at [859, 288] on span "12" at bounding box center [874, 286] width 30 height 30
type input "[DATE]"
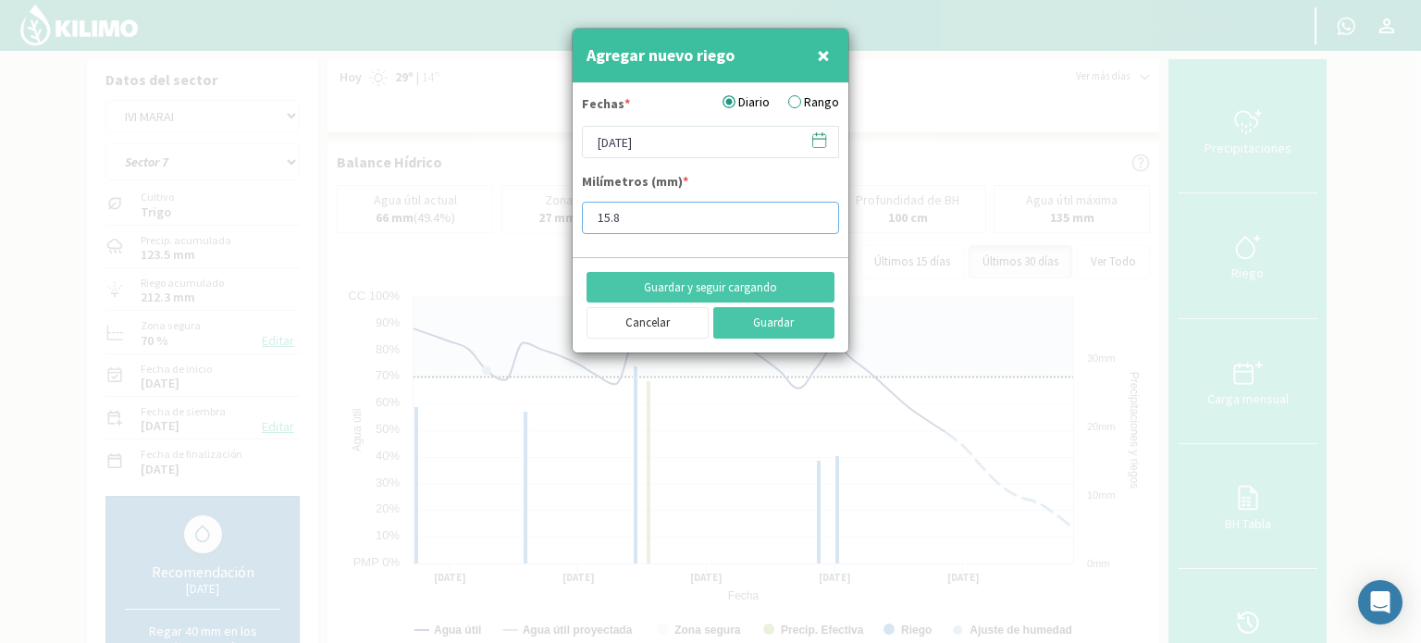
drag, startPoint x: 634, startPoint y: 220, endPoint x: 522, endPoint y: 208, distance: 112.6
click at [522, 208] on div "Agregar nuevo riego × Fechas * Diario Rango [DATE] Milímetros (mm) * 15.8 Guard…" at bounding box center [710, 321] width 1421 height 643
type input "20"
type input "20.4"
click at [763, 321] on button "Guardar" at bounding box center [775, 322] width 122 height 31
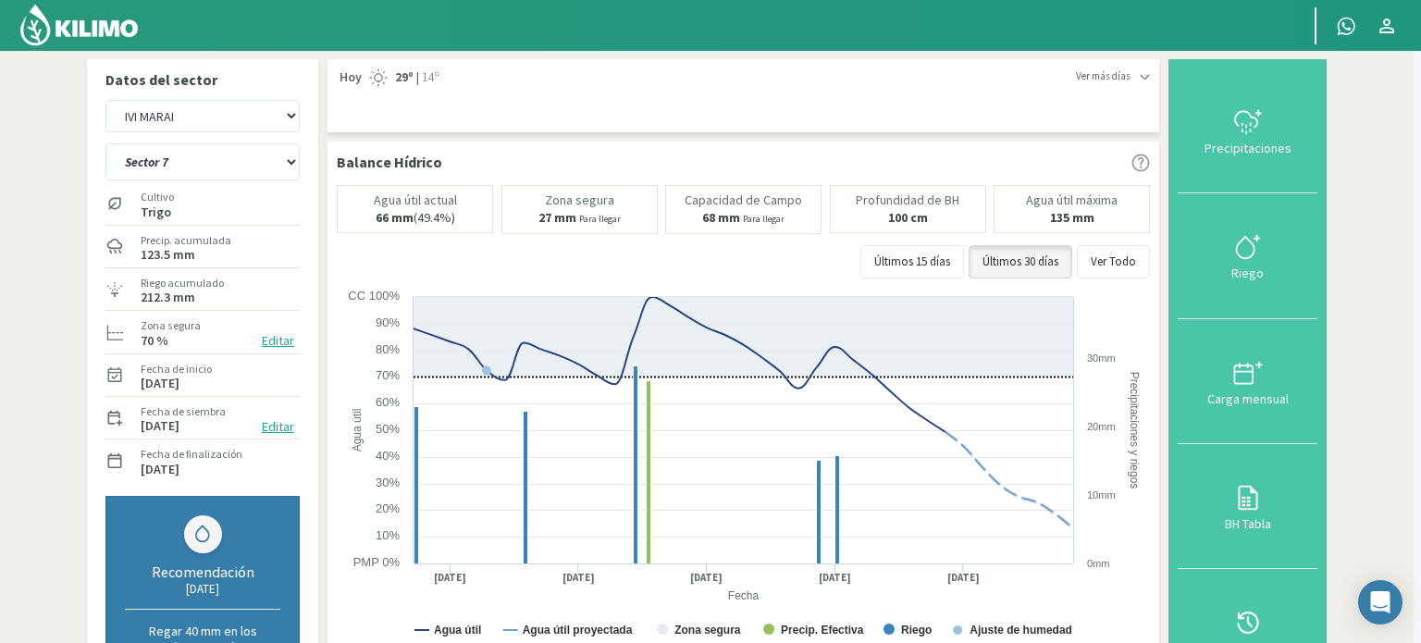
type input "[DATE]"
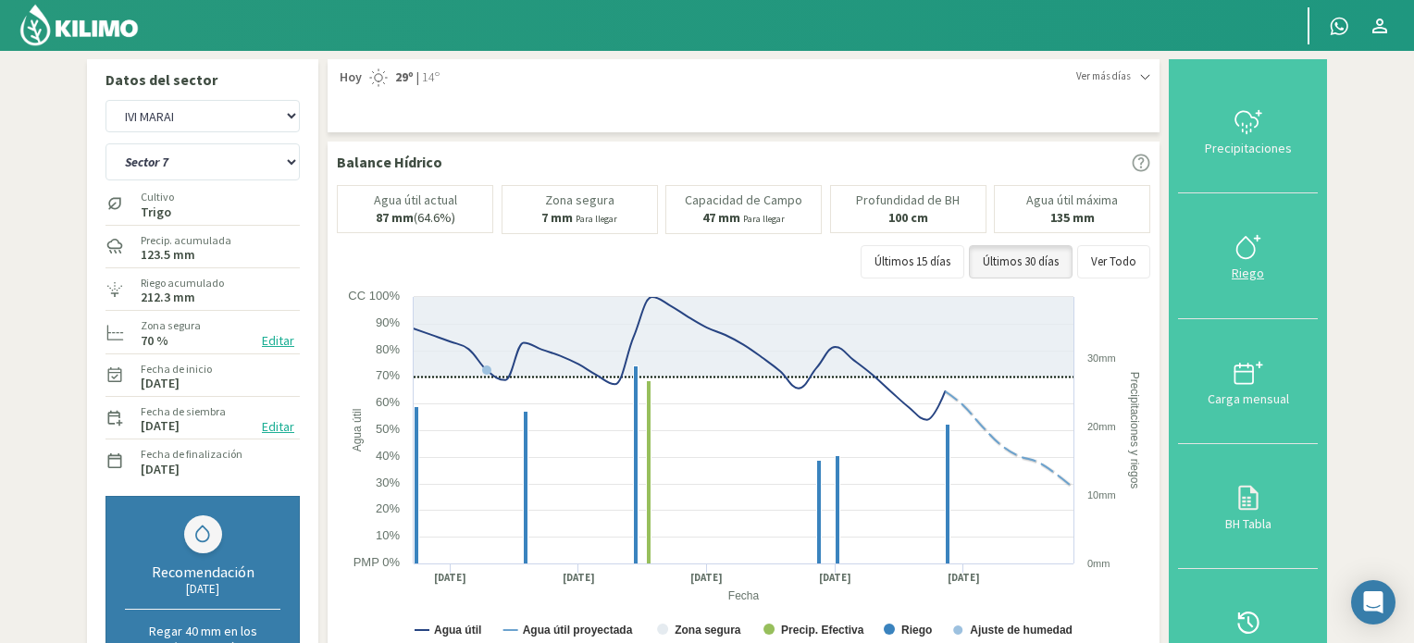
click at [1244, 250] on icon at bounding box center [1249, 247] width 30 height 30
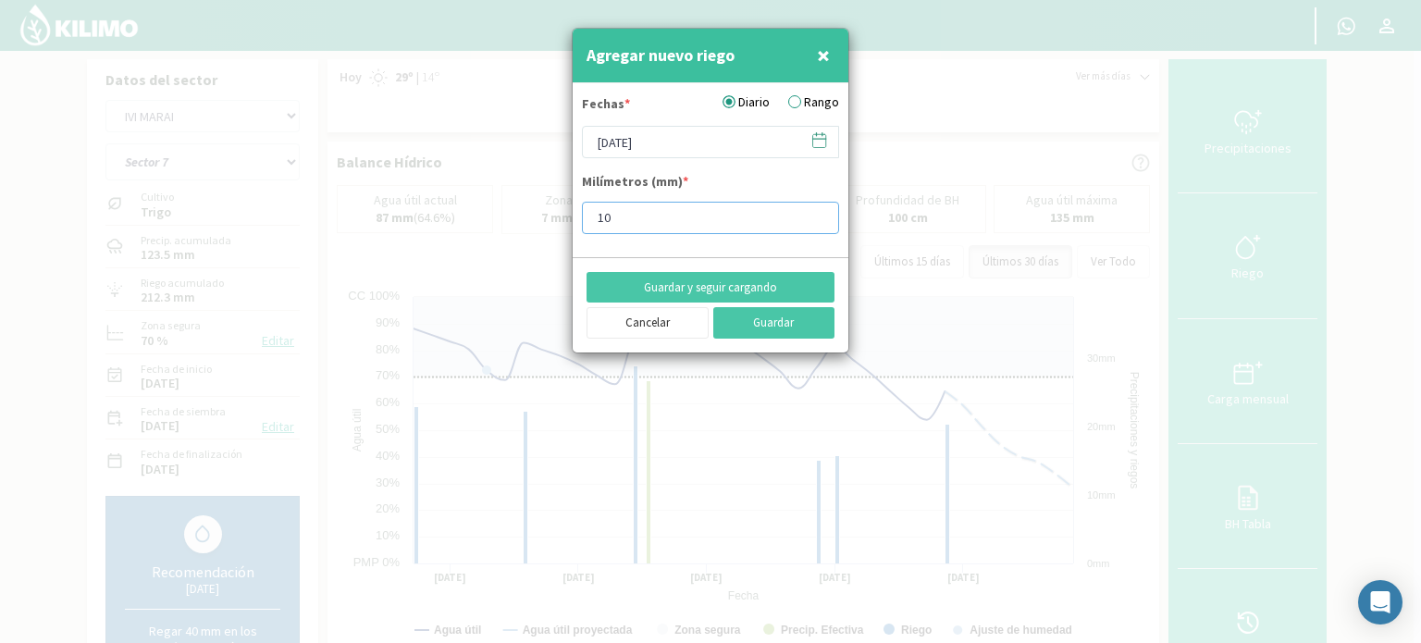
click at [817, 218] on input "10" at bounding box center [710, 218] width 257 height 32
click at [817, 213] on input "11" at bounding box center [710, 218] width 257 height 32
type input "12"
click at [817, 213] on input "12" at bounding box center [710, 218] width 257 height 32
click at [763, 323] on button "Guardar" at bounding box center [775, 322] width 122 height 31
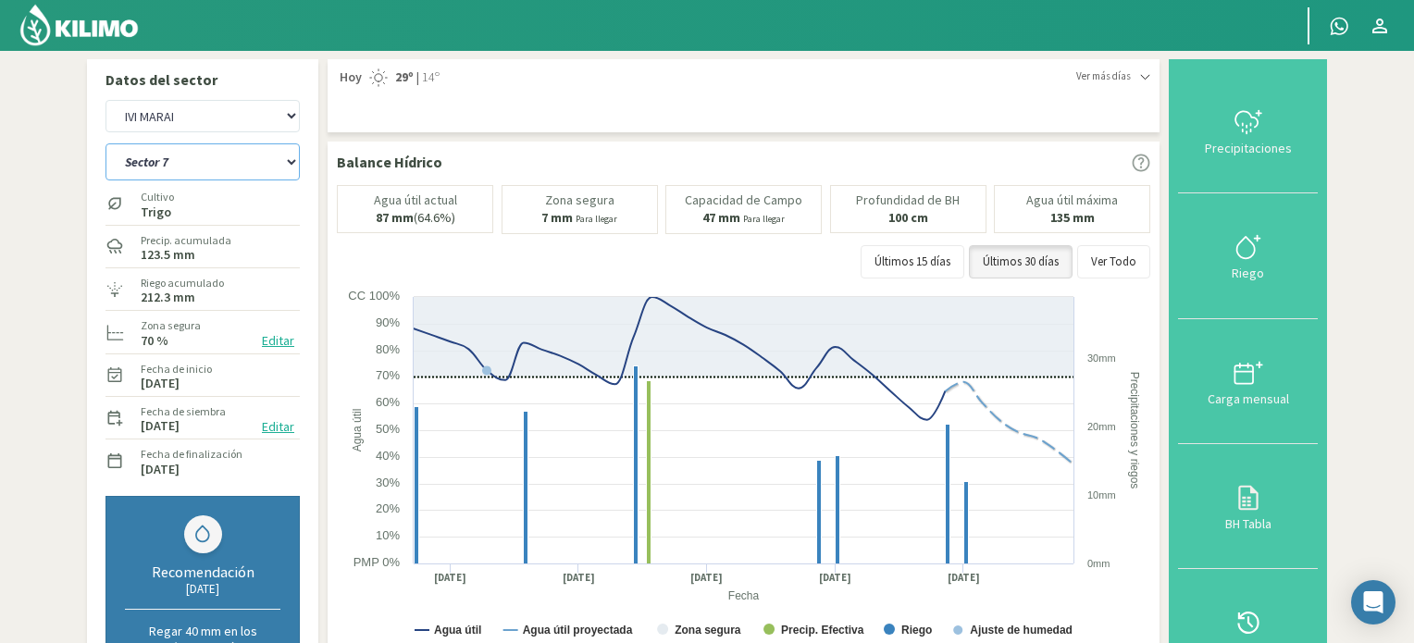
click at [292, 161] on select "Sector 10 Sector 11 Sector 12 Sector 13 Sector 14 Sector 5 Sector 6 Sector 7 Se…" at bounding box center [203, 161] width 194 height 37
select select "8: Object"
click at [106, 143] on select "Sector 10 Sector 11 Sector 12 Sector 13 Sector 14 Sector 5 Sector 6 Sector 7 Se…" at bounding box center [203, 161] width 194 height 37
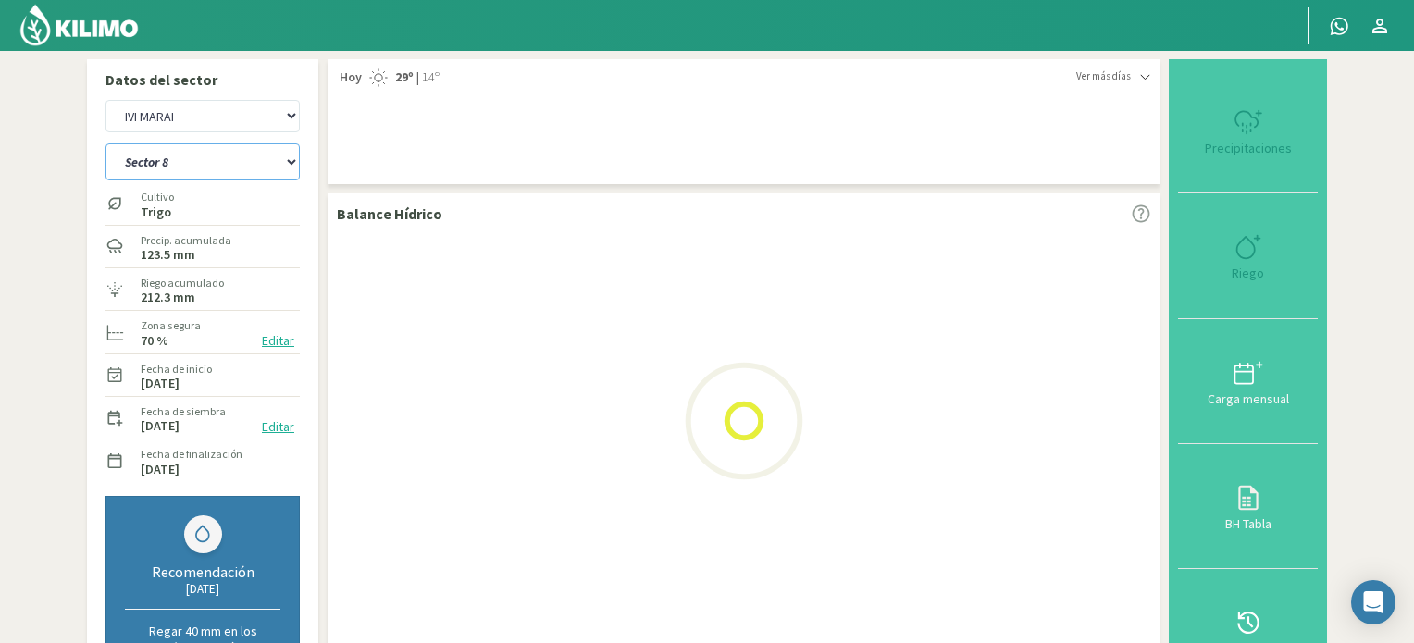
select select "3: Object"
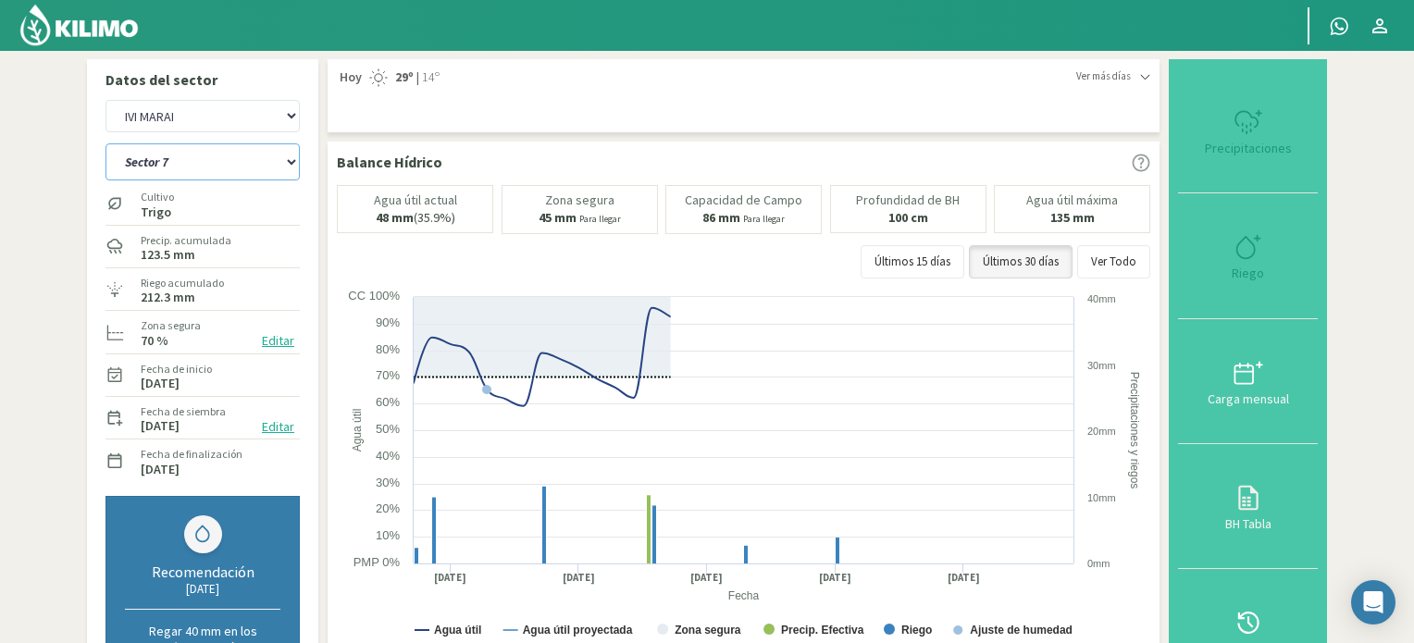
select select "18: Object"
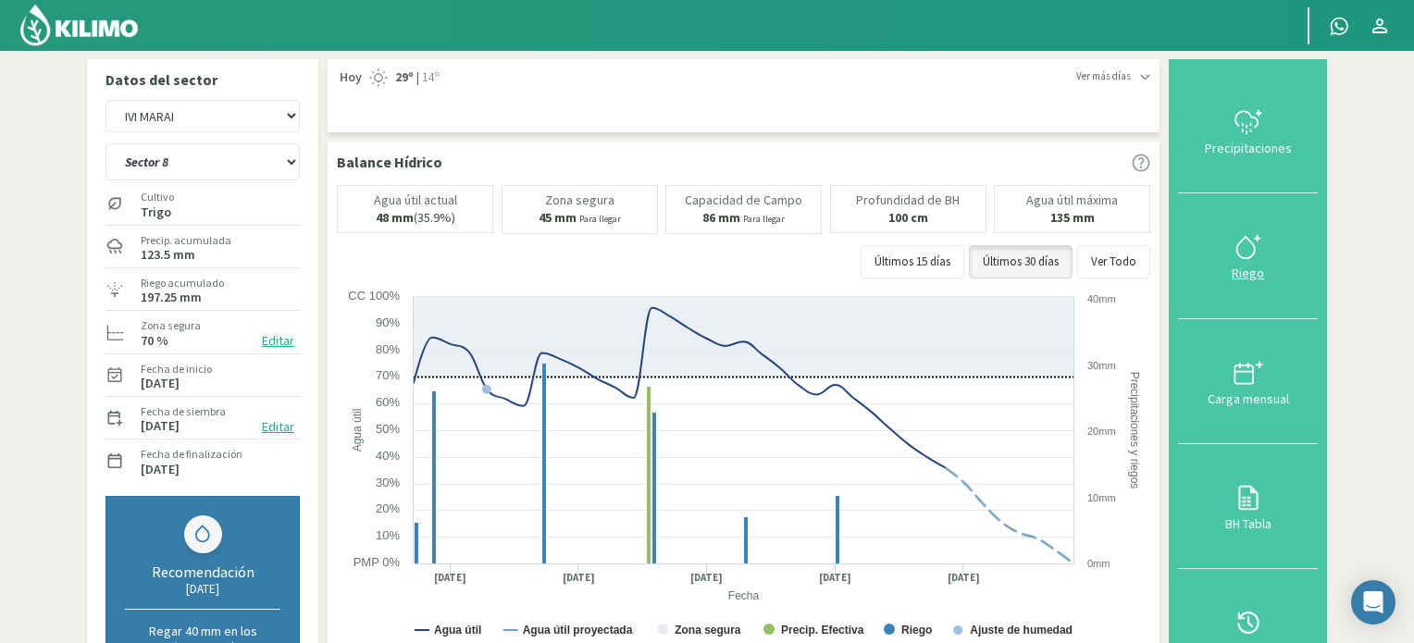
click at [1262, 236] on icon at bounding box center [1249, 247] width 30 height 30
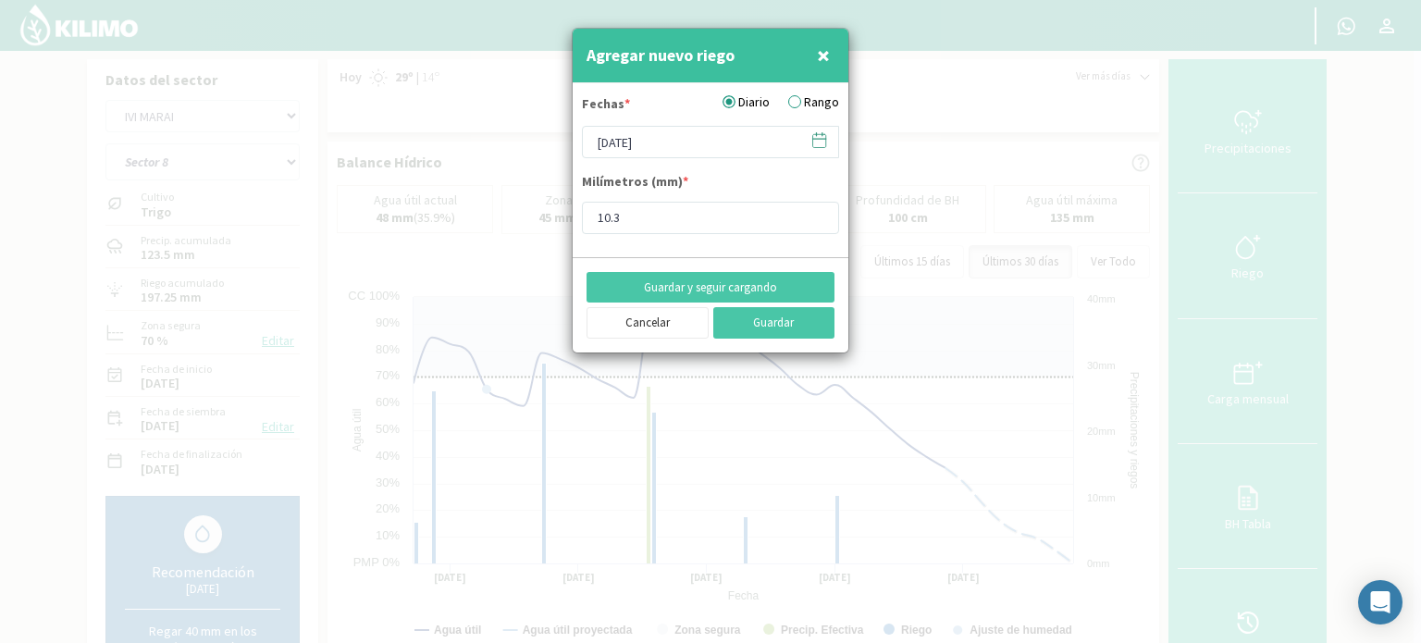
click at [814, 136] on icon at bounding box center [820, 140] width 18 height 18
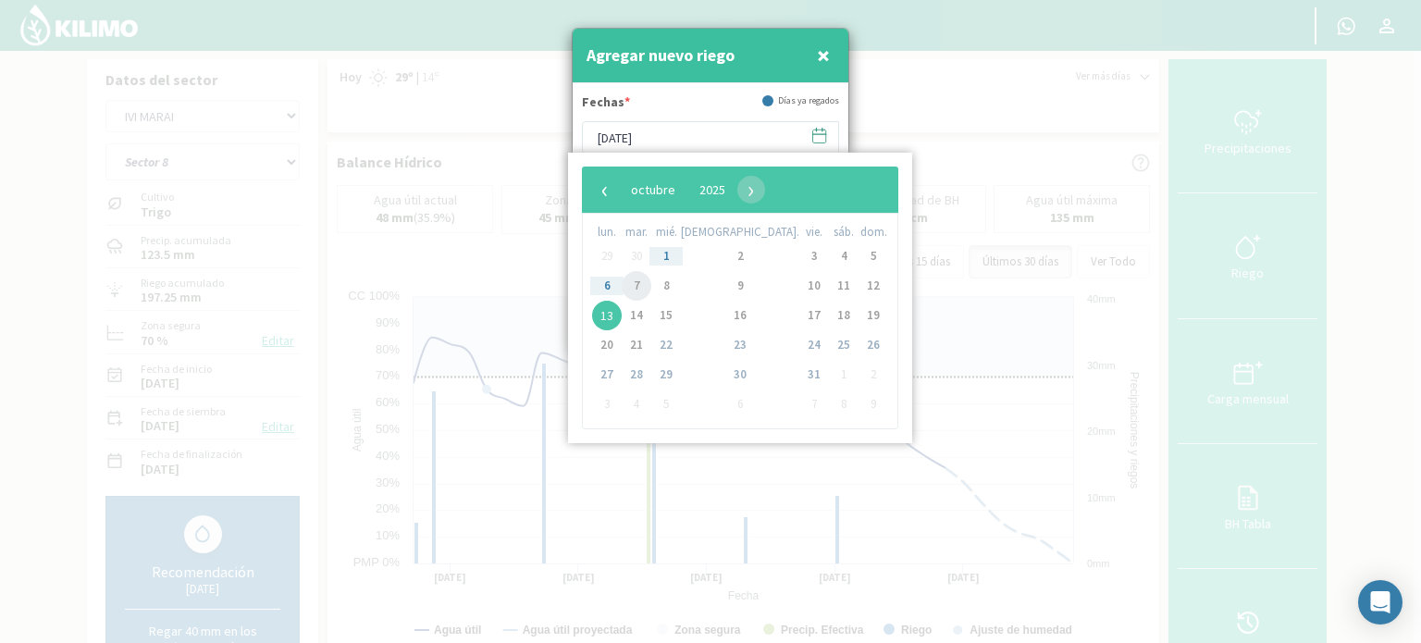
drag, startPoint x: 636, startPoint y: 284, endPoint x: 644, endPoint y: 369, distance: 85.5
click at [636, 285] on span "7" at bounding box center [637, 286] width 30 height 30
type input "[DATE]"
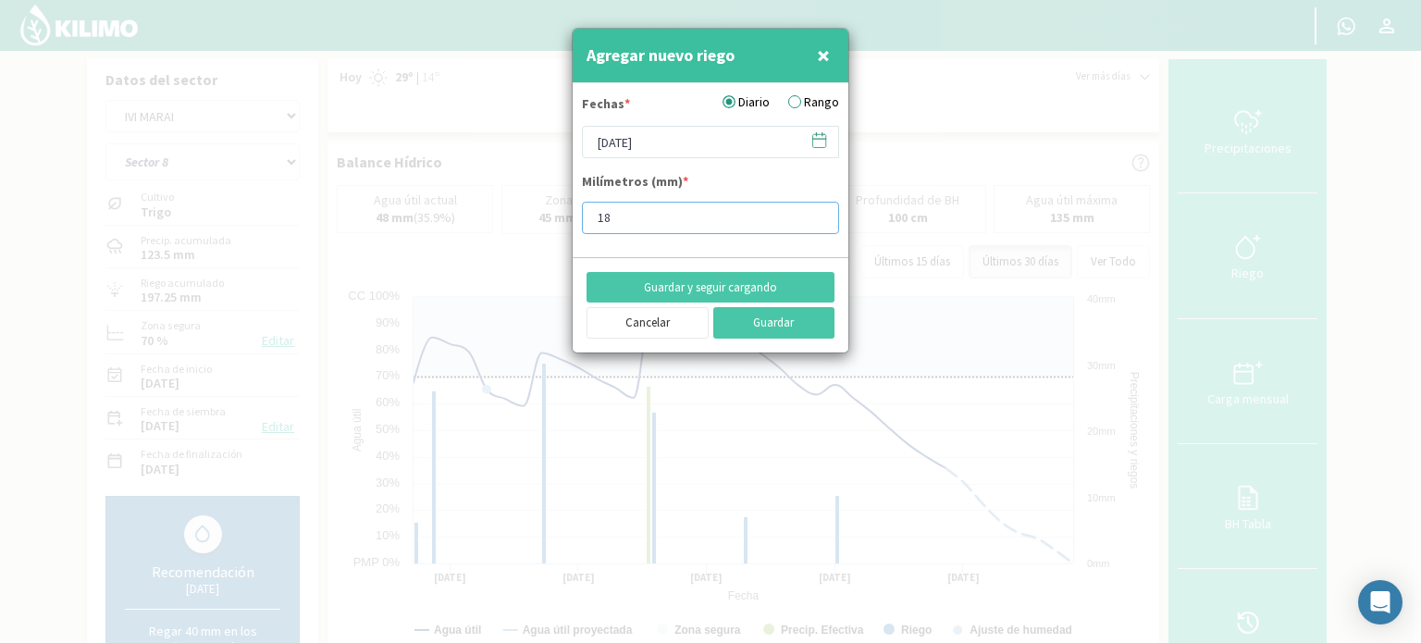
click at [818, 210] on input "18" at bounding box center [710, 218] width 257 height 32
click at [818, 210] on input "19" at bounding box center [710, 218] width 257 height 32
click at [818, 210] on input "20" at bounding box center [710, 218] width 257 height 32
click at [818, 210] on input "21" at bounding box center [710, 218] width 257 height 32
type input "22"
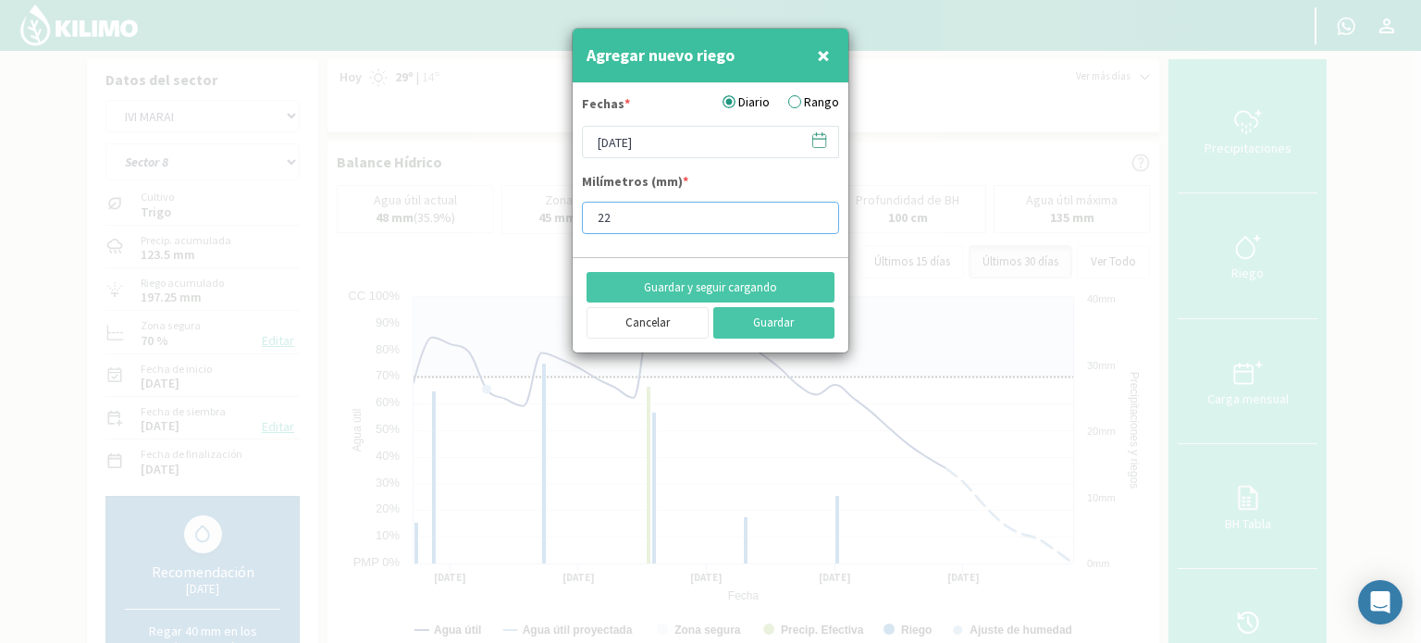
click at [818, 210] on input "22" at bounding box center [710, 218] width 257 height 32
type input "22.2"
click at [773, 322] on button "Guardar" at bounding box center [775, 322] width 122 height 31
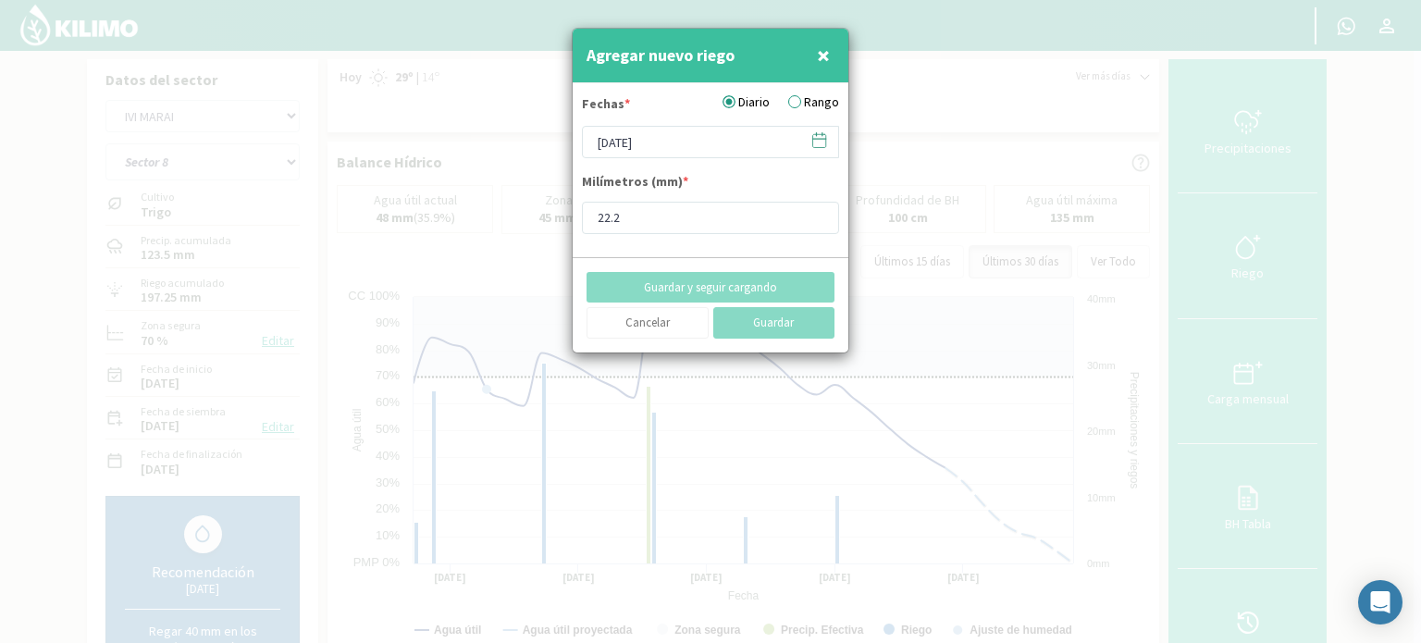
type input "[DATE]"
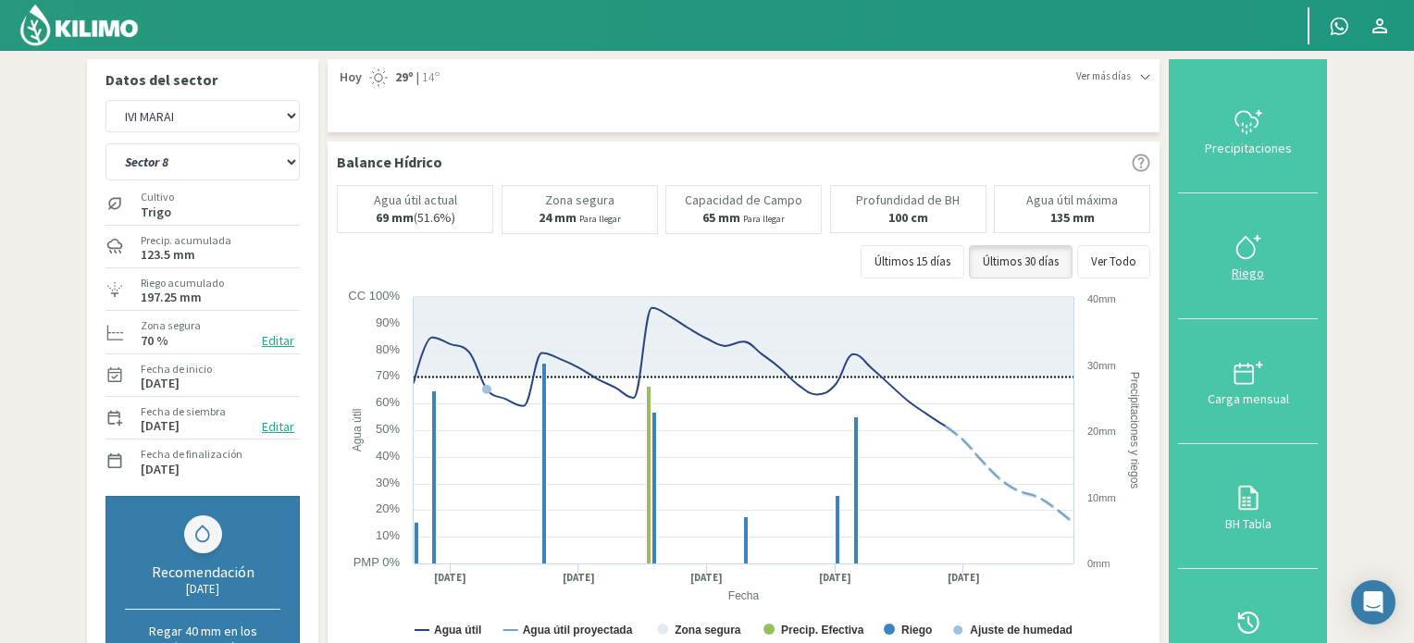
click at [1252, 247] on icon at bounding box center [1249, 247] width 30 height 30
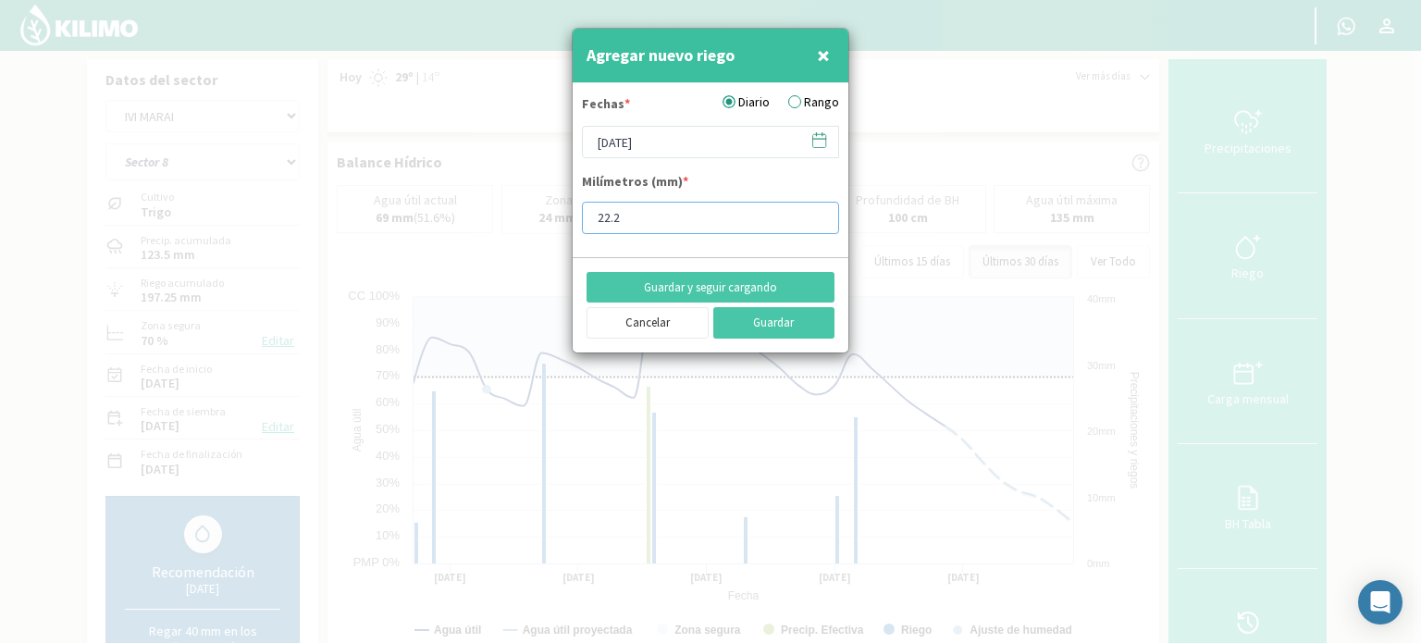
drag, startPoint x: 631, startPoint y: 206, endPoint x: 528, endPoint y: 206, distance: 102.7
click at [528, 206] on div "Agregar nuevo riego × Fechas * Diario Rango [DATE] Milímetros (mm) * 22.2 Guard…" at bounding box center [710, 321] width 1421 height 643
type input "7"
type input "7.6"
click at [744, 321] on button "Guardar" at bounding box center [775, 322] width 122 height 31
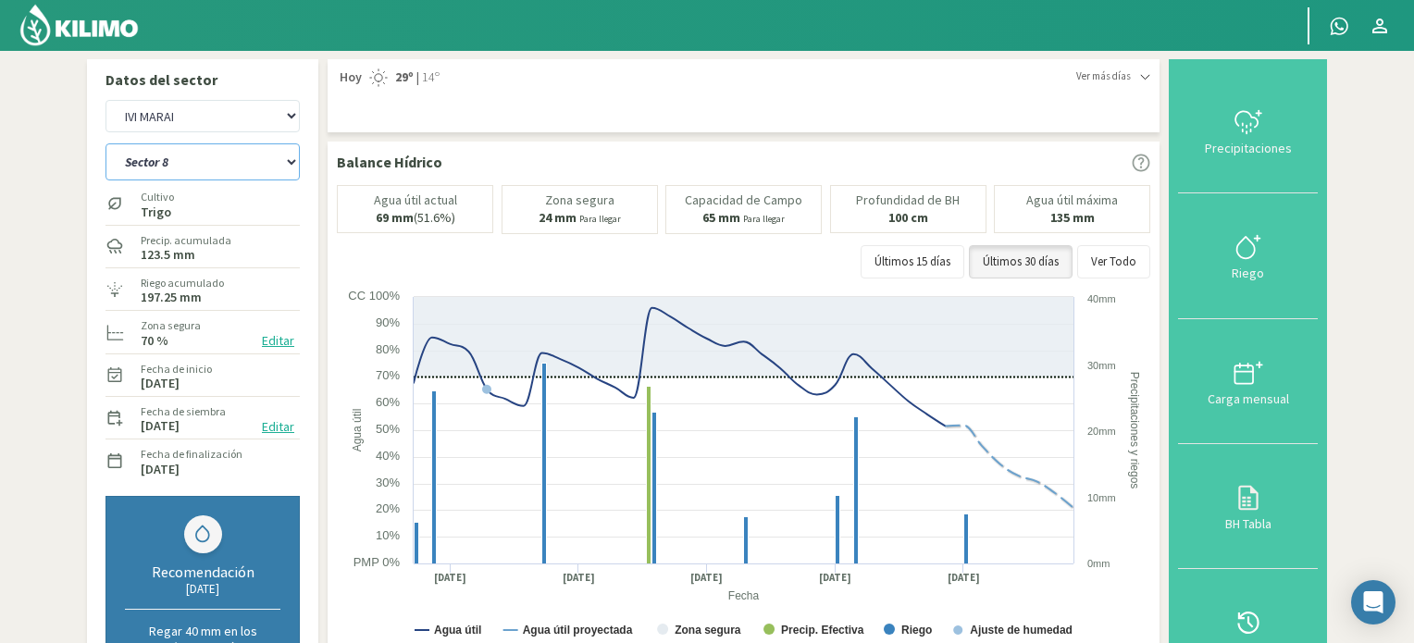
click at [292, 162] on select "Sector 10 Sector 11 Sector 12 Sector 13 Sector 14 Sector 5 Sector 6 Sector 7 Se…" at bounding box center [203, 161] width 194 height 37
select select "19: Object"
click at [106, 143] on select "Sector 10 Sector 11 Sector 12 Sector 13 Sector 14 Sector 5 Sector 6 Sector 7 Se…" at bounding box center [203, 161] width 194 height 37
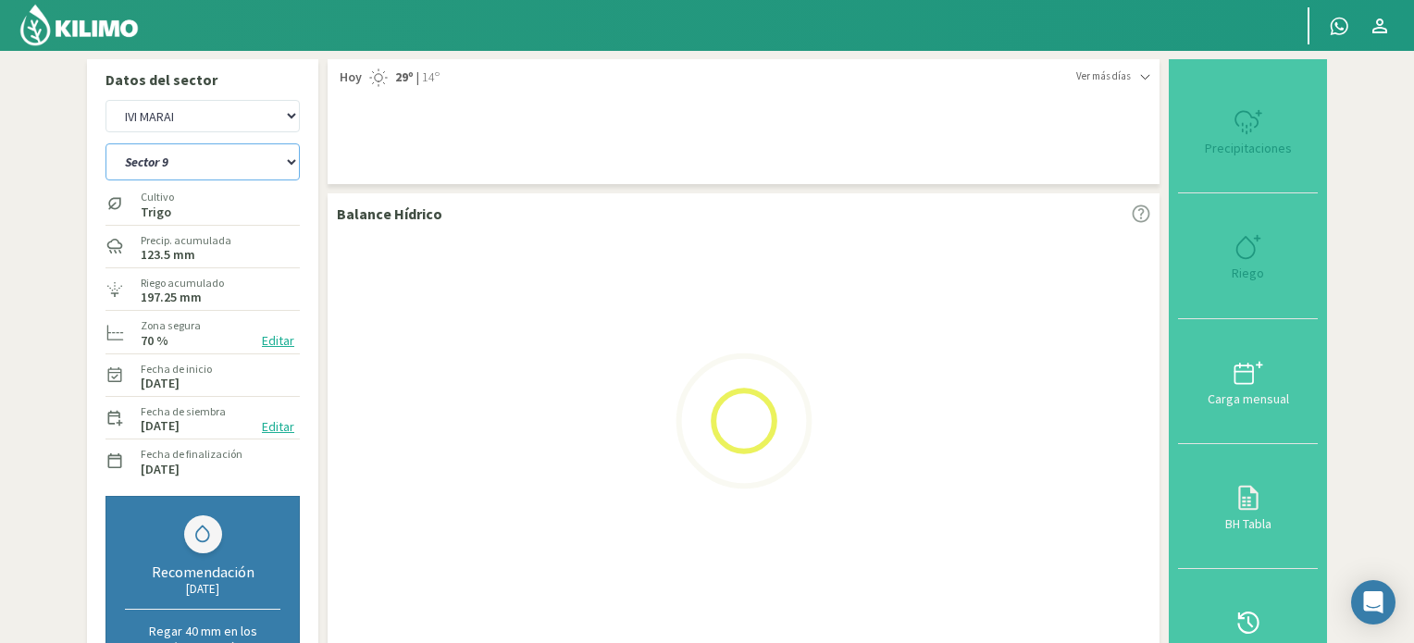
select select "6: Object"
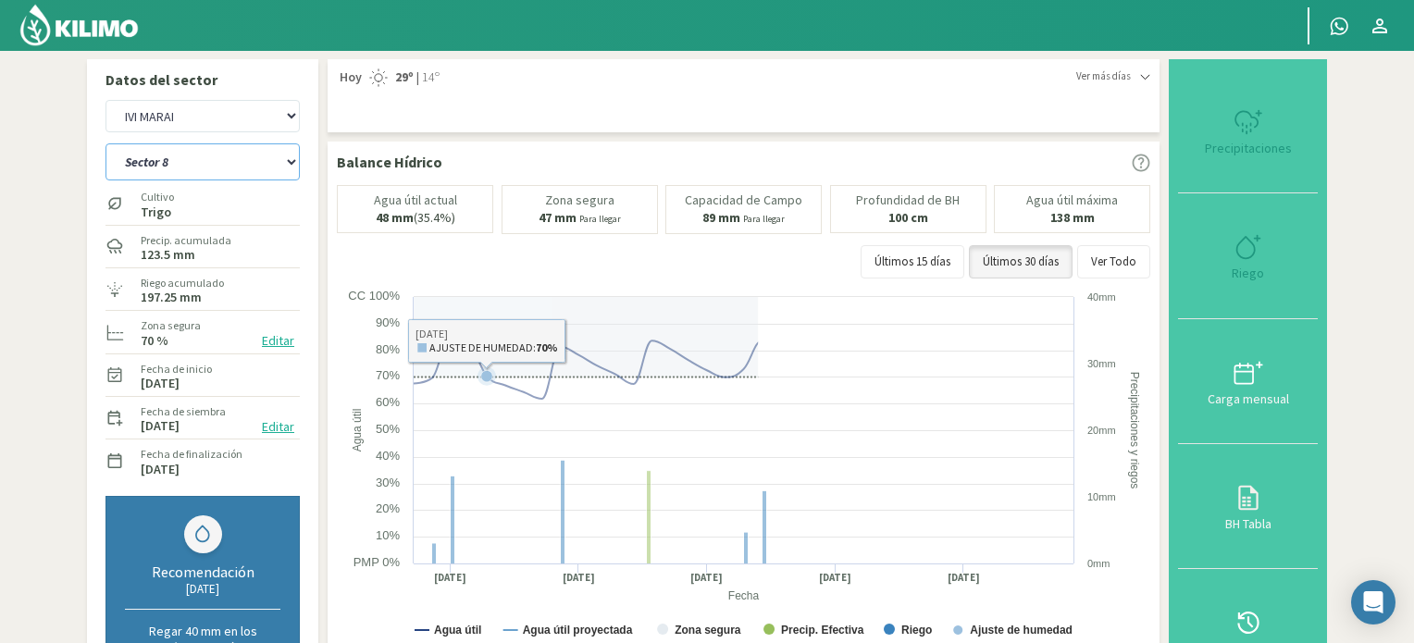
select select "29: Object"
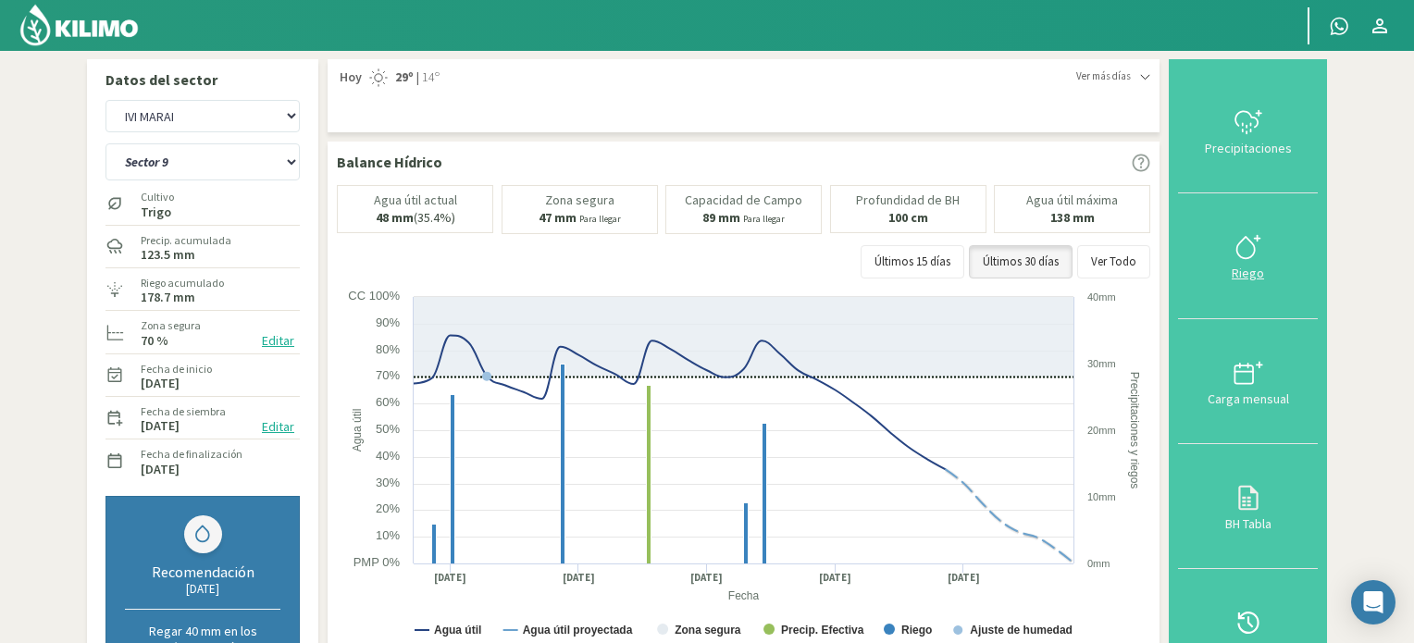
click at [1255, 238] on icon at bounding box center [1249, 247] width 30 height 30
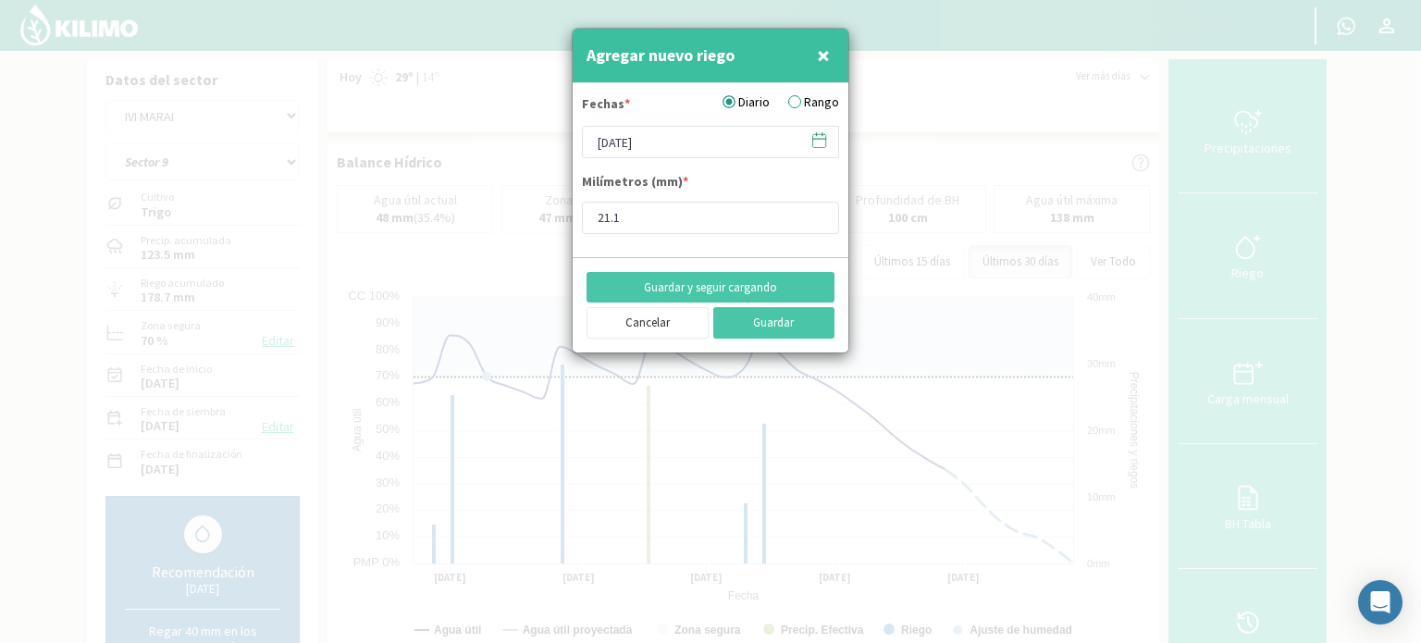
click at [816, 143] on icon at bounding box center [820, 140] width 18 height 18
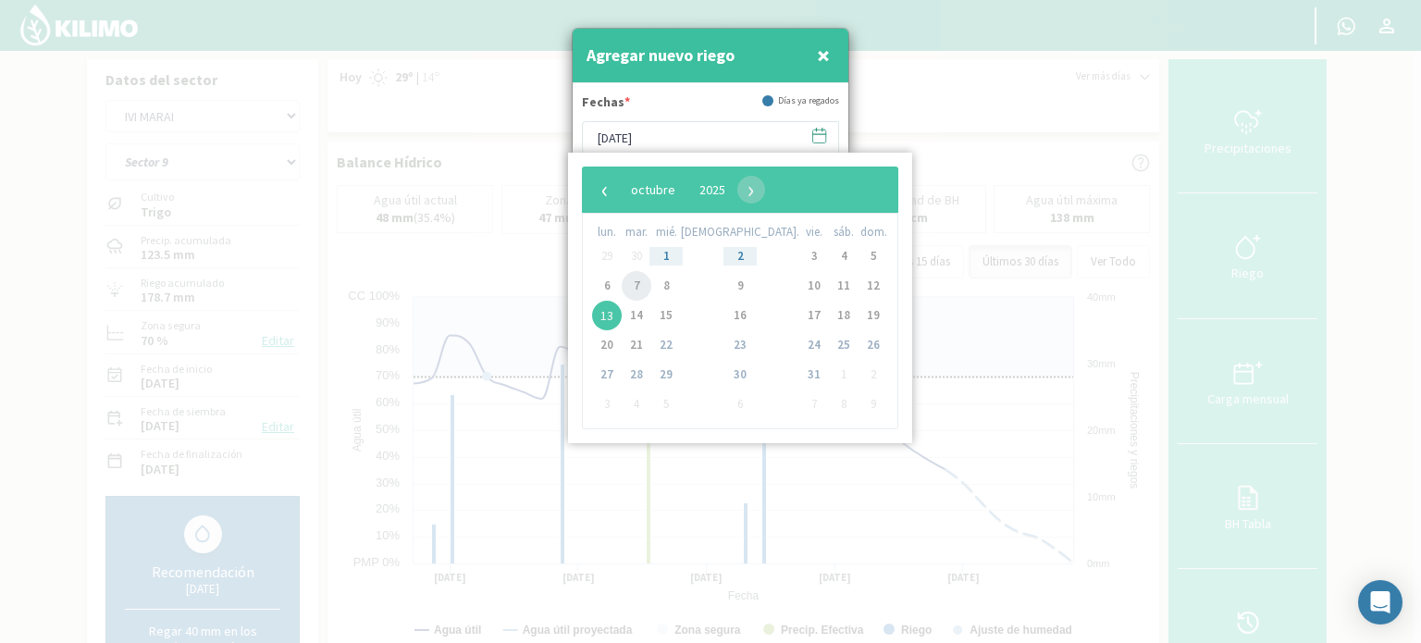
click at [642, 293] on span "7" at bounding box center [637, 286] width 30 height 30
type input "[DATE]"
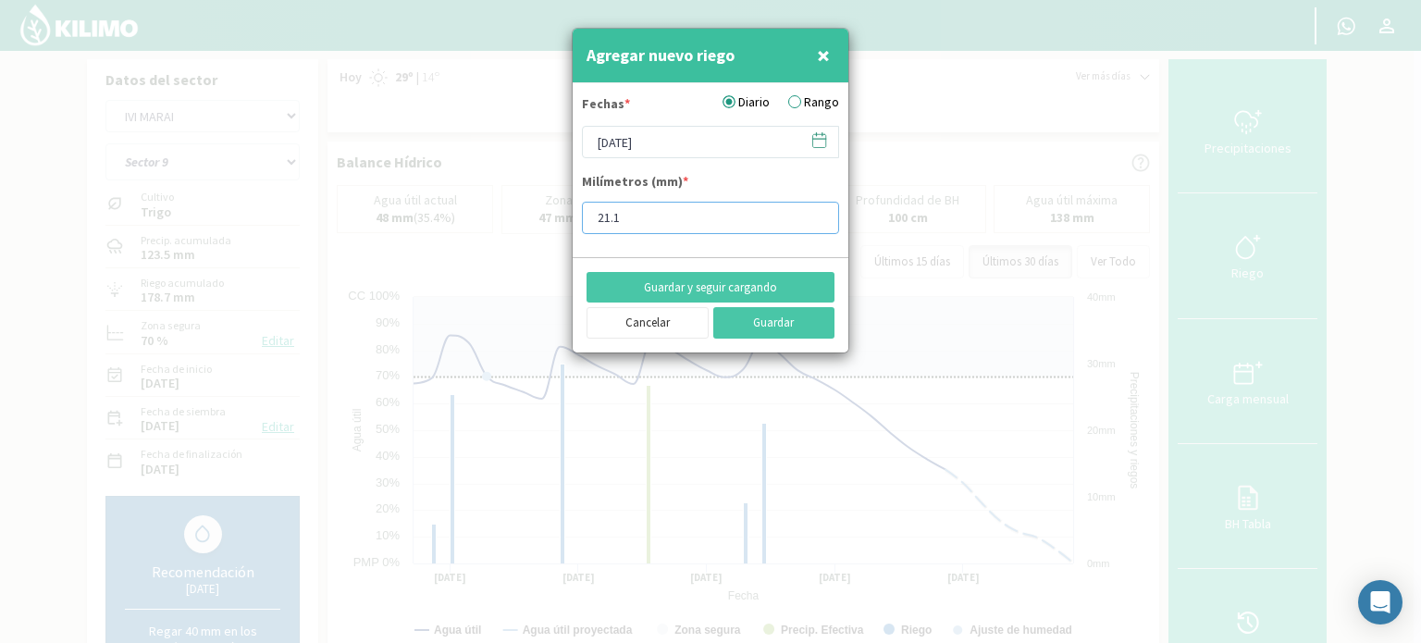
drag, startPoint x: 647, startPoint y: 218, endPoint x: 528, endPoint y: 214, distance: 119.5
click at [528, 214] on div "Agregar nuevo riego × Fechas * Diario Rango [DATE] Milímetros (mm) * 21.1 Guard…" at bounding box center [710, 321] width 1421 height 643
type input "11"
type input "11.5"
click at [742, 321] on button "Guardar" at bounding box center [775, 322] width 122 height 31
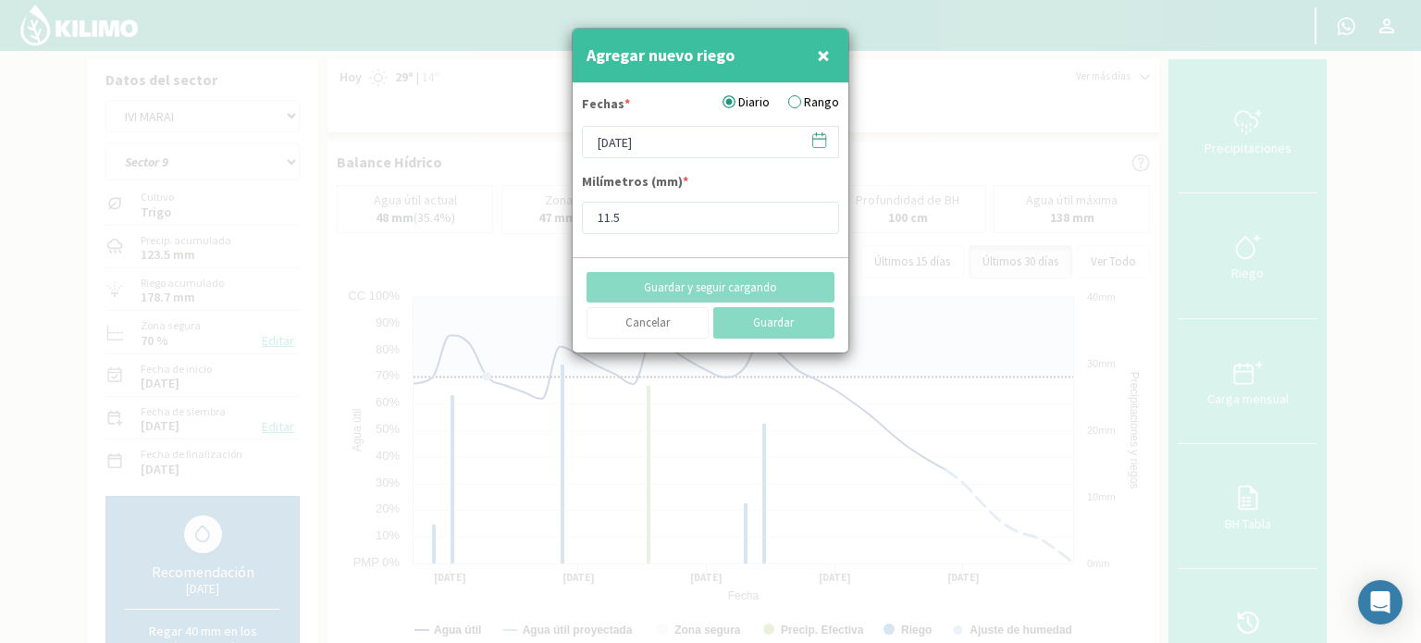
type input "[DATE]"
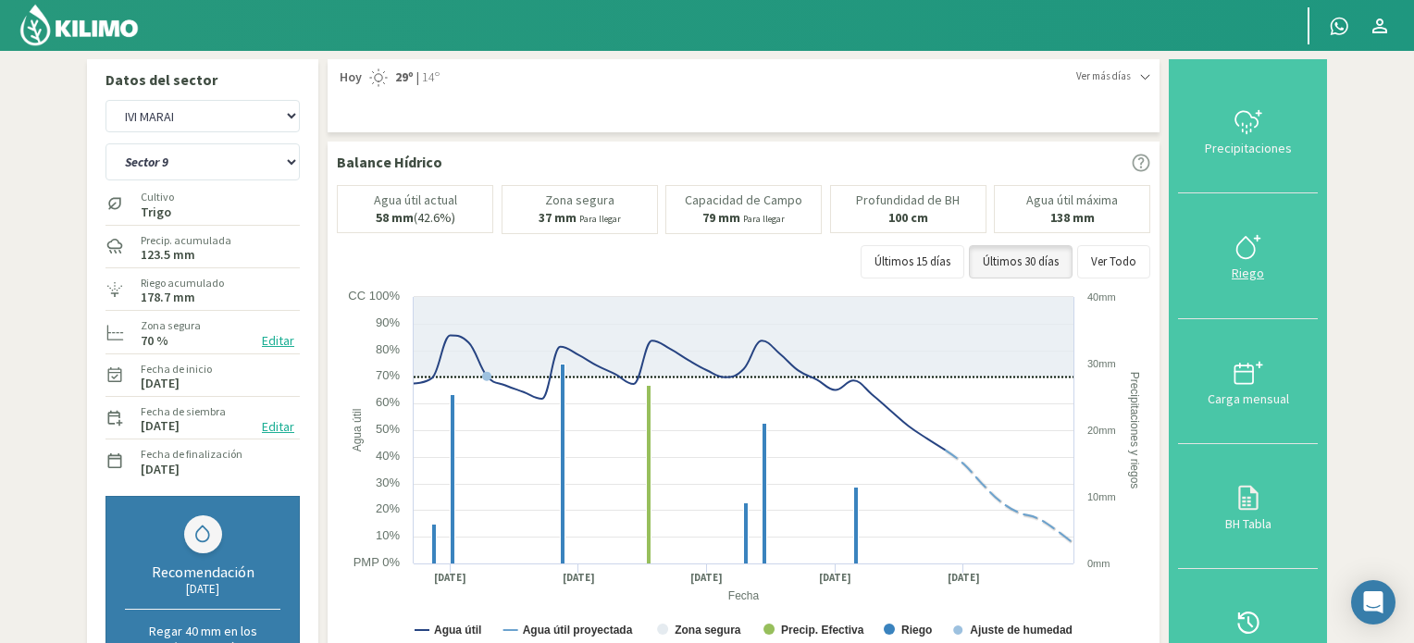
click at [1251, 258] on icon at bounding box center [1249, 247] width 30 height 30
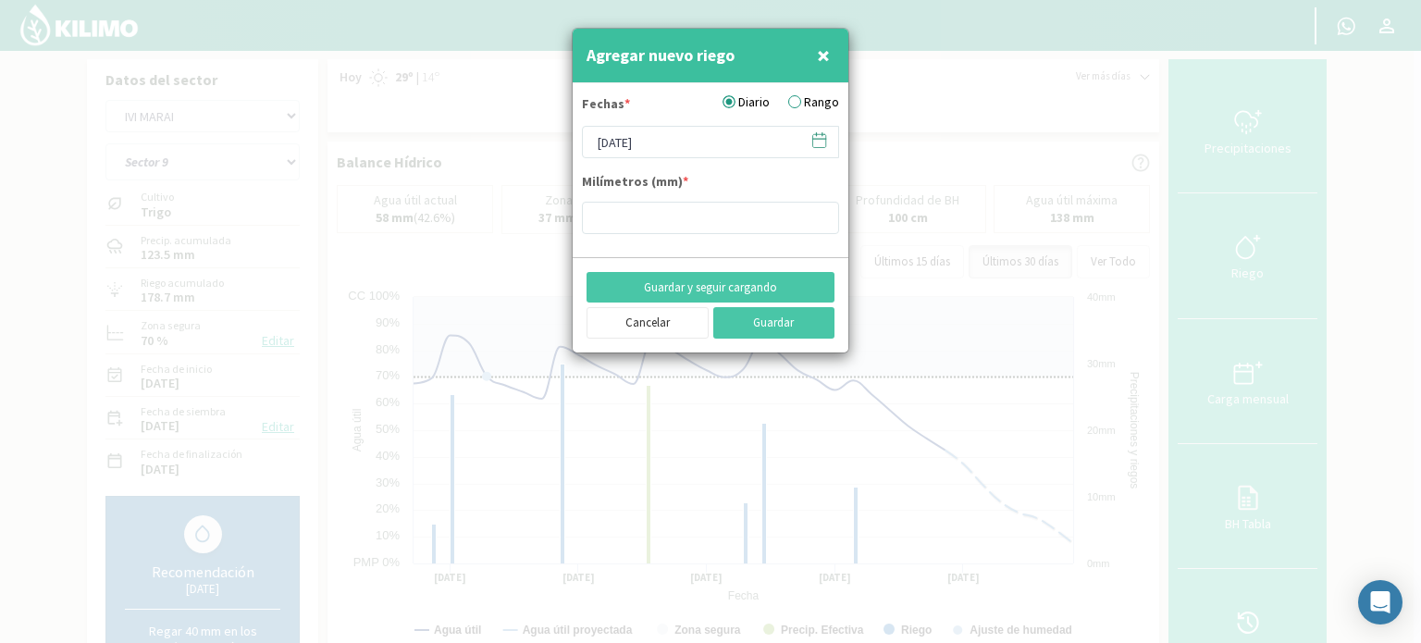
type input "11.5"
click at [822, 143] on icon at bounding box center [820, 140] width 18 height 18
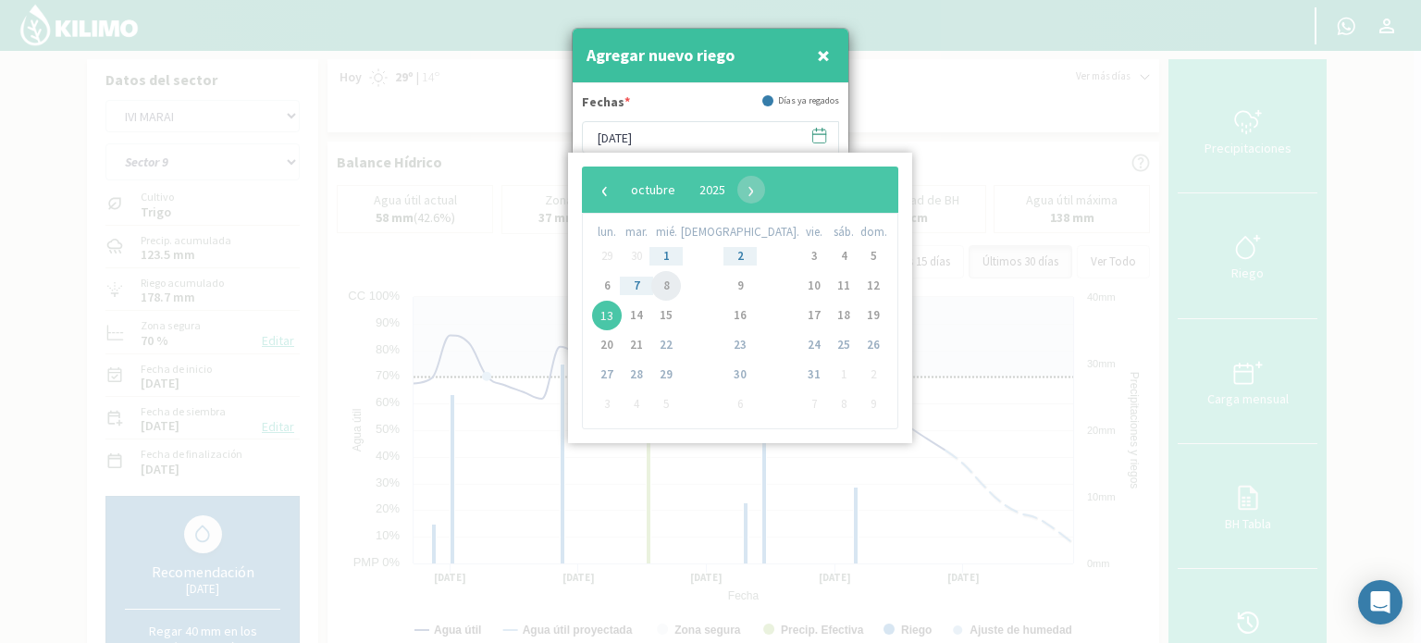
click at [677, 288] on span "8" at bounding box center [667, 286] width 30 height 30
type input "[DATE]"
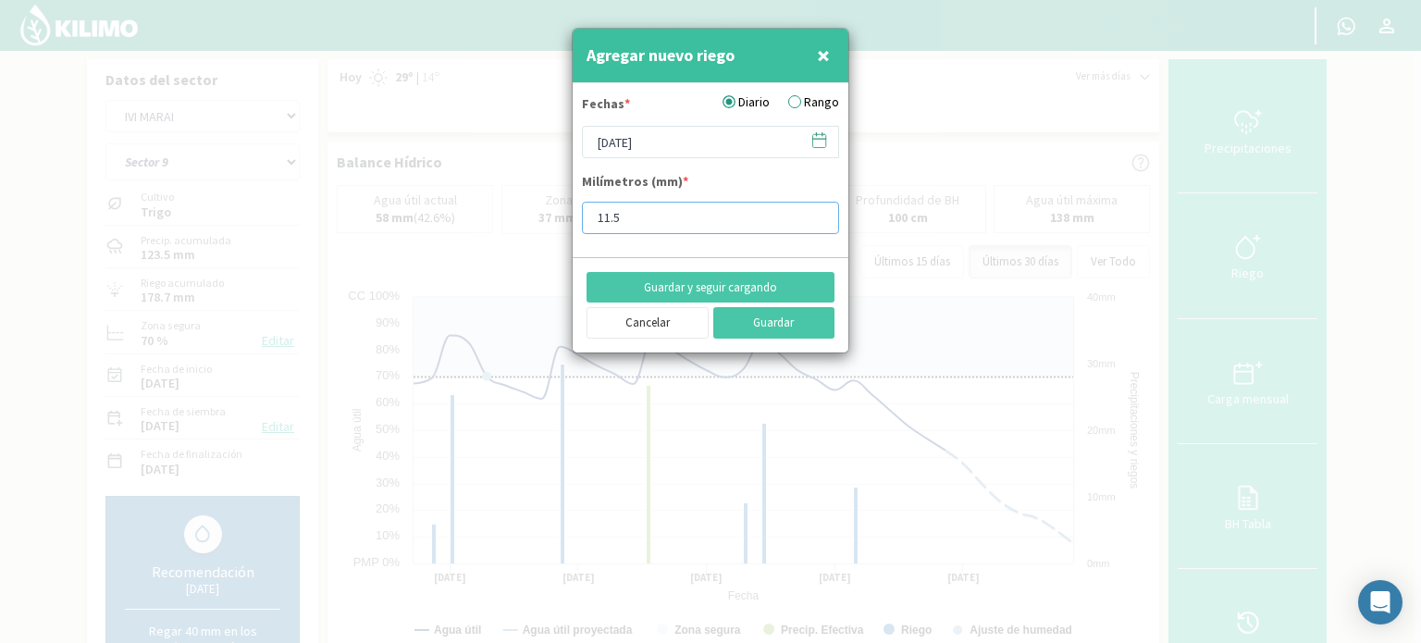
drag, startPoint x: 630, startPoint y: 217, endPoint x: 564, endPoint y: 206, distance: 67.6
click at [564, 206] on div "Agregar nuevo riego × Fechas * Diario Rango [DATE] Milímetros (mm) * 11.5 Guard…" at bounding box center [710, 321] width 1421 height 643
type input "18"
type input "18.8"
click at [789, 325] on button "Guardar" at bounding box center [775, 322] width 122 height 31
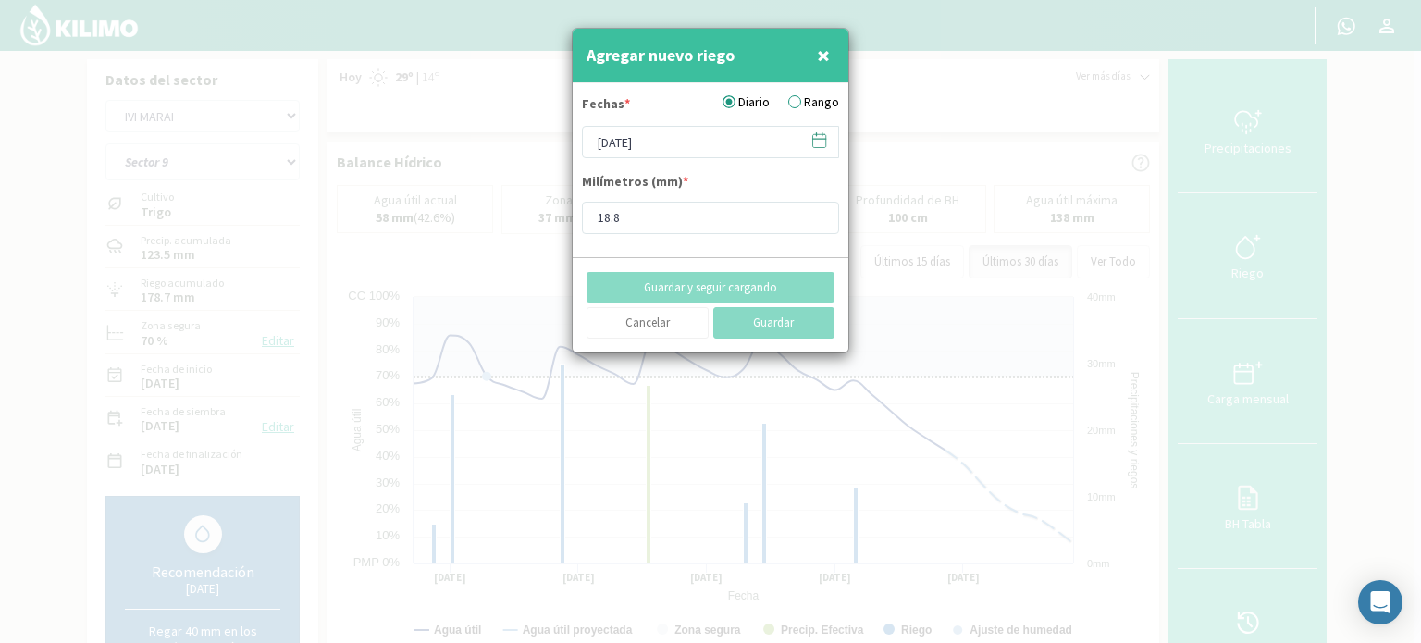
type input "[DATE]"
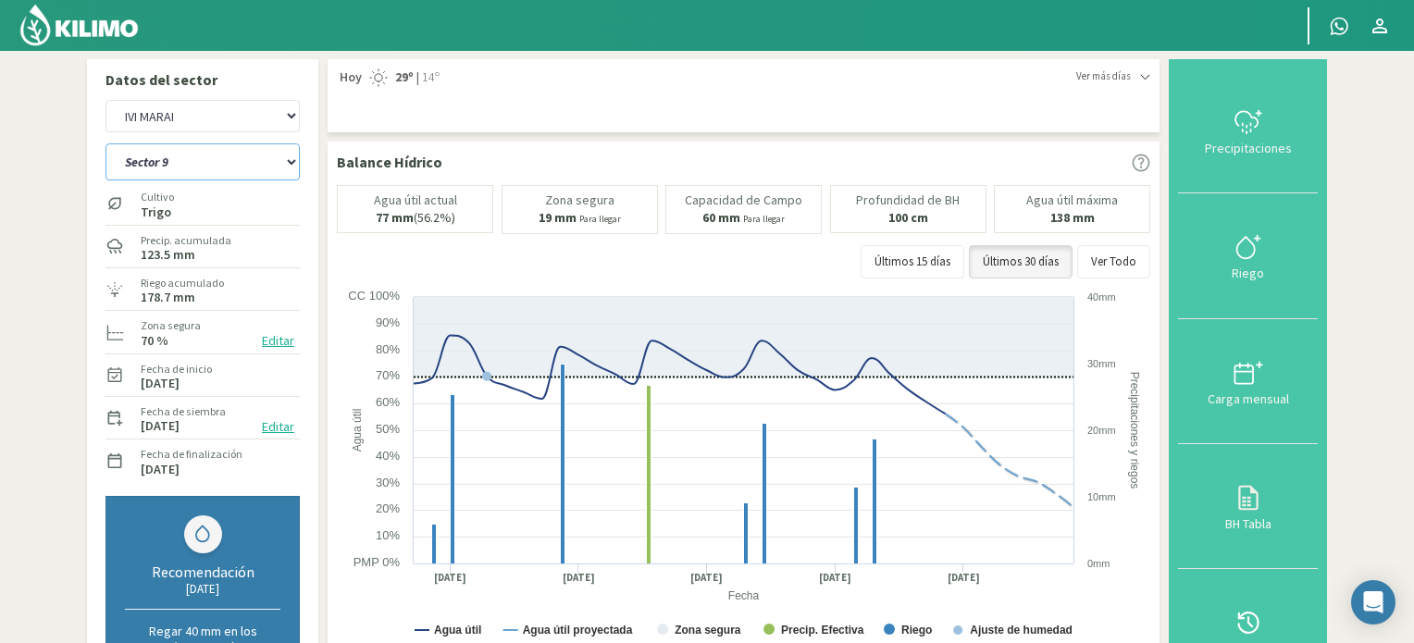
click at [296, 164] on select "Sector 10 Sector 11 Sector 12 Sector 13 Sector 14 Sector 5 Sector 6 Sector 7 Se…" at bounding box center [203, 161] width 194 height 37
select select "20: Object"
click at [106, 143] on select "Sector 10 Sector 11 Sector 12 Sector 13 Sector 14 Sector 5 Sector 6 Sector 7 Se…" at bounding box center [203, 161] width 194 height 37
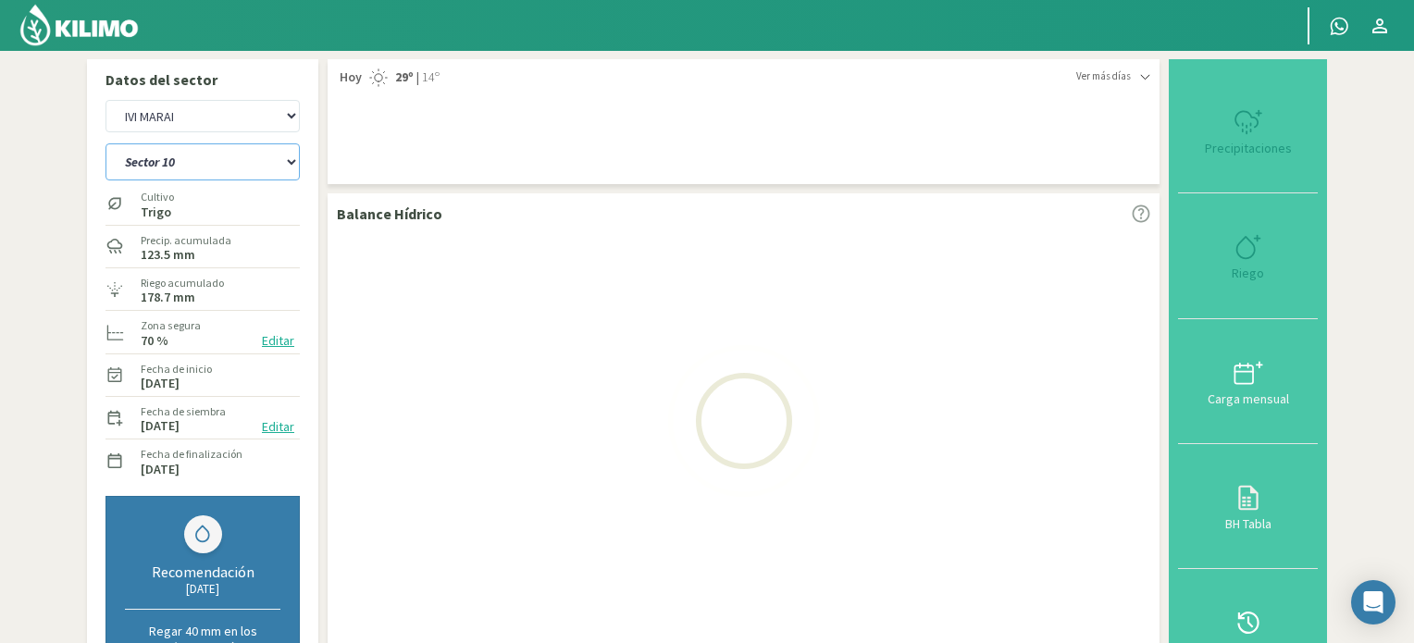
select select "9: Object"
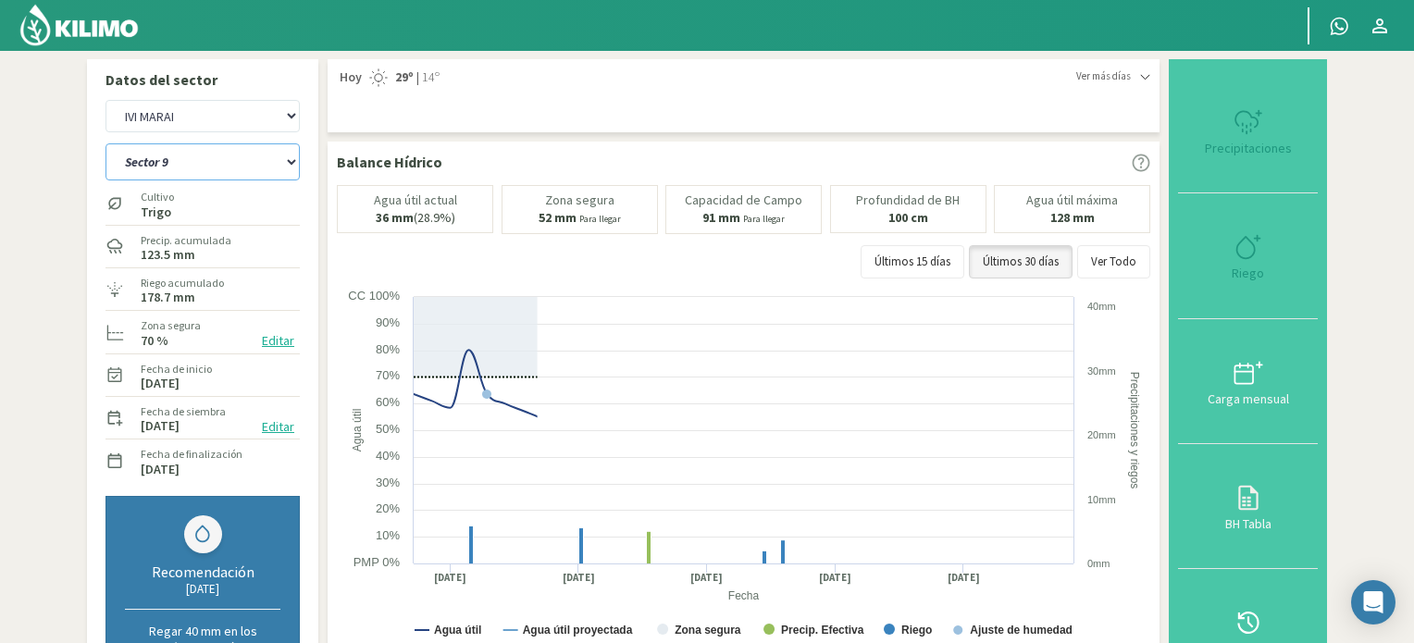
select select "30: Object"
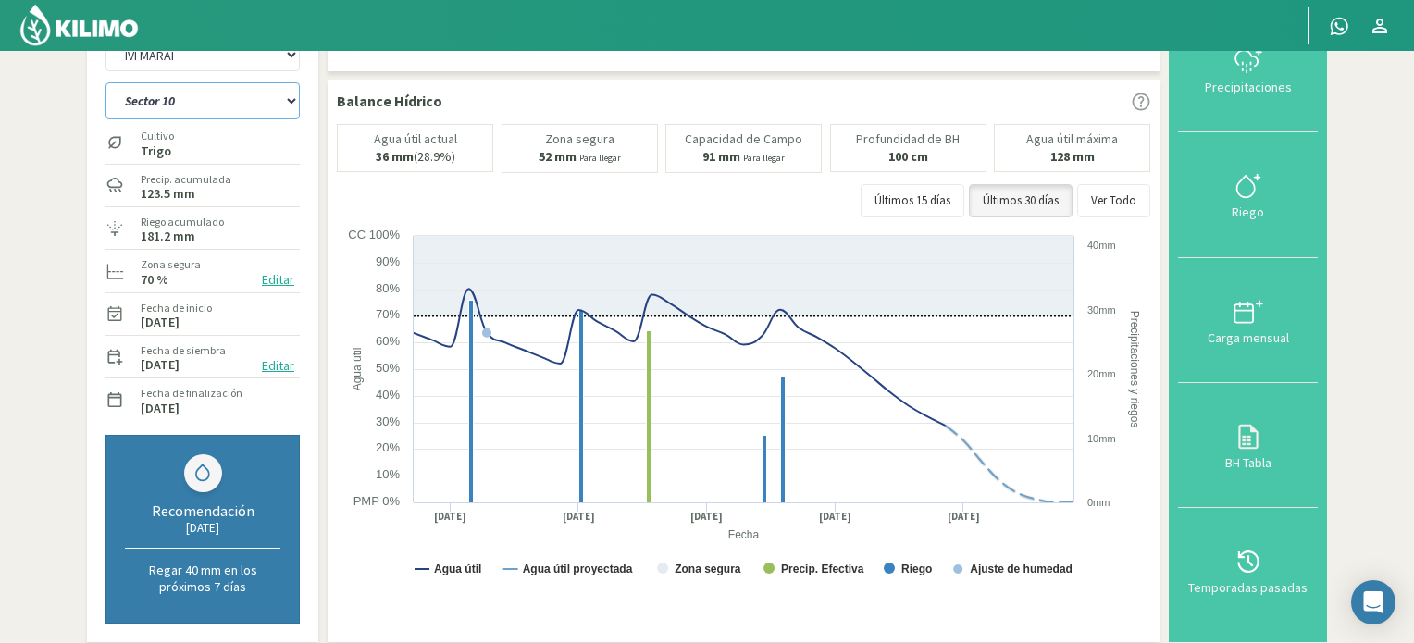
scroll to position [93, 0]
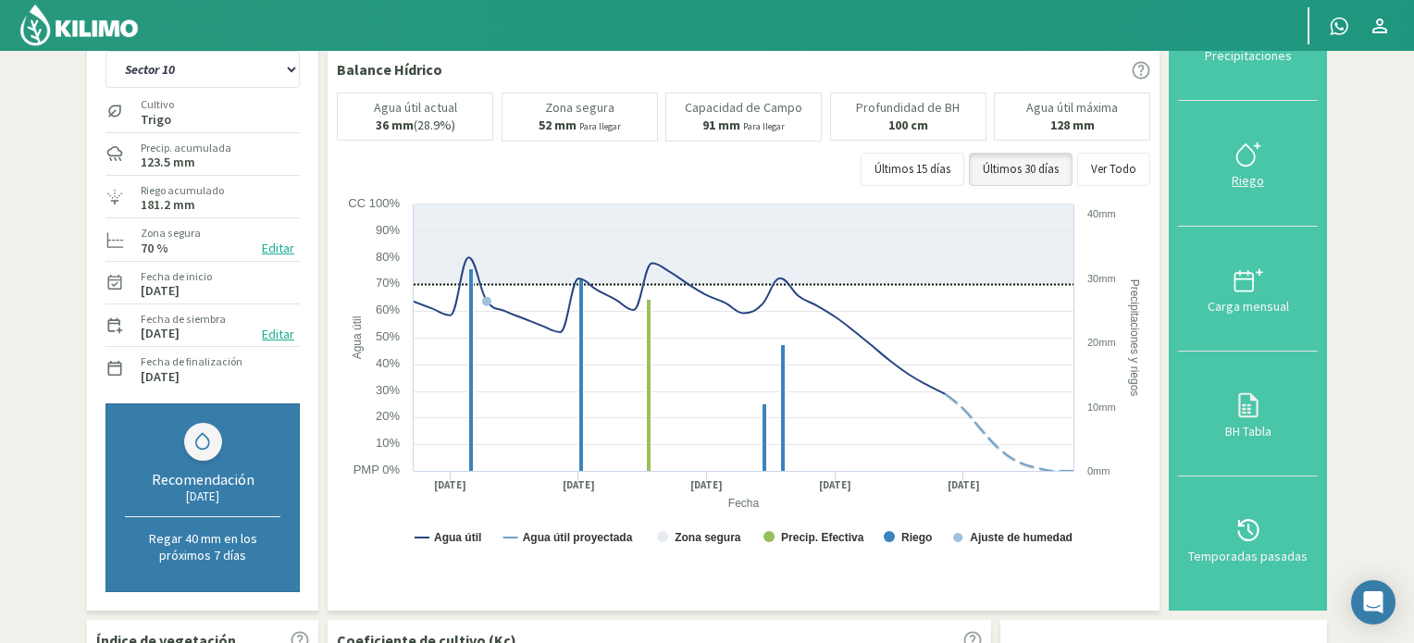
click at [1249, 158] on icon at bounding box center [1249, 155] width 30 height 30
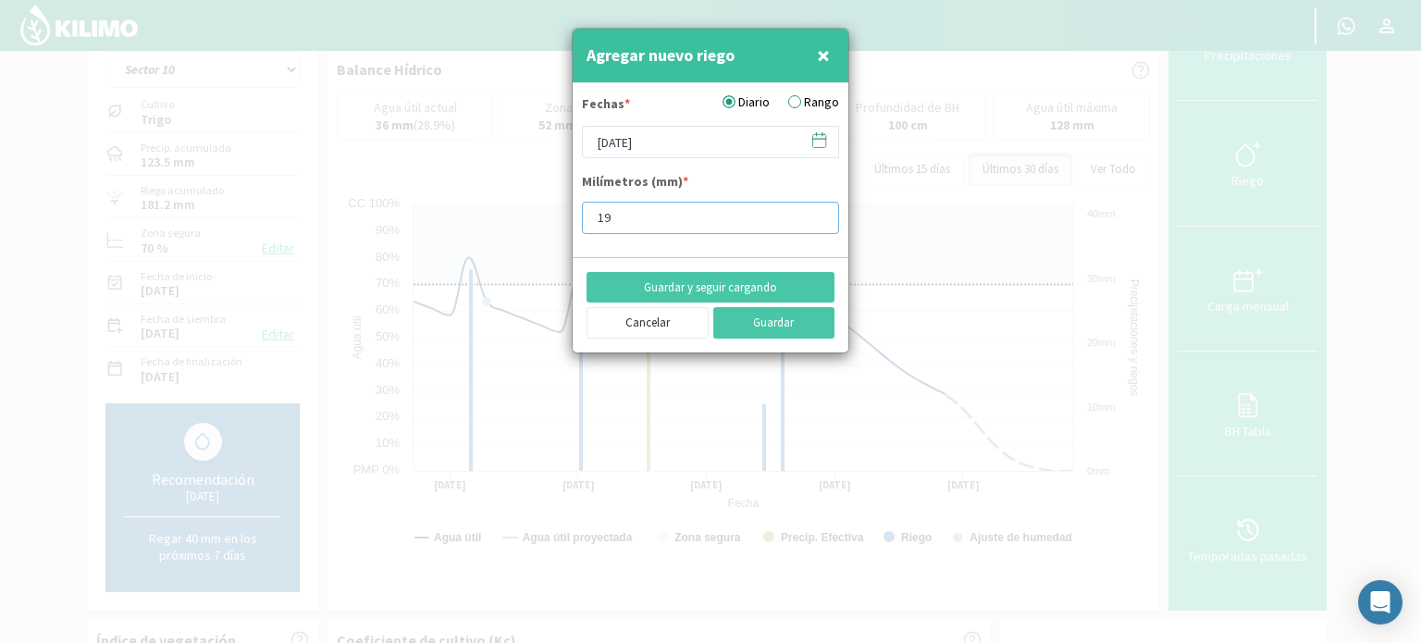
click at [818, 219] on input "19" at bounding box center [710, 218] width 257 height 32
click at [818, 219] on input "18" at bounding box center [710, 218] width 257 height 32
click at [816, 219] on input "17" at bounding box center [710, 218] width 257 height 32
click at [816, 219] on input "16" at bounding box center [710, 218] width 257 height 32
type input "15"
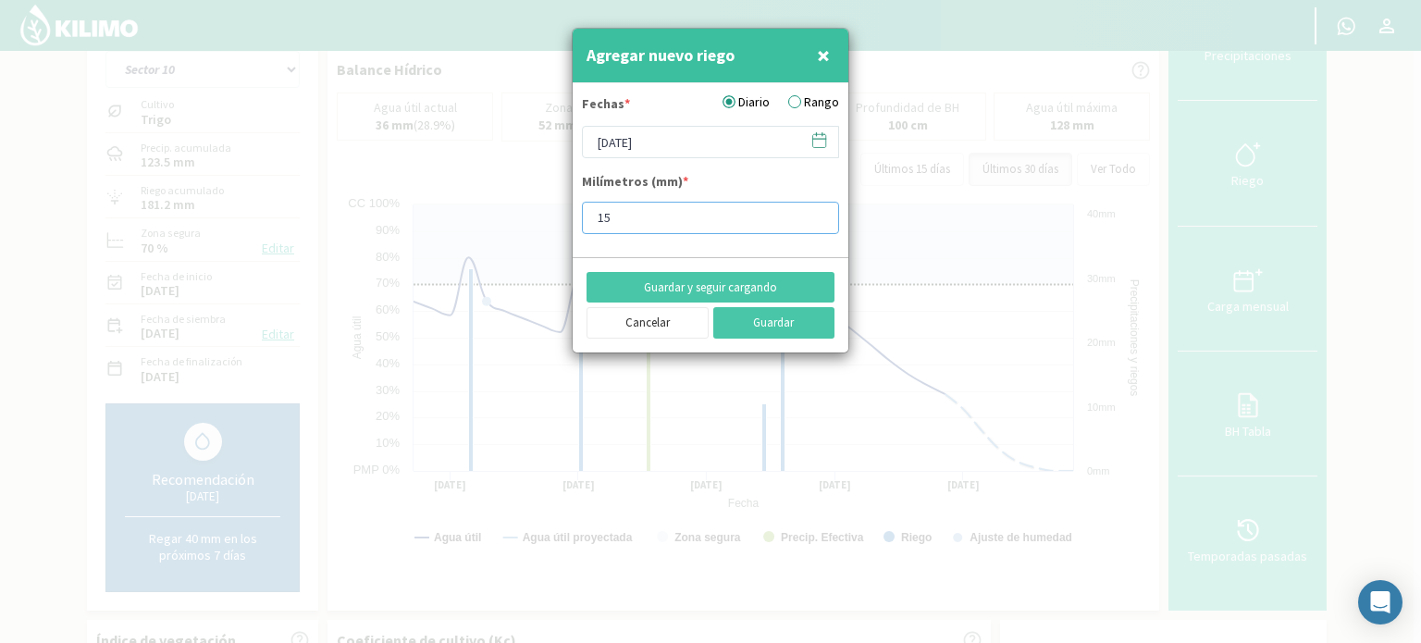
click at [816, 219] on input "15" at bounding box center [710, 218] width 257 height 32
click at [819, 135] on icon at bounding box center [820, 140] width 18 height 18
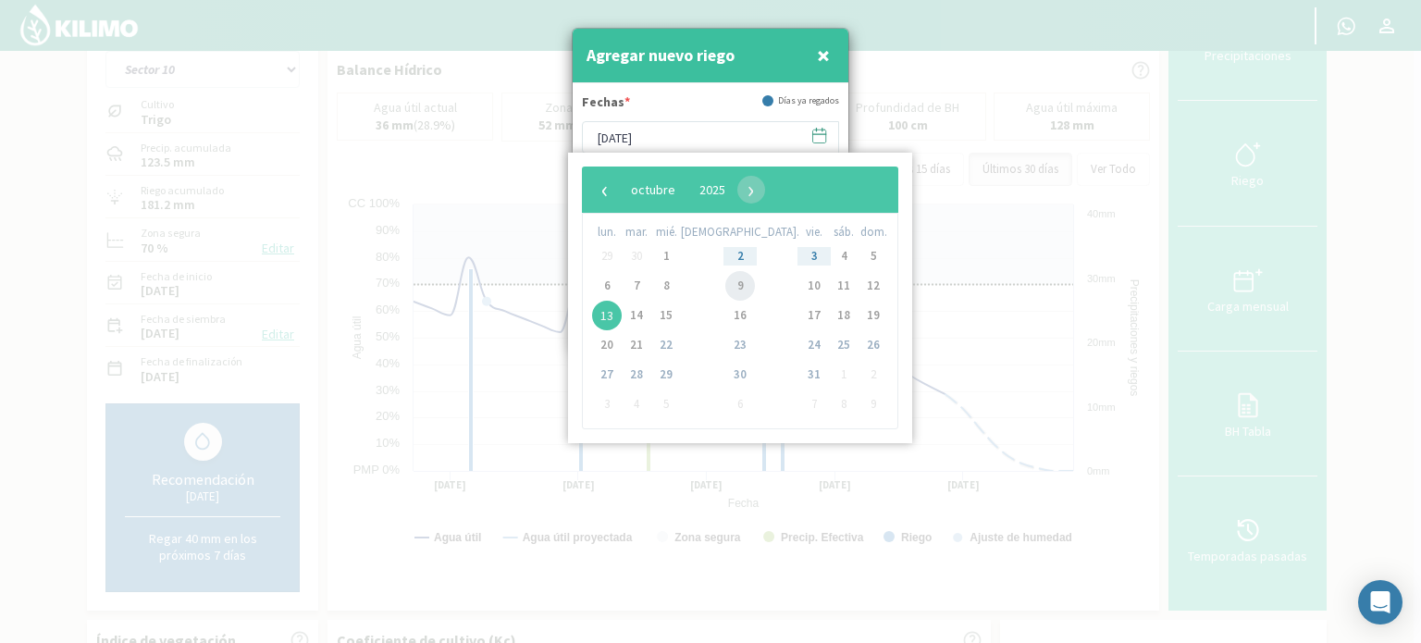
click at [726, 283] on span "9" at bounding box center [741, 286] width 30 height 30
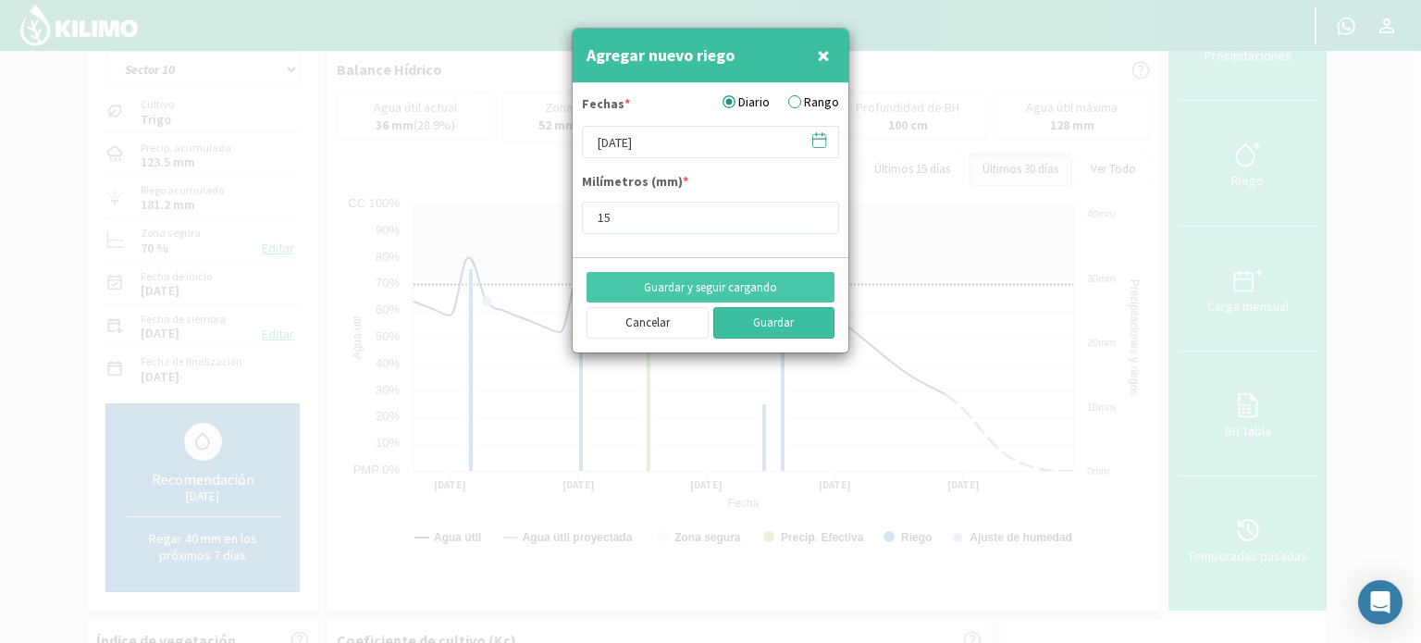
click at [751, 316] on button "Guardar" at bounding box center [775, 322] width 122 height 31
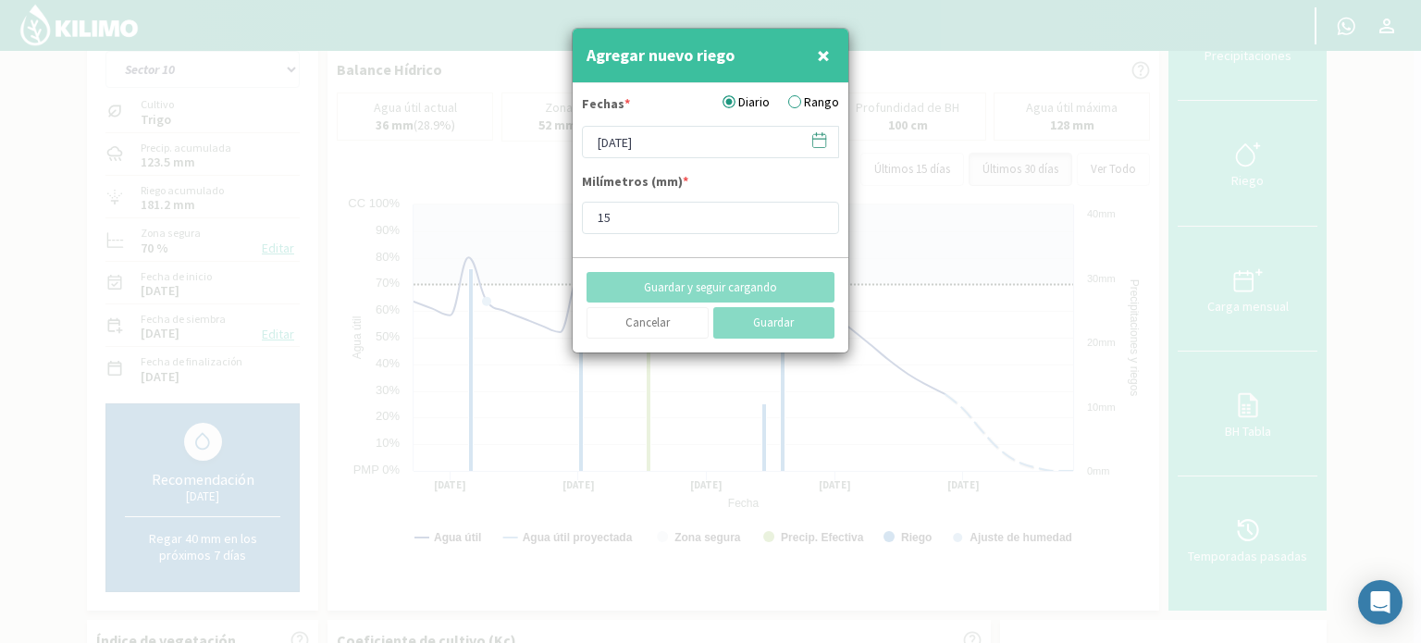
type input "[DATE]"
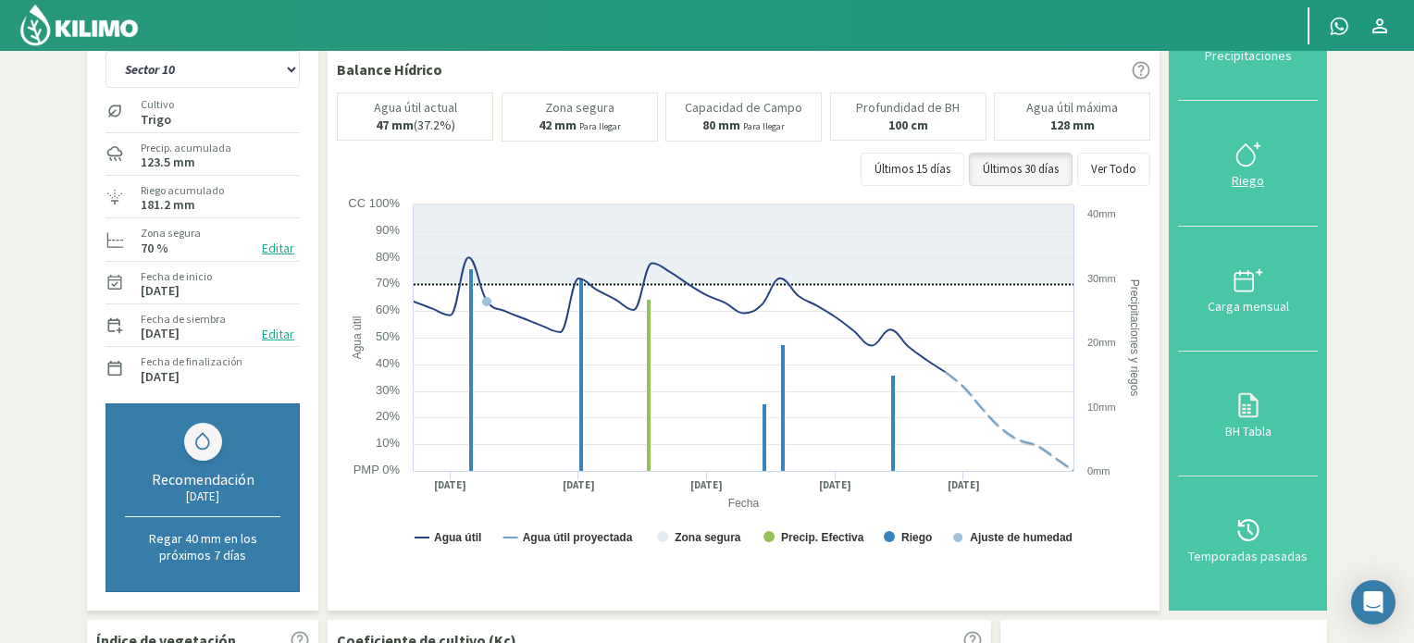
click at [1259, 161] on icon at bounding box center [1249, 155] width 30 height 30
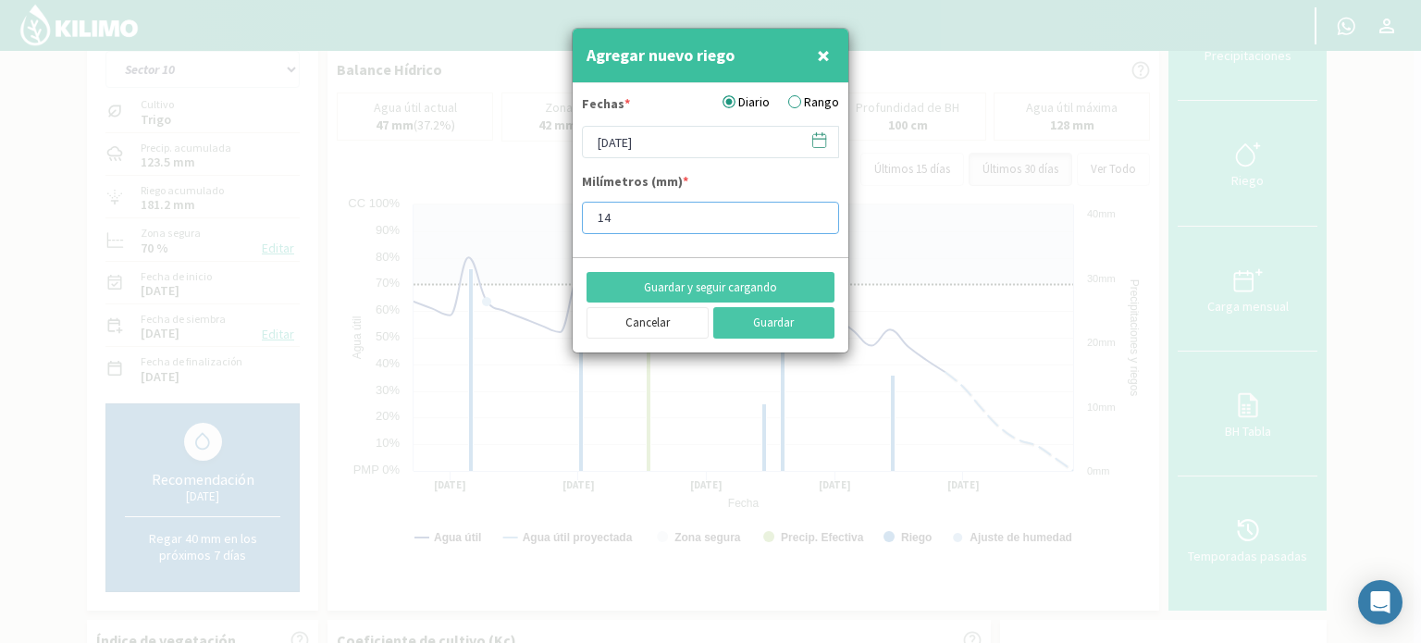
click at [812, 219] on input "14" at bounding box center [710, 218] width 257 height 32
click at [812, 219] on input "13" at bounding box center [710, 218] width 257 height 32
click at [812, 219] on input "12" at bounding box center [710, 218] width 257 height 32
click at [812, 219] on input "11" at bounding box center [710, 218] width 257 height 32
type input "10"
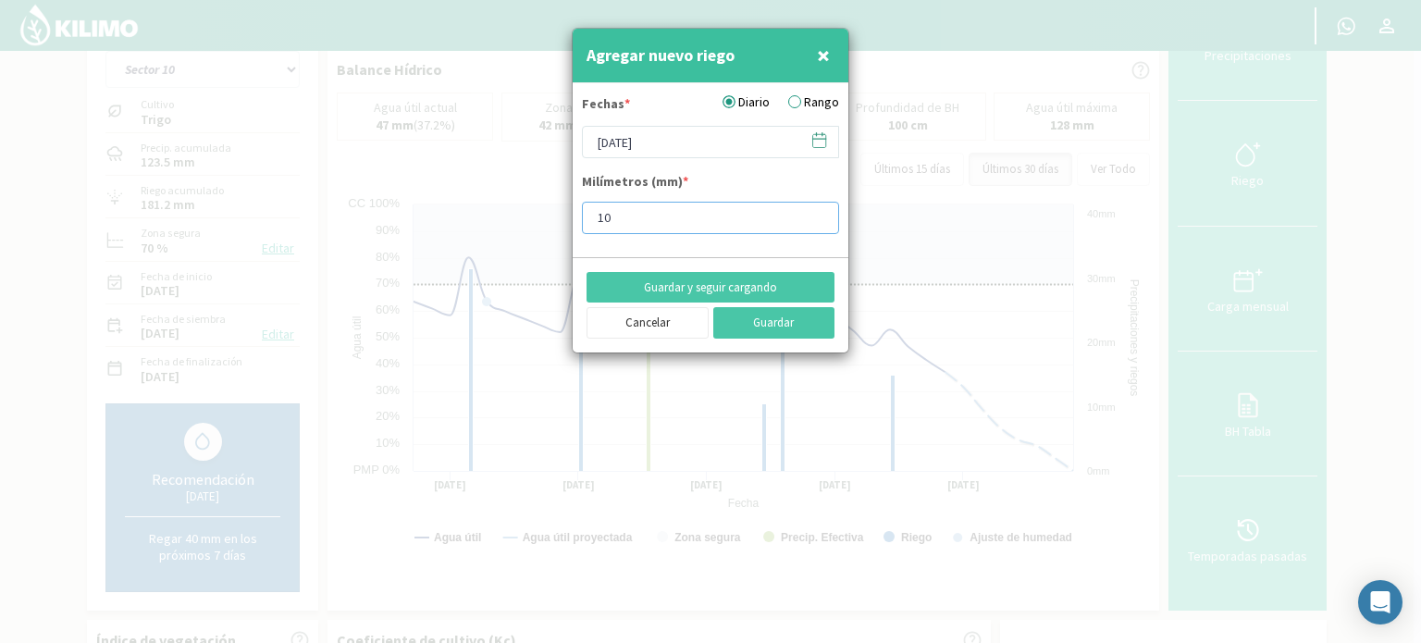
click at [812, 219] on input "10" at bounding box center [710, 218] width 257 height 32
click at [822, 142] on icon at bounding box center [820, 140] width 18 height 18
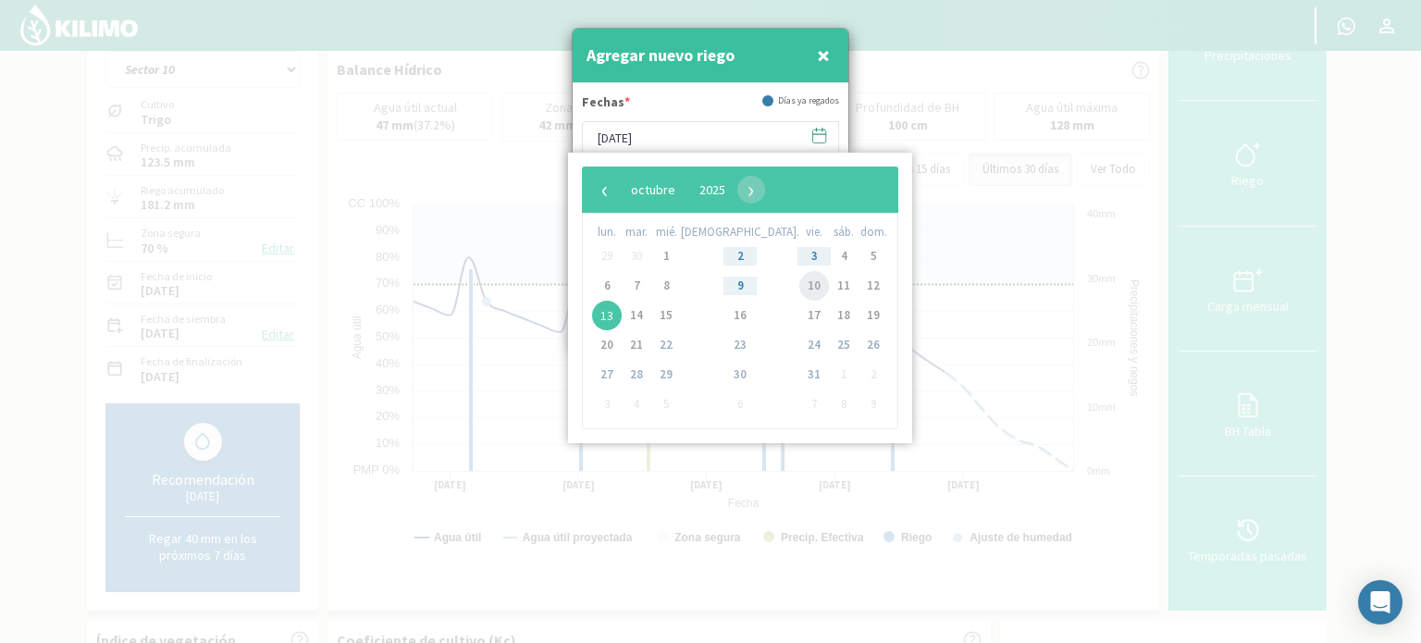
click at [800, 284] on span "10" at bounding box center [815, 286] width 30 height 30
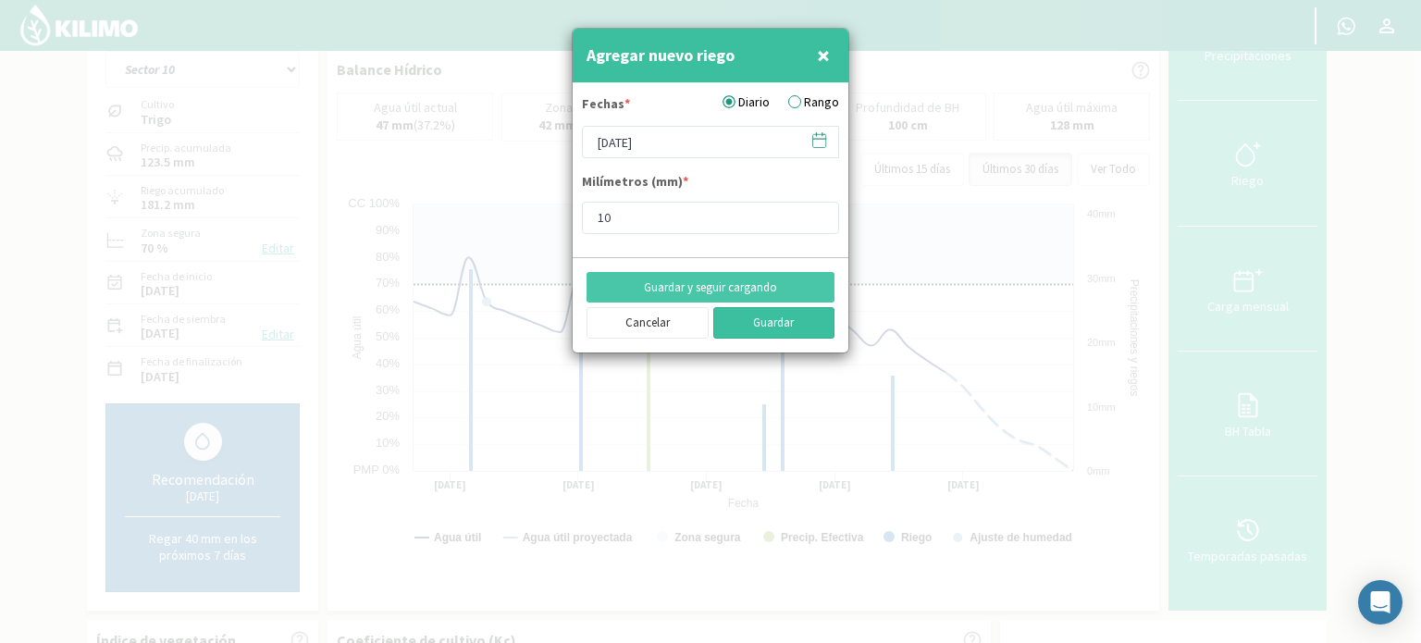
click at [755, 318] on button "Guardar" at bounding box center [775, 322] width 122 height 31
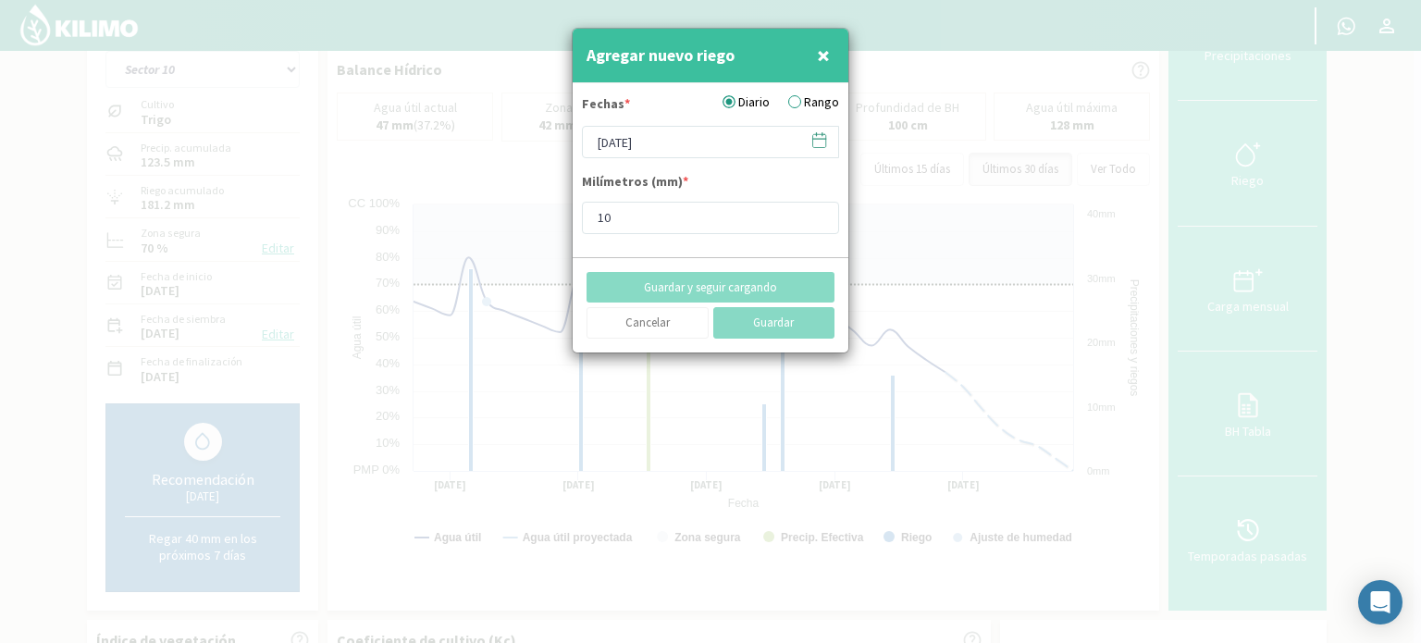
type input "[DATE]"
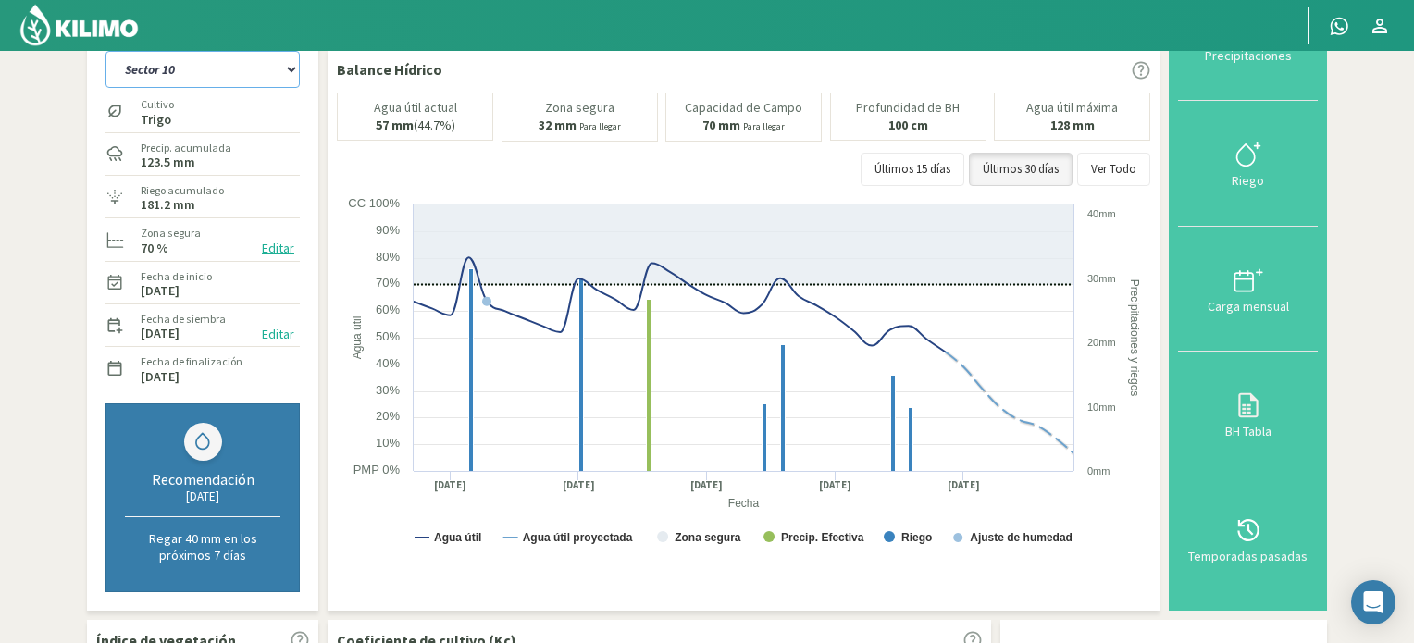
click at [290, 69] on select "Sector 10 Sector 11 Sector 12 Sector 13 Sector 14 Sector 5 Sector 6 Sector 7 Se…" at bounding box center [203, 69] width 194 height 37
select select "31: Object"
click at [106, 51] on select "Sector 10 Sector 11 Sector 12 Sector 13 Sector 14 Sector 5 Sector 6 Sector 7 Se…" at bounding box center [203, 69] width 194 height 37
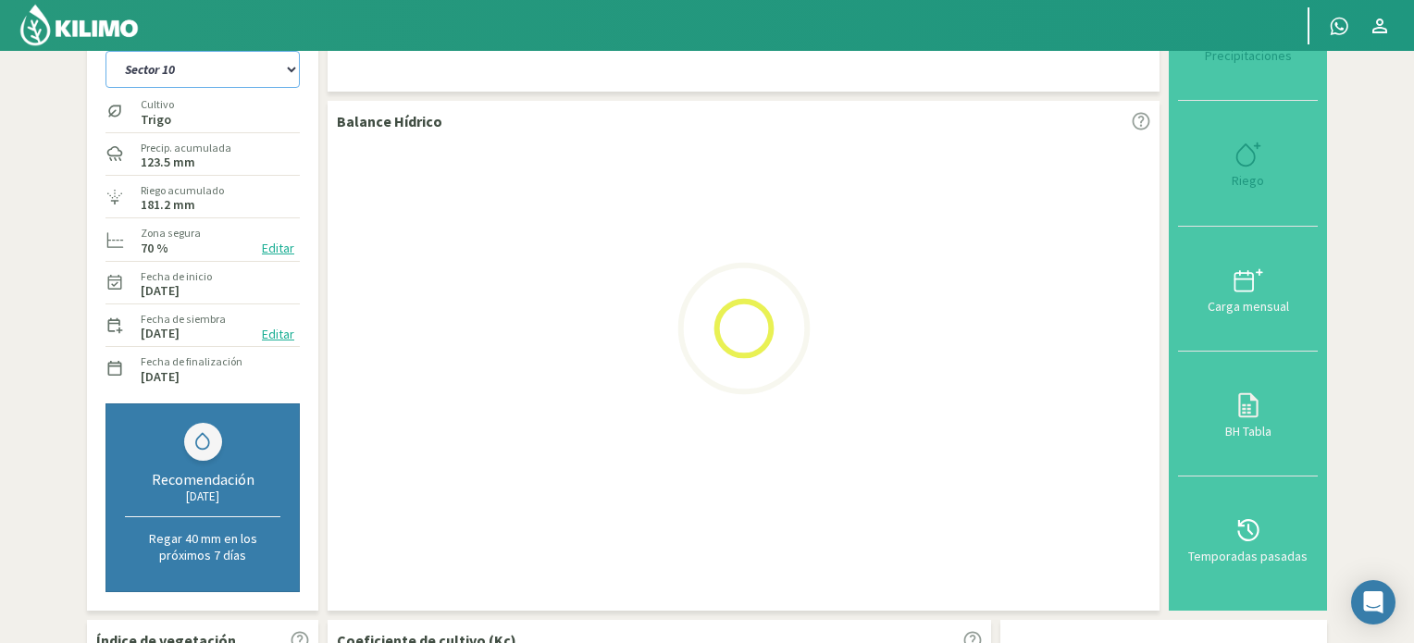
select select "12: Object"
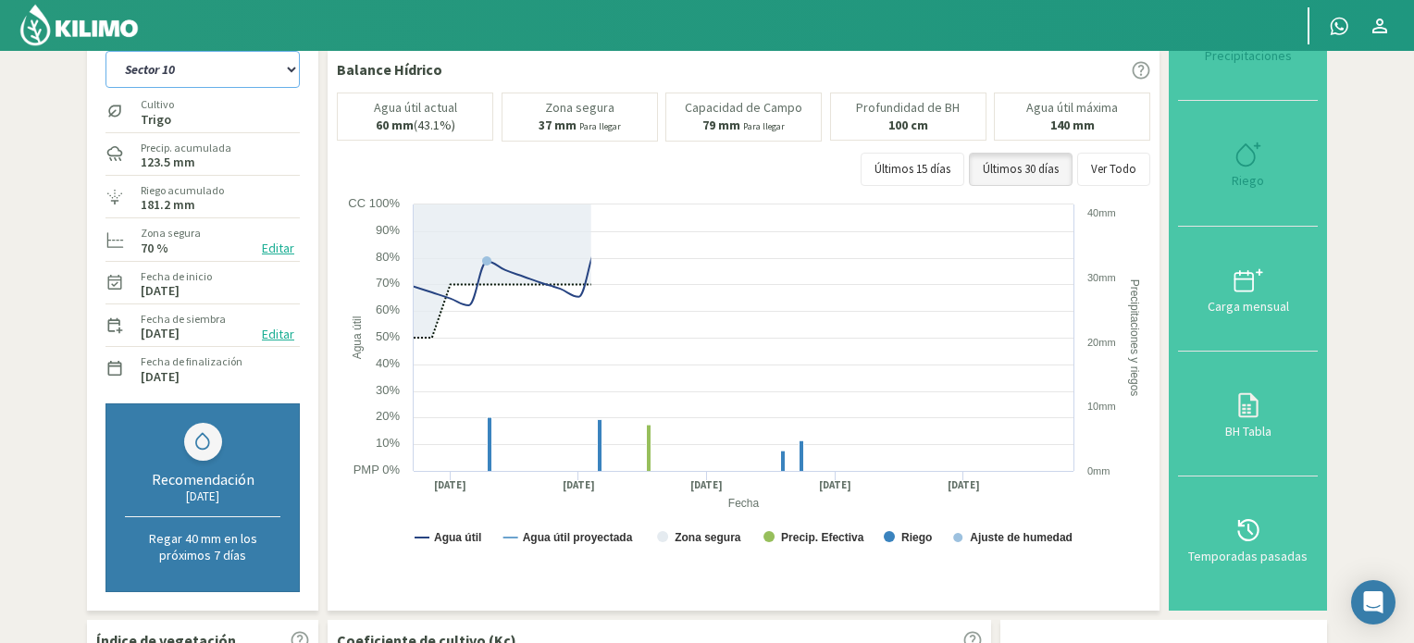
select select "41: Object"
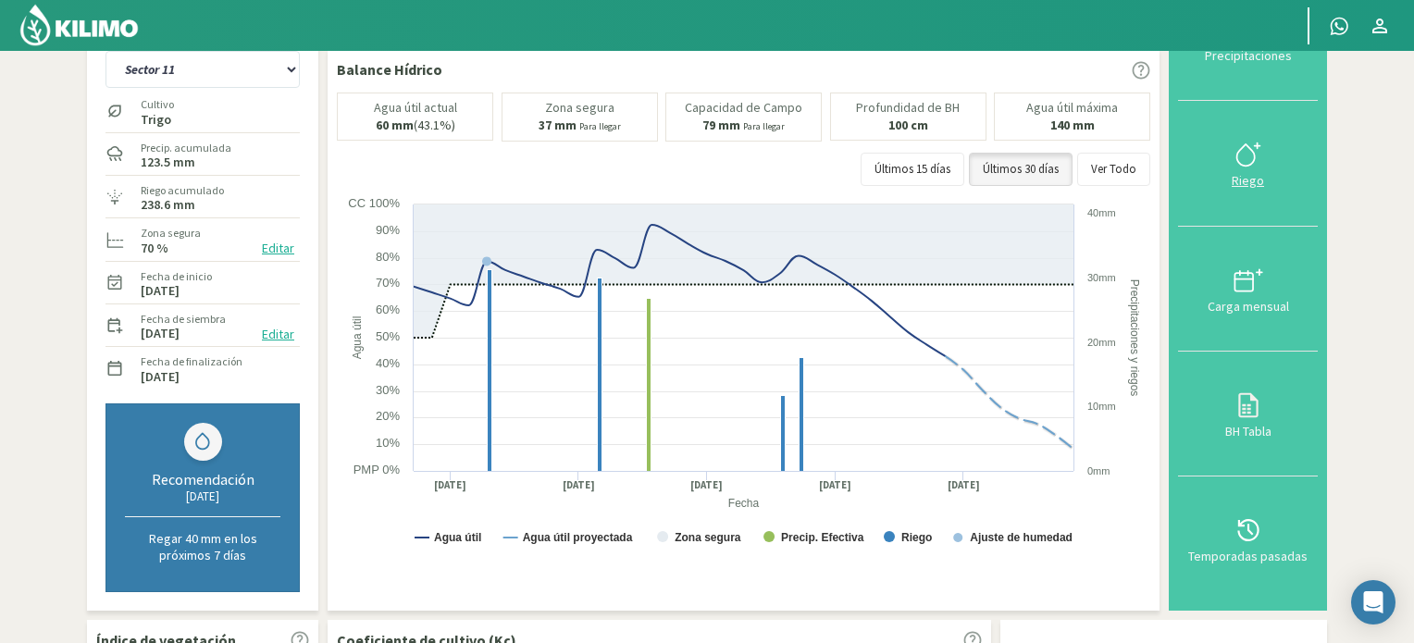
click at [1248, 153] on icon at bounding box center [1249, 155] width 30 height 30
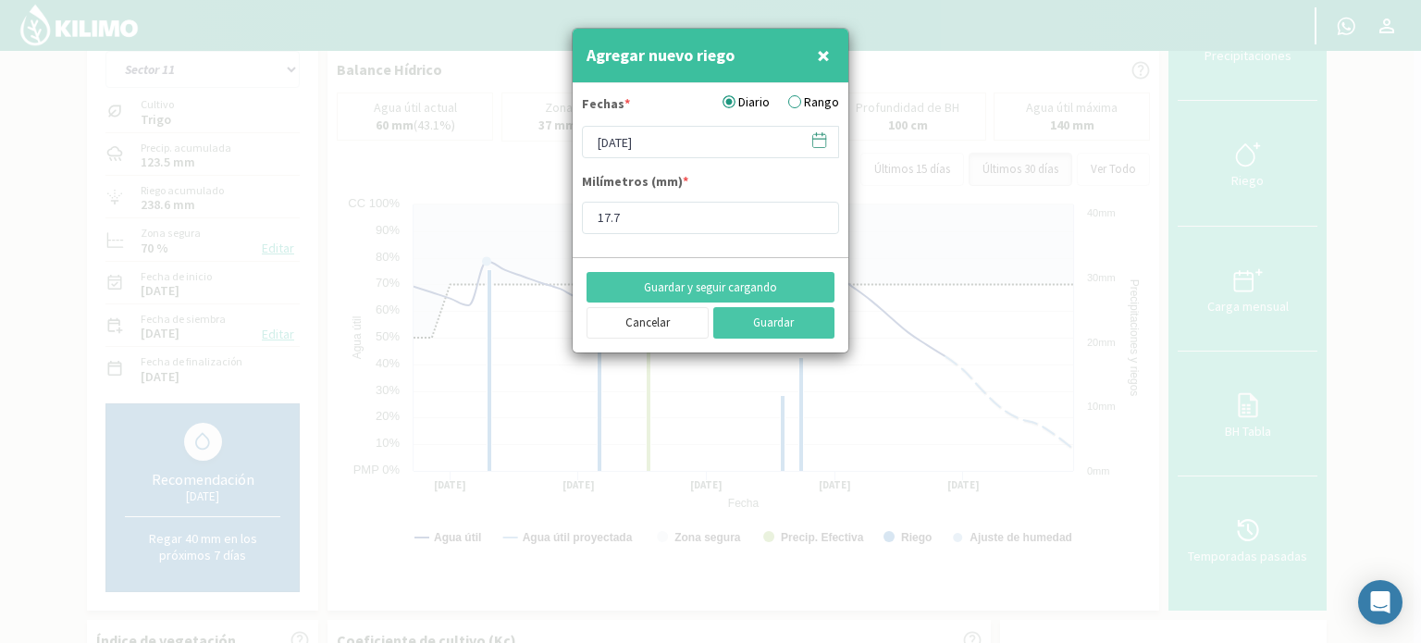
click at [820, 143] on icon at bounding box center [820, 140] width 18 height 18
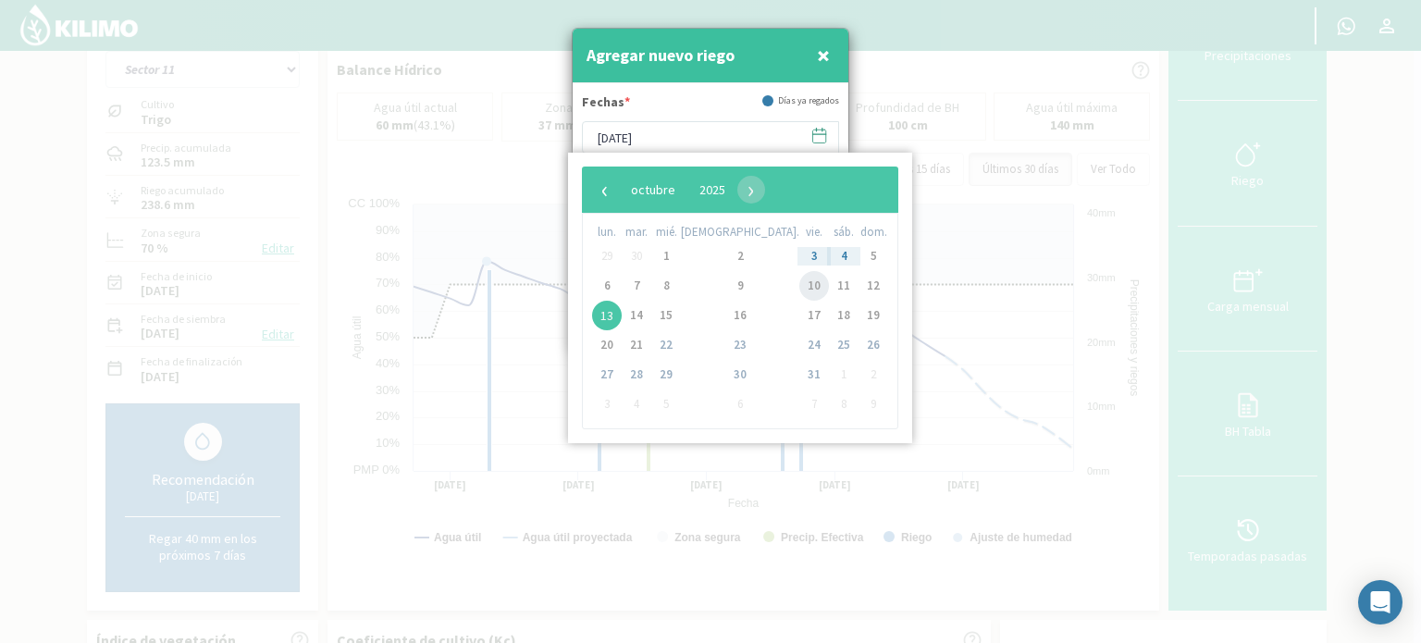
click at [800, 290] on span "10" at bounding box center [815, 286] width 30 height 30
type input "[DATE]"
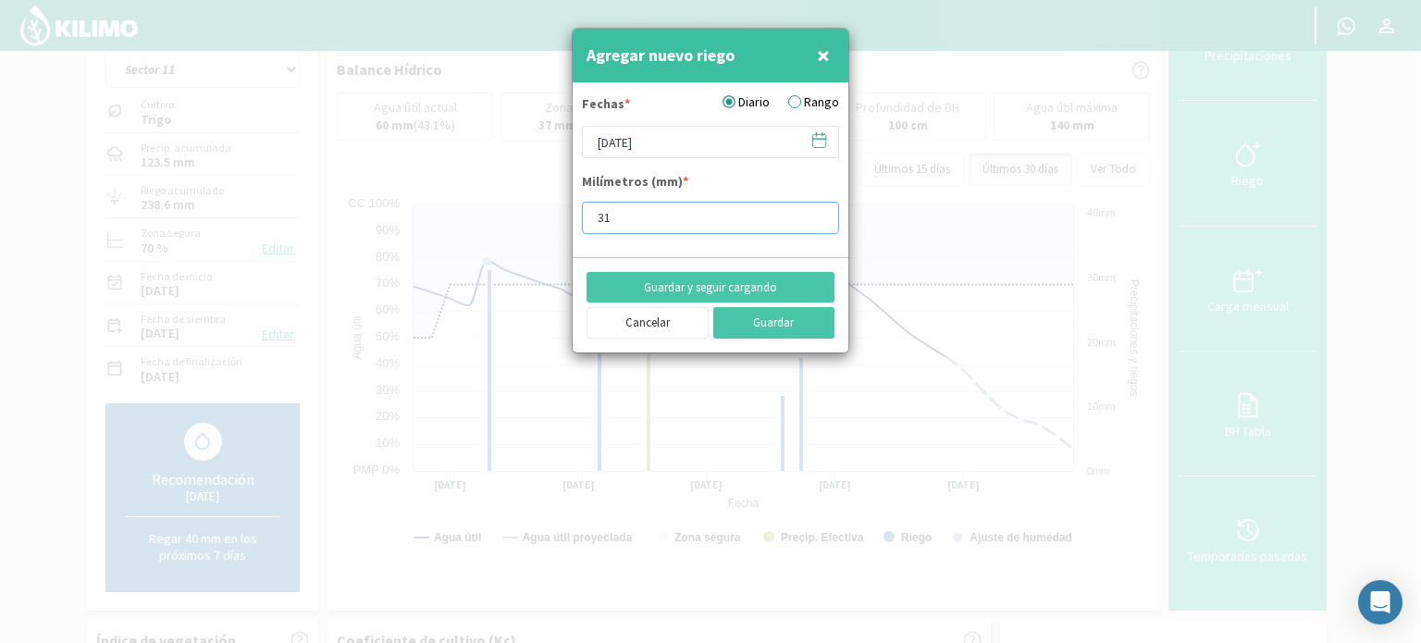
click at [814, 214] on input "31" at bounding box center [710, 218] width 257 height 32
click at [814, 219] on input "30" at bounding box center [710, 218] width 257 height 32
click at [814, 219] on input "29" at bounding box center [710, 218] width 257 height 32
type input "28"
click at [814, 219] on input "28" at bounding box center [710, 218] width 257 height 32
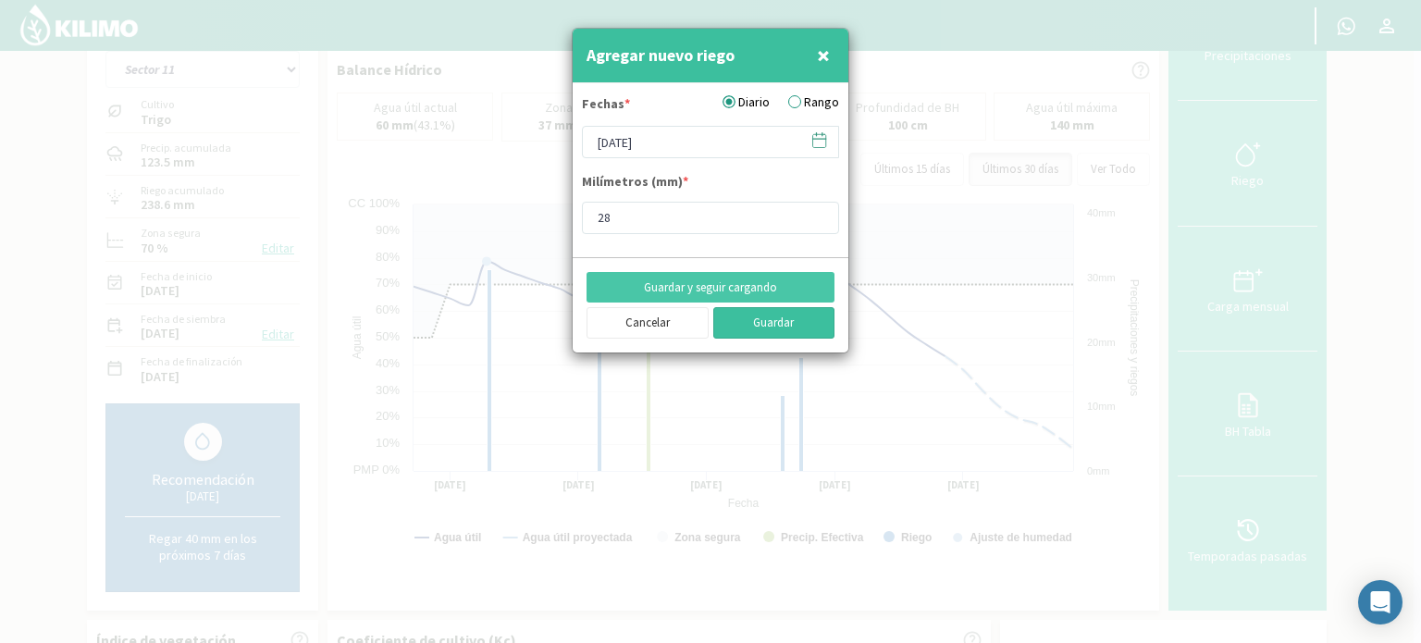
click at [786, 315] on button "Guardar" at bounding box center [775, 322] width 122 height 31
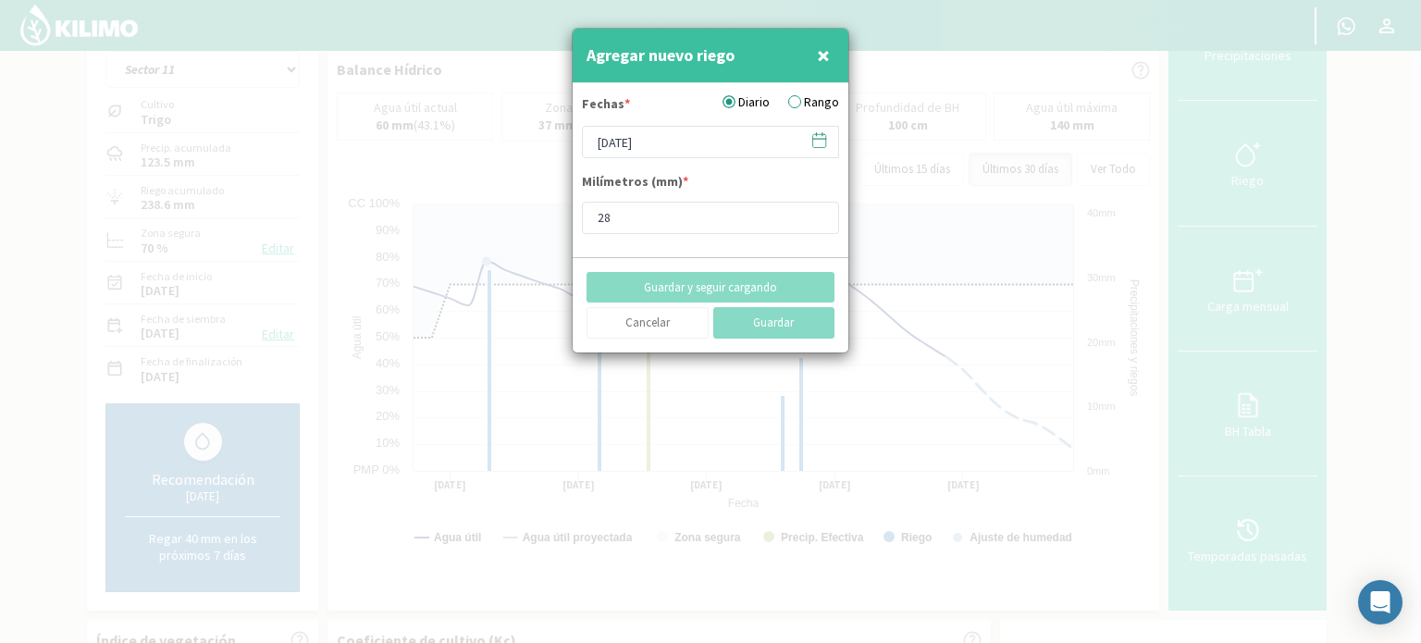
type input "[DATE]"
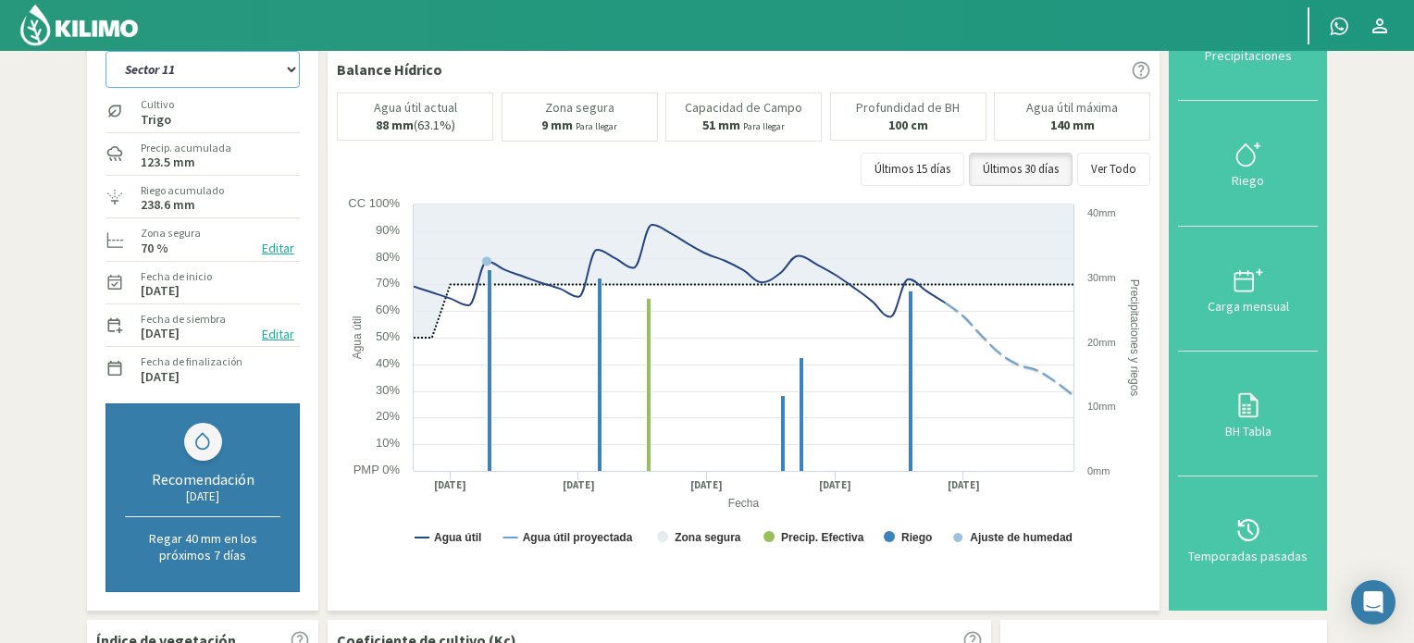
click at [289, 63] on select "Sector 10 Sector 11 Sector 12 Sector 13 Sector 14 Sector 5 Sector 6 Sector 7 Se…" at bounding box center [203, 69] width 194 height 37
select select "42: Object"
click at [106, 51] on select "Sector 10 Sector 11 Sector 12 Sector 13 Sector 14 Sector 5 Sector 6 Sector 7 Se…" at bounding box center [203, 69] width 194 height 37
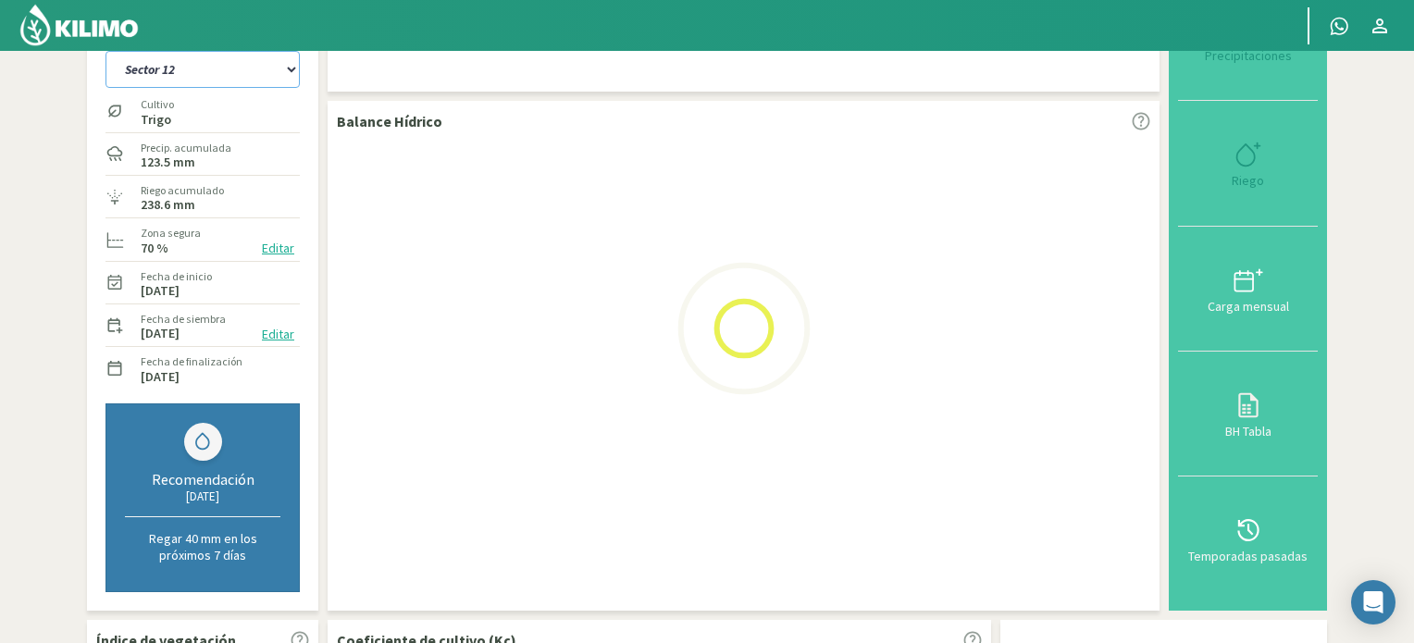
select select "15: Object"
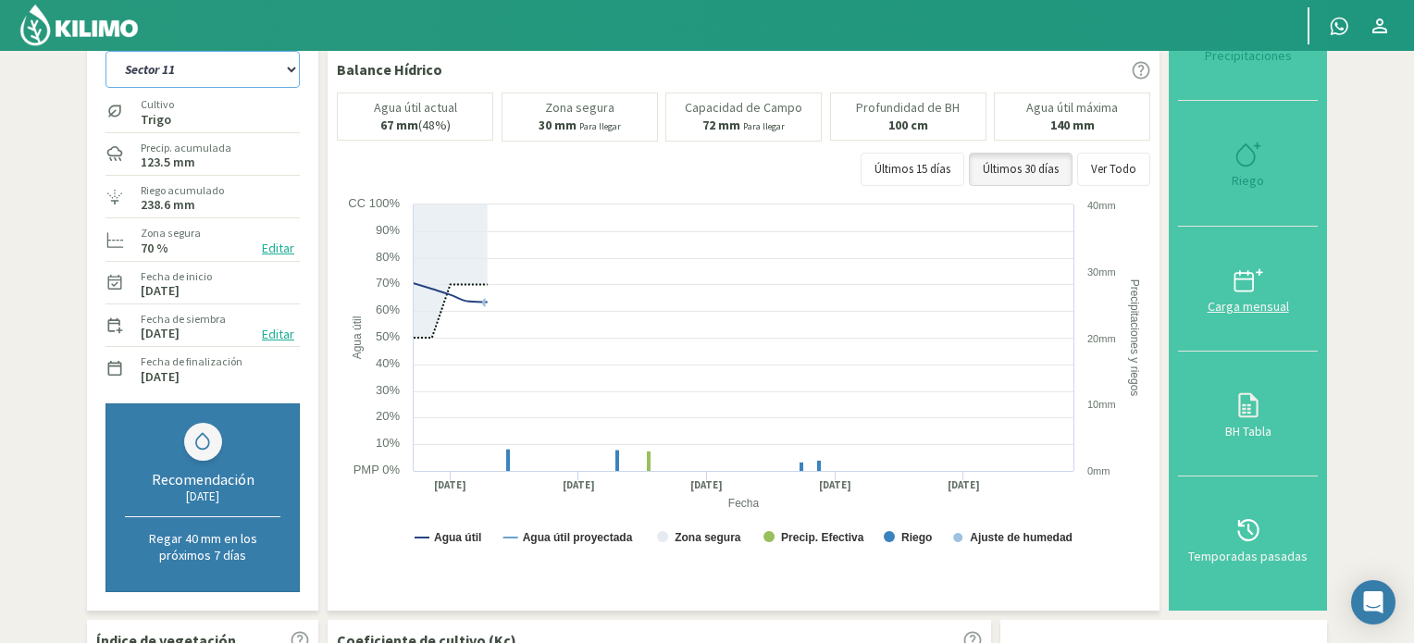
select select "52: Object"
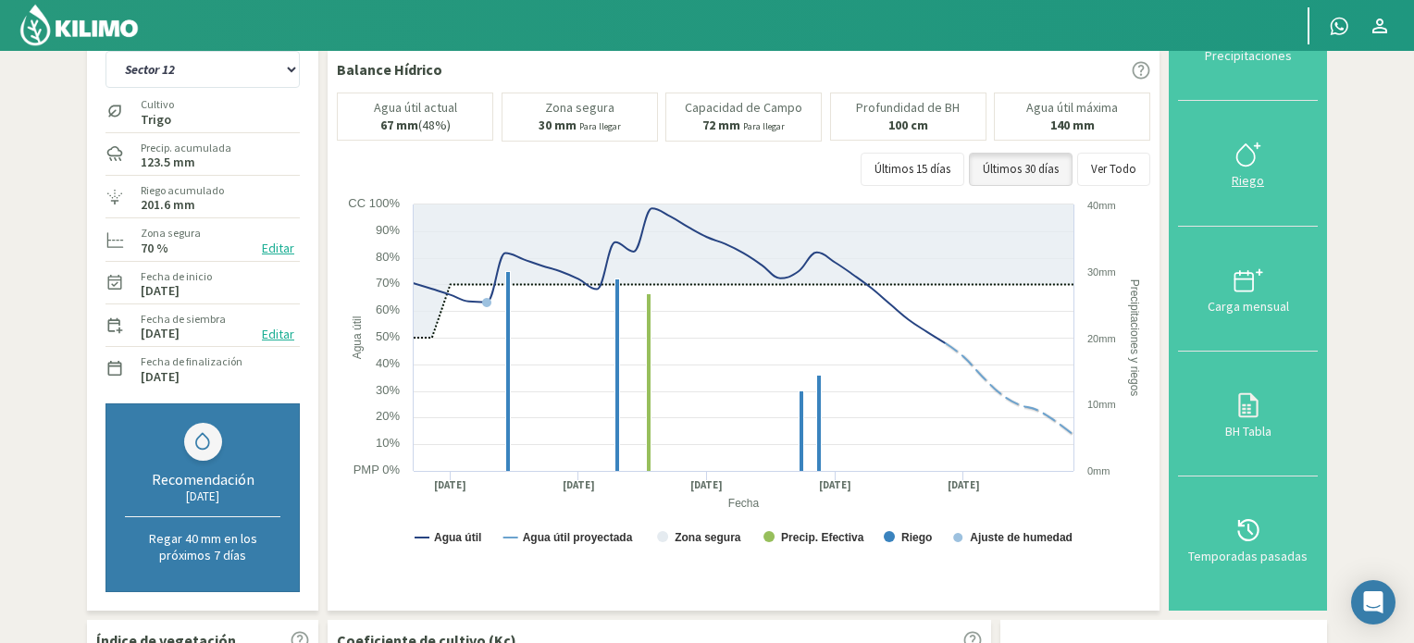
click at [1252, 158] on icon at bounding box center [1249, 155] width 30 height 30
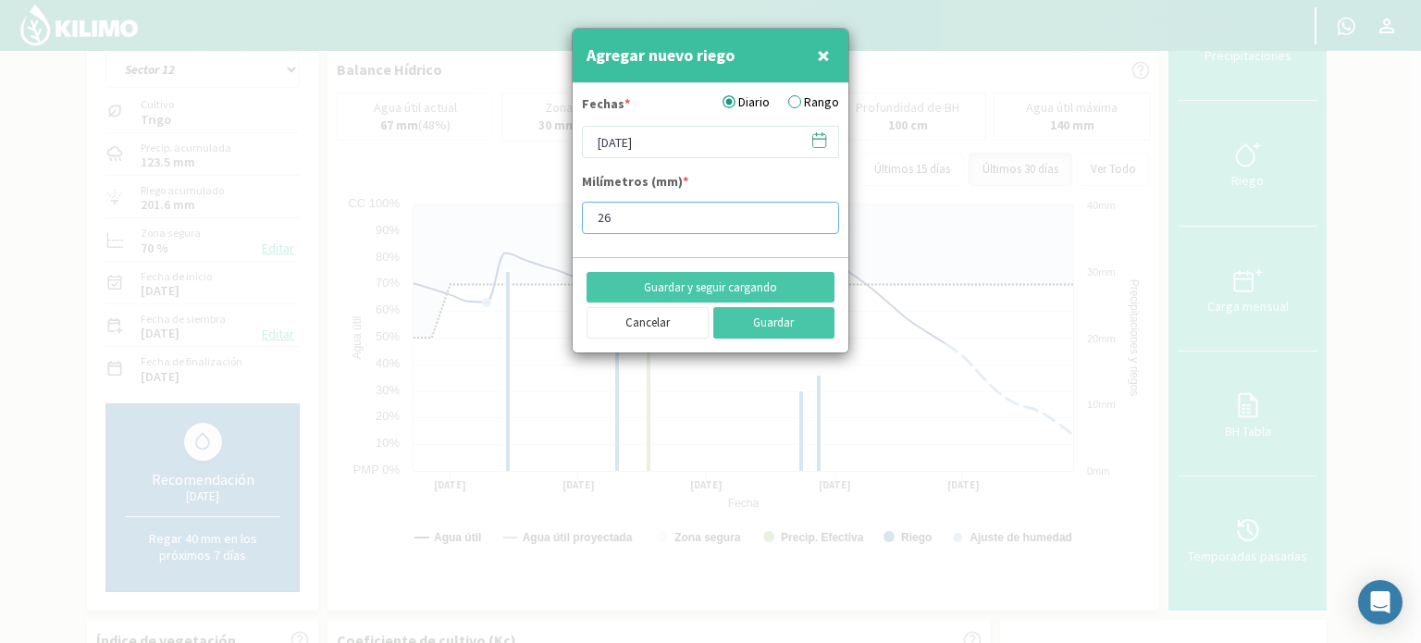
click at [817, 214] on input "26" at bounding box center [710, 218] width 257 height 32
click at [817, 214] on input "27" at bounding box center [710, 218] width 257 height 32
click at [817, 214] on input "28" at bounding box center [710, 218] width 257 height 32
click at [817, 214] on input "29" at bounding box center [710, 218] width 257 height 32
type input "30"
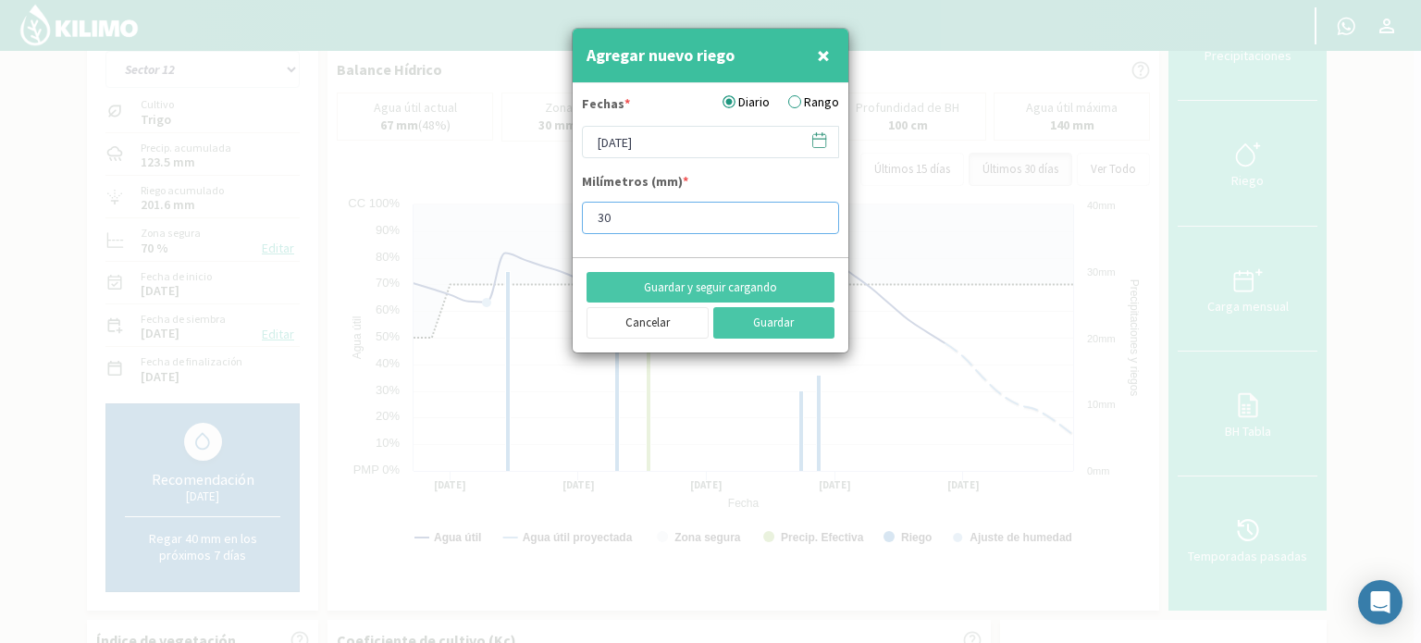
click at [817, 214] on input "30" at bounding box center [710, 218] width 257 height 32
type input "30.5"
click at [825, 143] on icon at bounding box center [820, 140] width 18 height 18
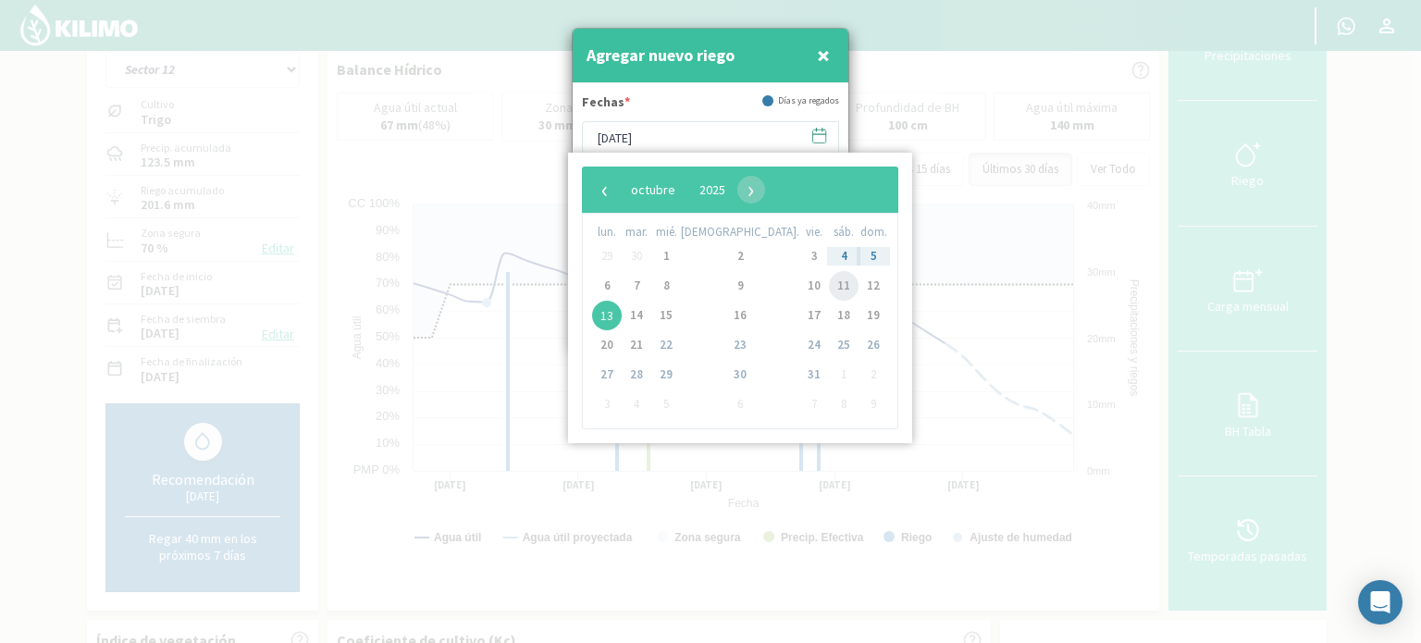
click at [829, 291] on span "11" at bounding box center [844, 286] width 30 height 30
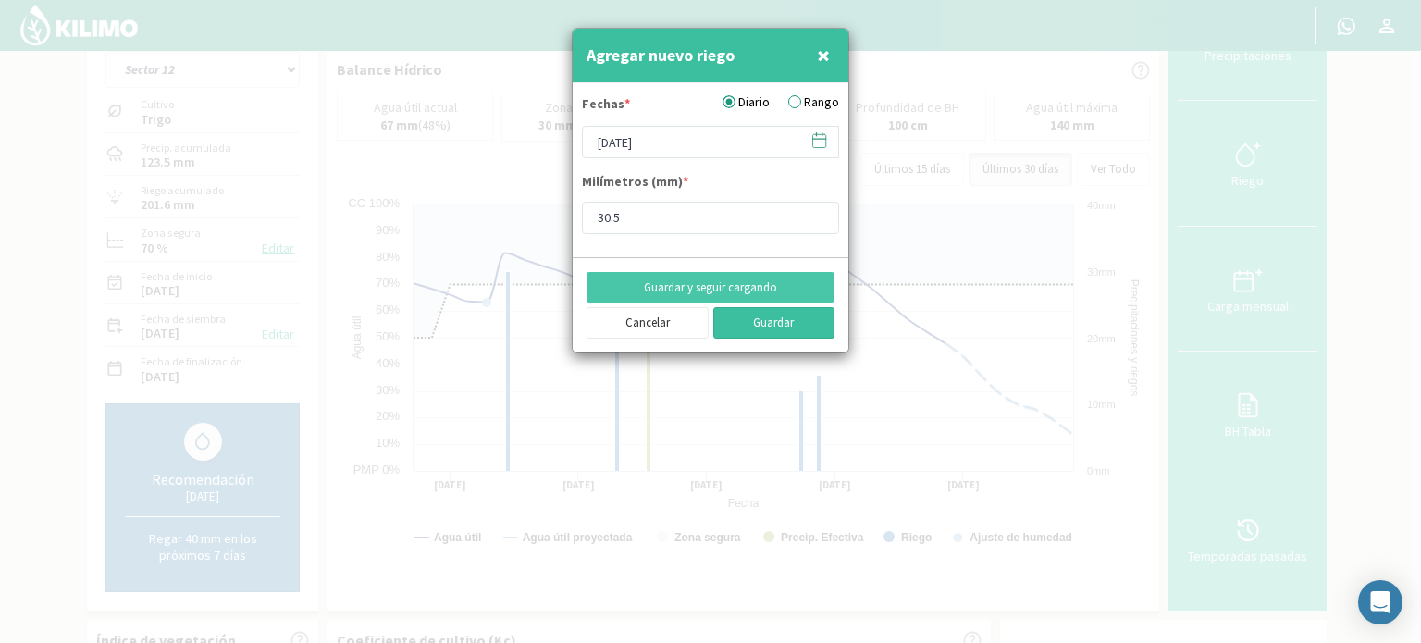
click at [775, 323] on button "Guardar" at bounding box center [775, 322] width 122 height 31
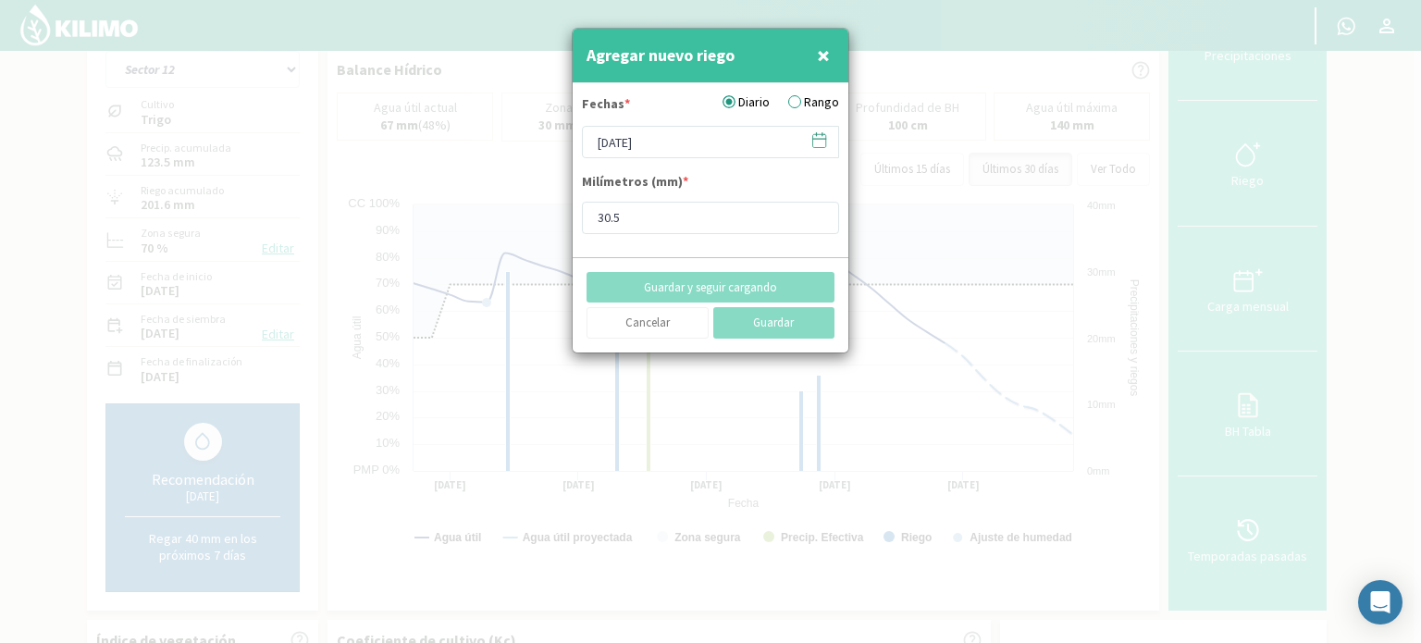
type input "[DATE]"
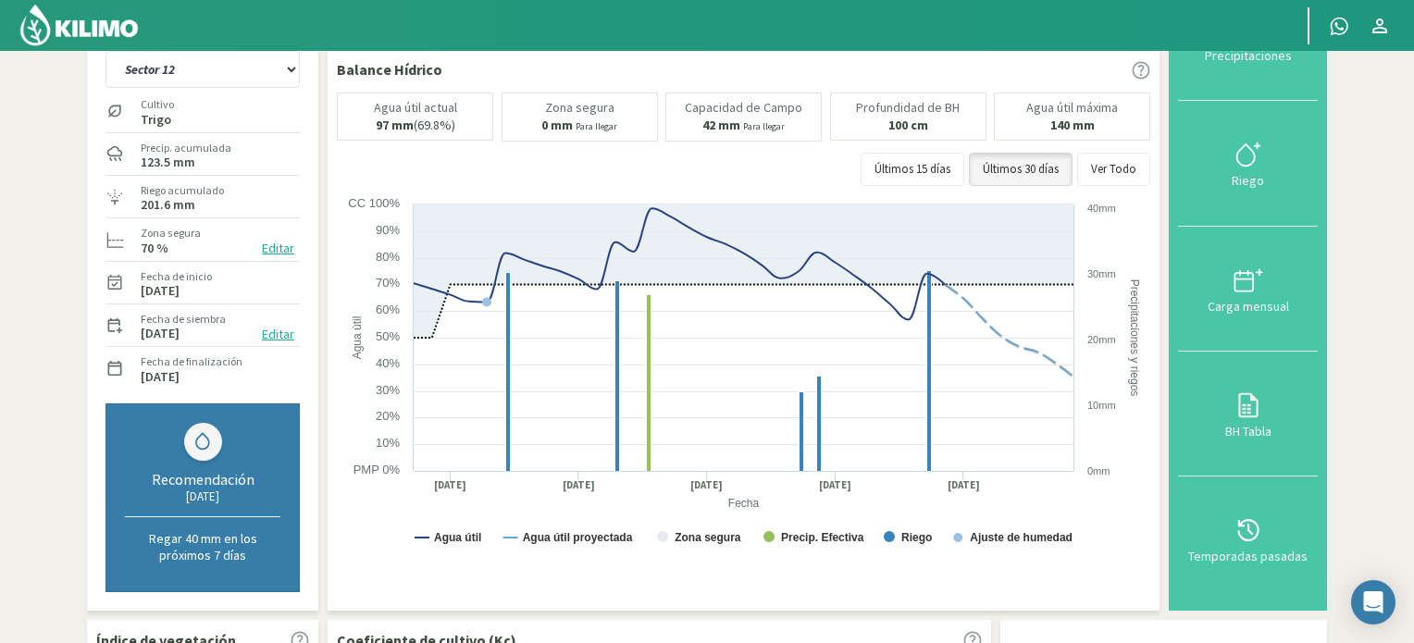
click at [68, 20] on img at bounding box center [79, 25] width 121 height 44
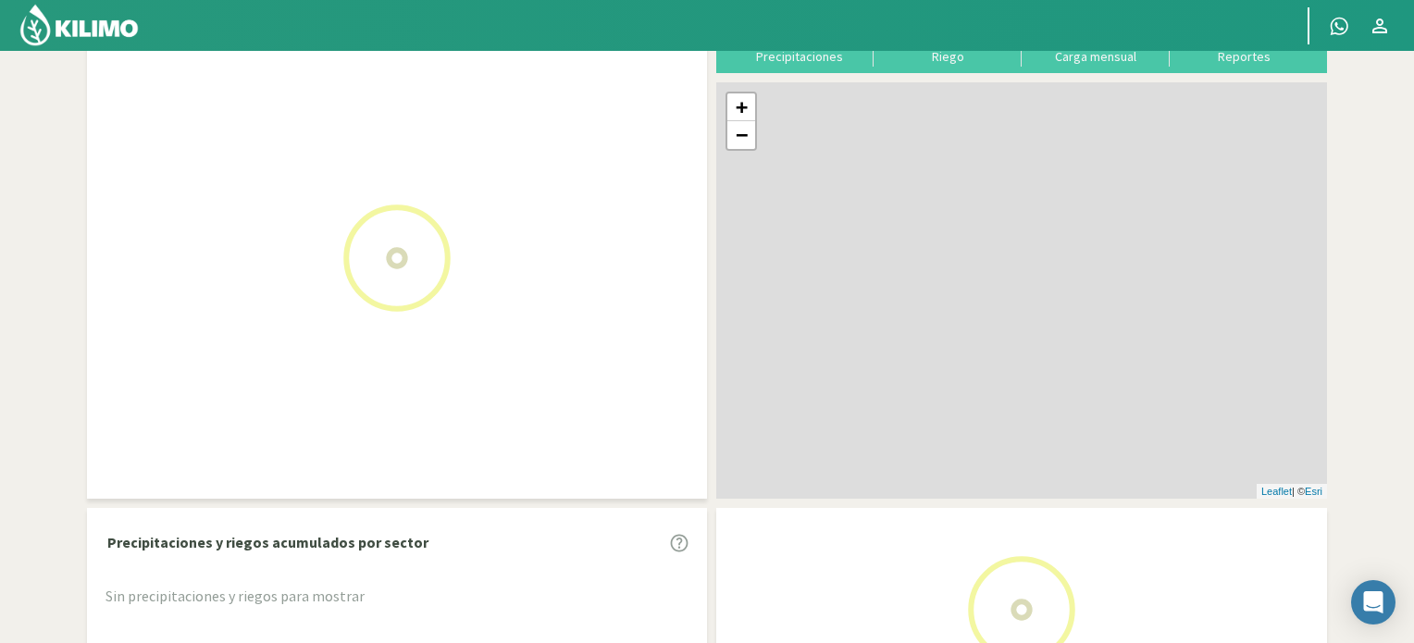
scroll to position [133, 0]
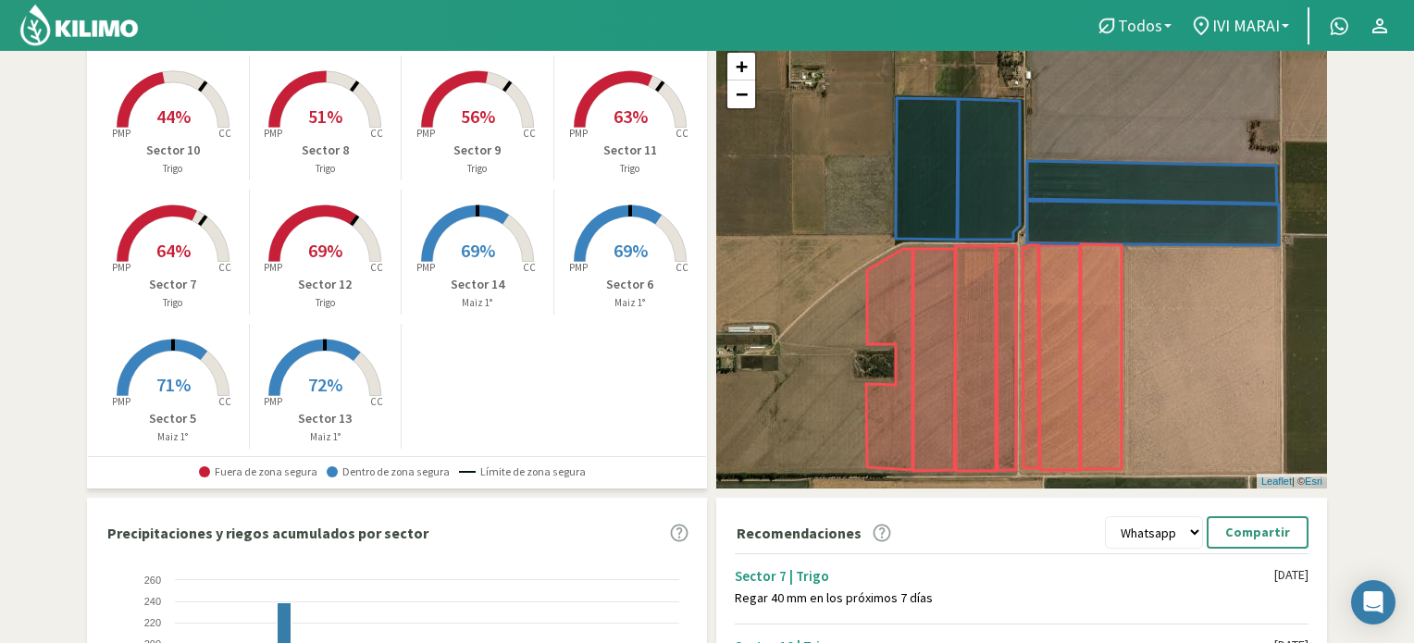
click at [1176, 19] on link "Todos" at bounding box center [1133, 25] width 94 height 35
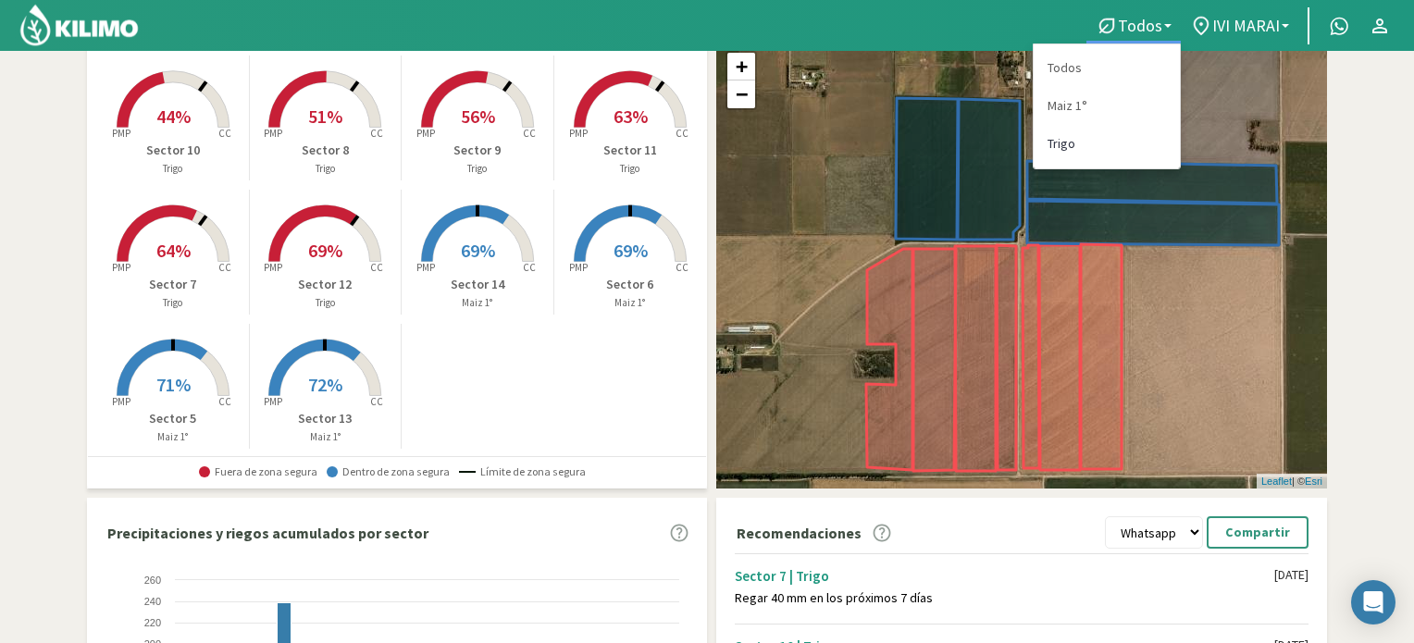
click at [1070, 141] on link "Trigo" at bounding box center [1107, 144] width 146 height 38
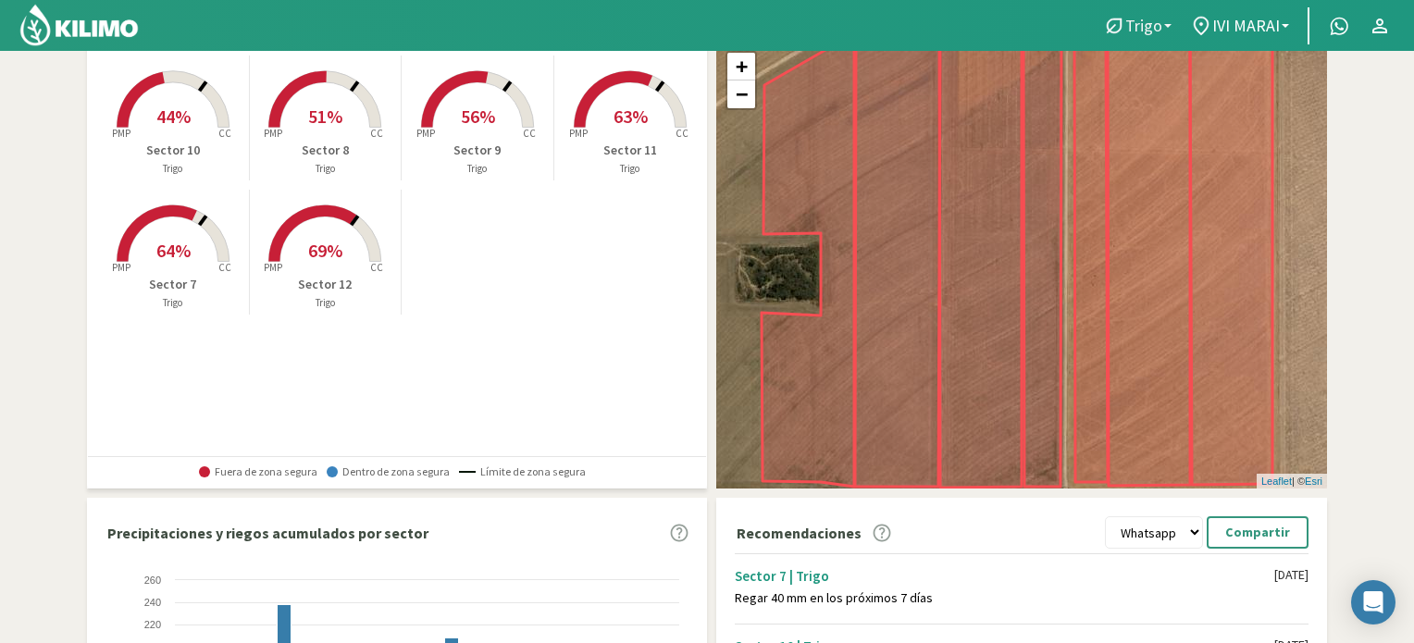
click at [1171, 21] on link "Trigo" at bounding box center [1137, 25] width 87 height 35
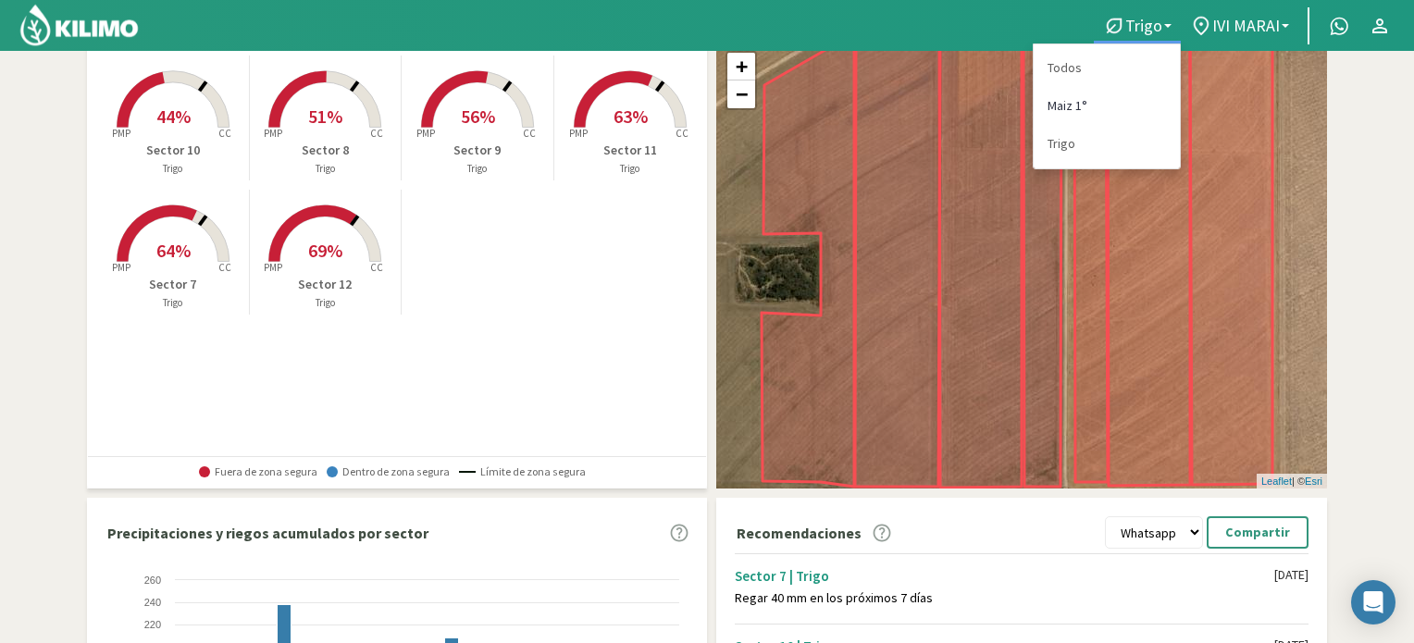
click at [1066, 103] on link "Maiz 1°" at bounding box center [1107, 106] width 146 height 38
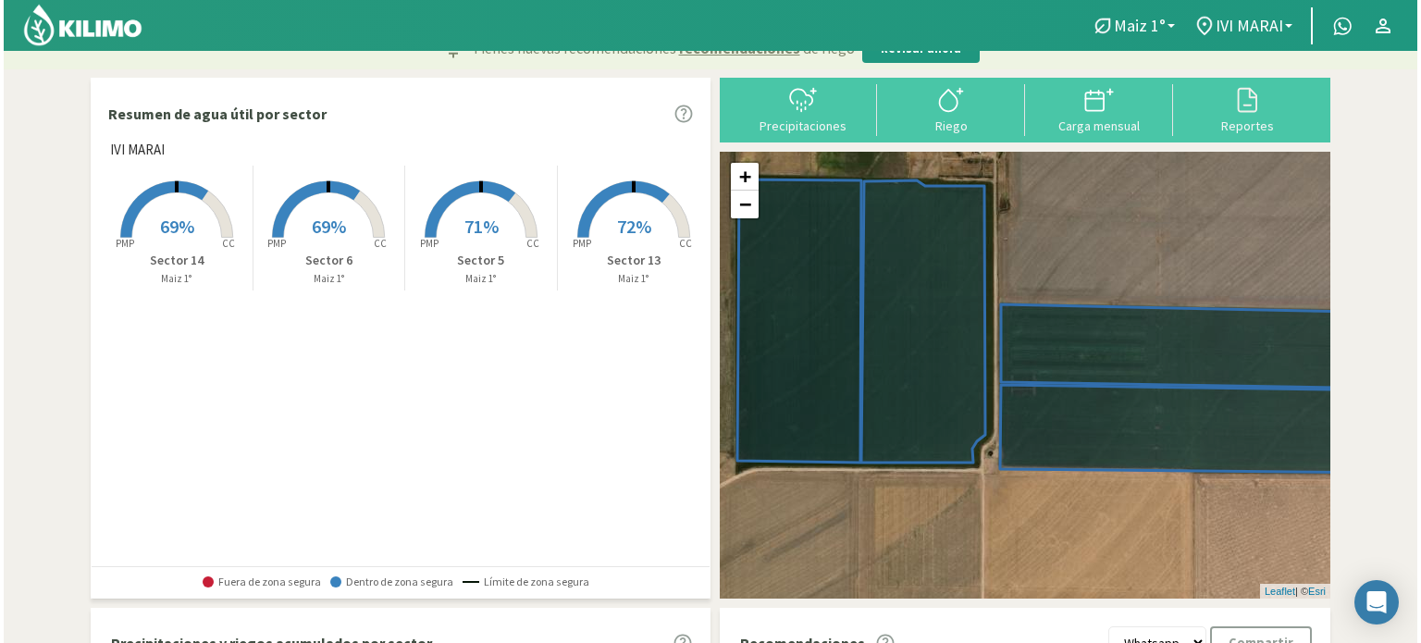
scroll to position [0, 0]
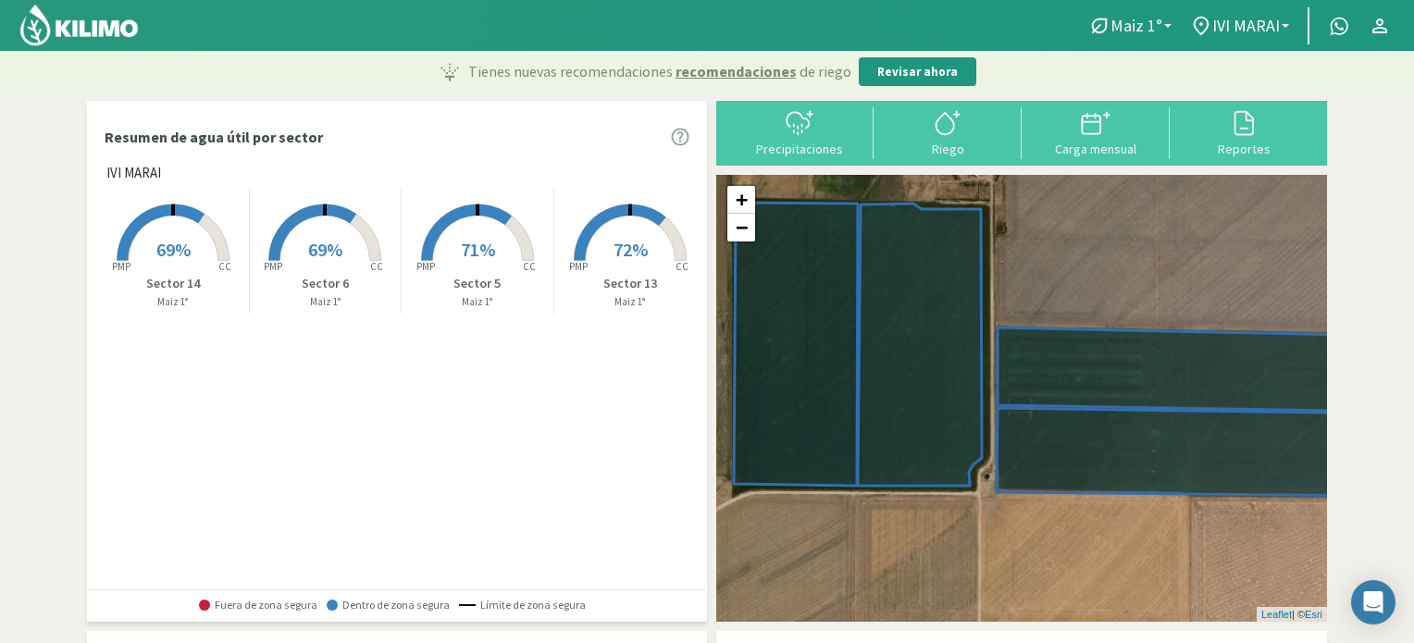
click at [1170, 21] on link "Maiz 1°" at bounding box center [1130, 25] width 102 height 35
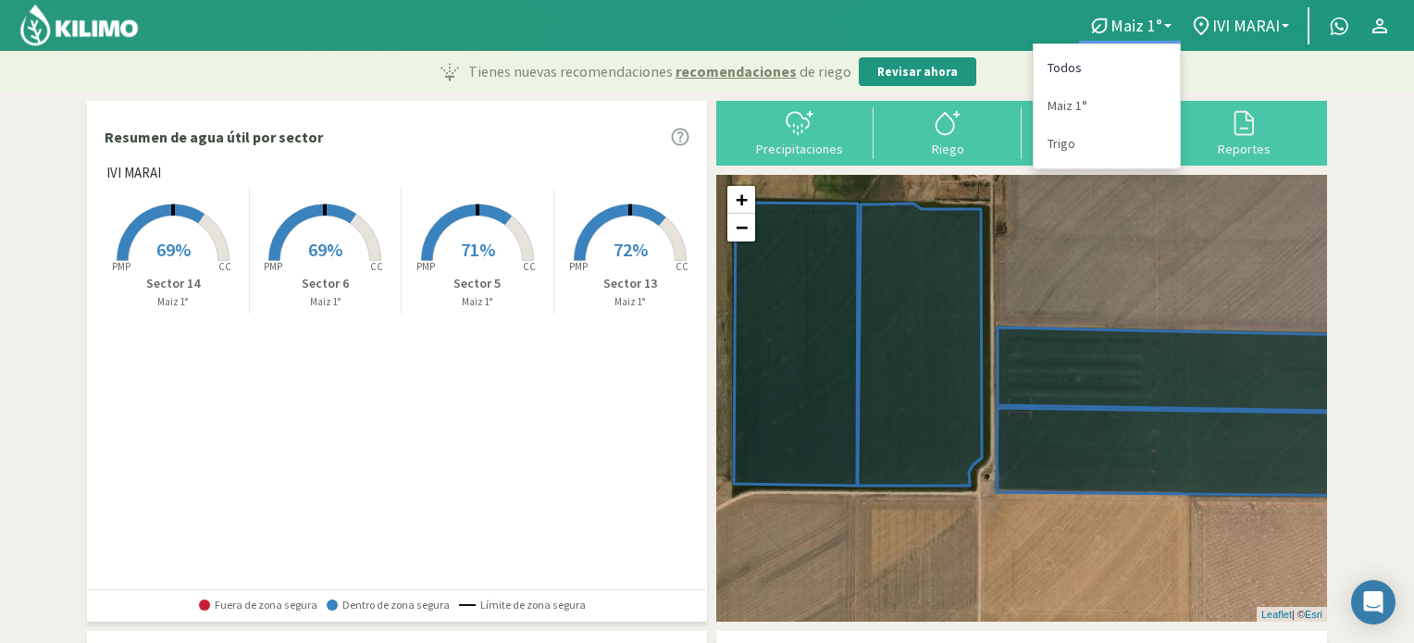
click at [1085, 68] on link "Todos" at bounding box center [1107, 68] width 146 height 38
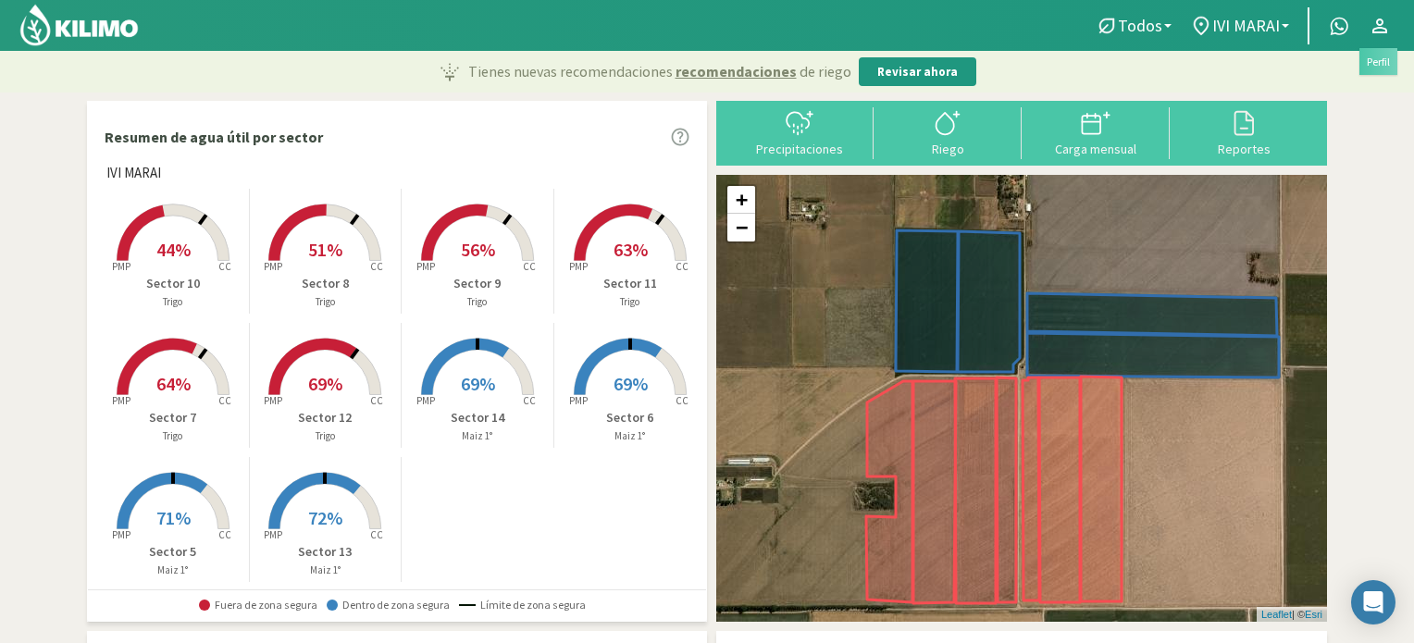
click at [1383, 25] on icon at bounding box center [1380, 26] width 22 height 22
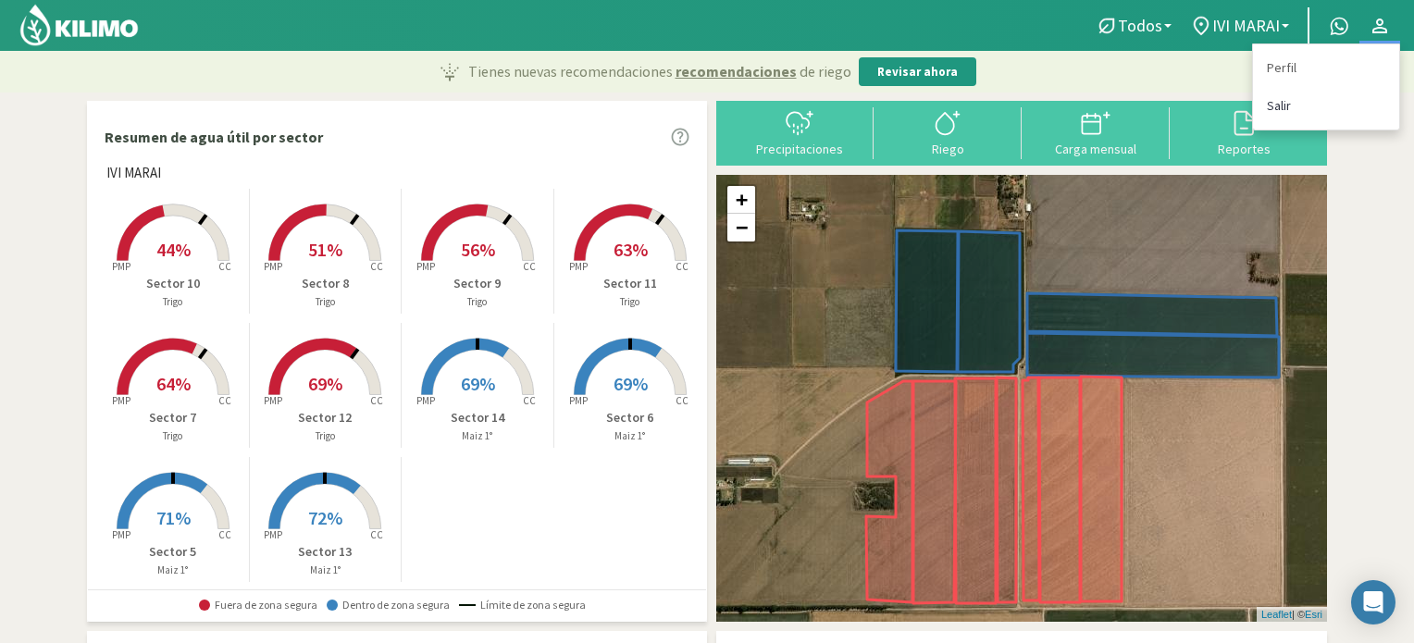
click at [1275, 103] on link "Salir" at bounding box center [1326, 106] width 146 height 38
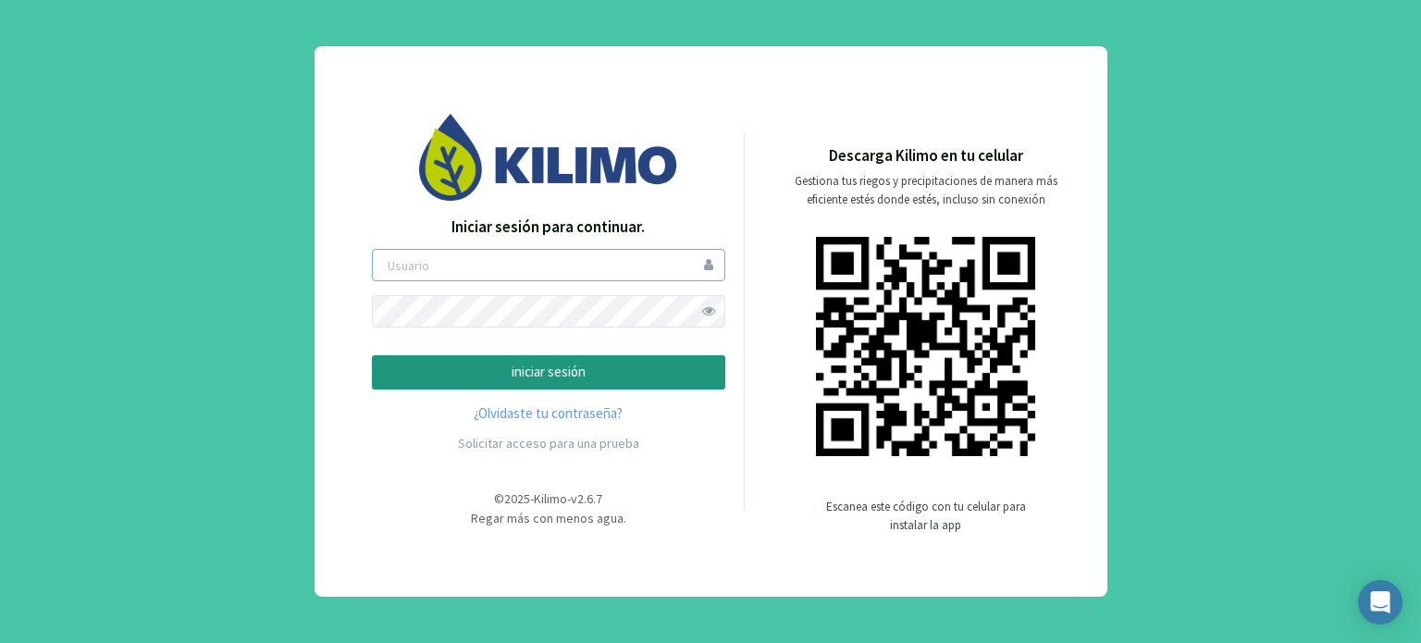
type input "boccolini"
